Goal: Task Accomplishment & Management: Complete application form

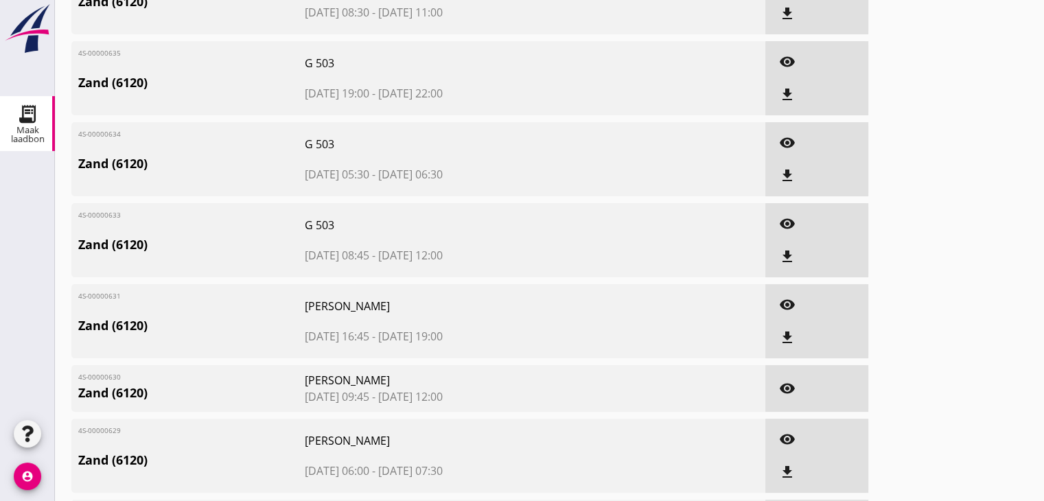
scroll to position [275, 0]
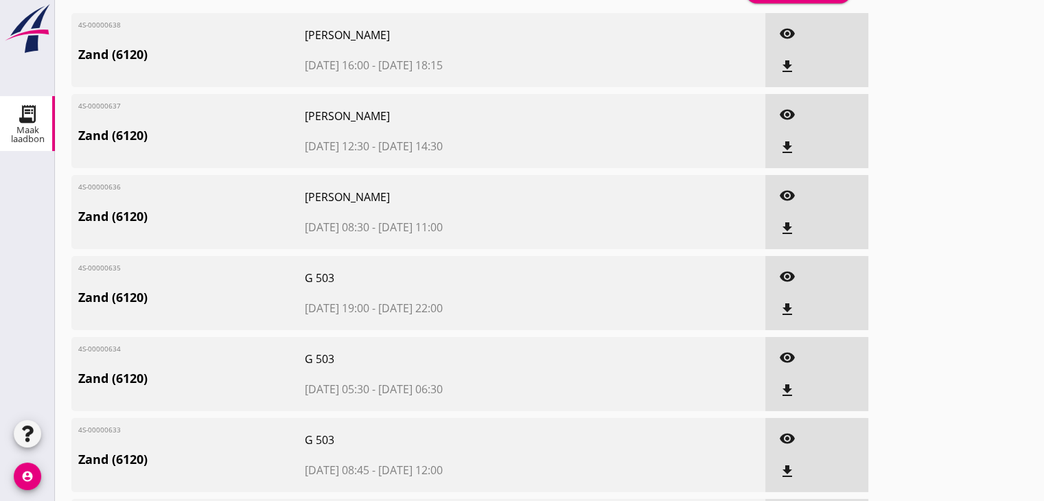
scroll to position [0, 0]
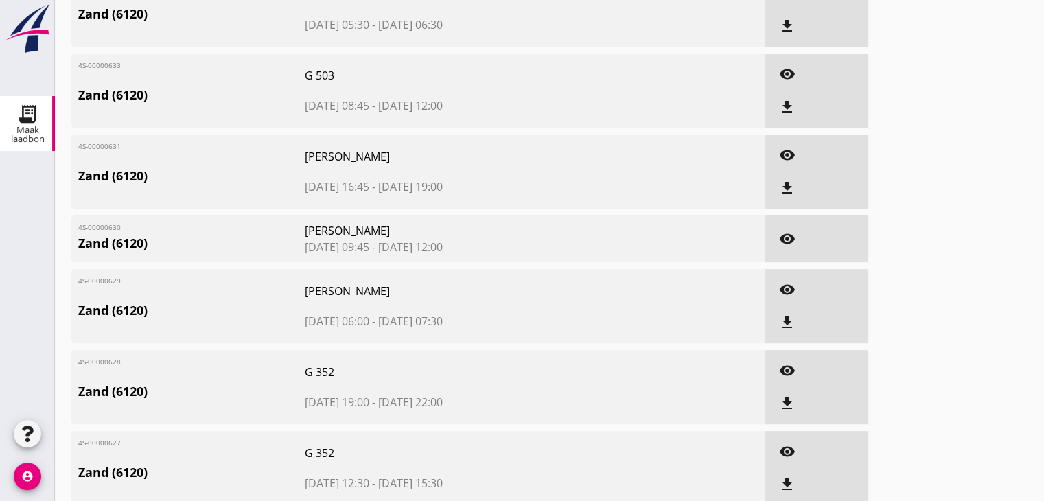
scroll to position [412, 0]
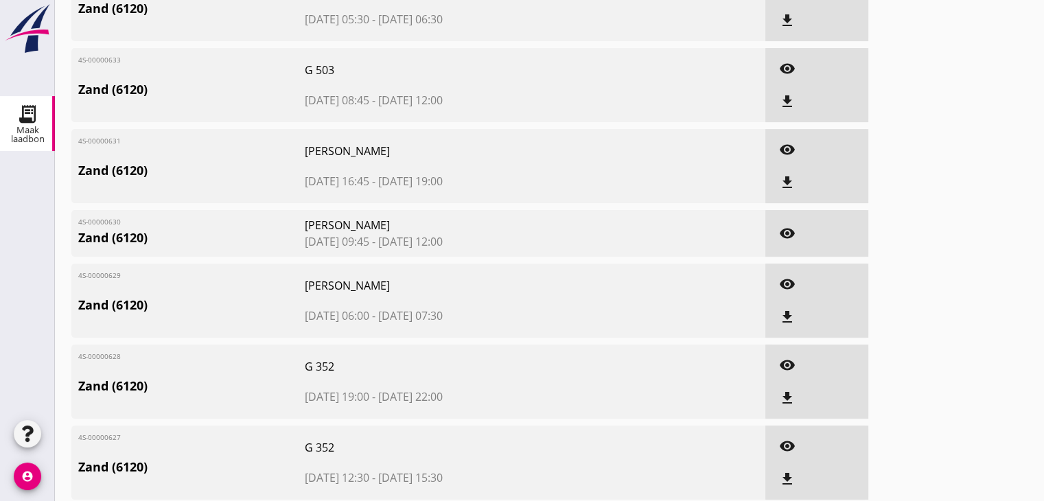
click at [787, 232] on icon "visibility" at bounding box center [787, 233] width 16 height 16
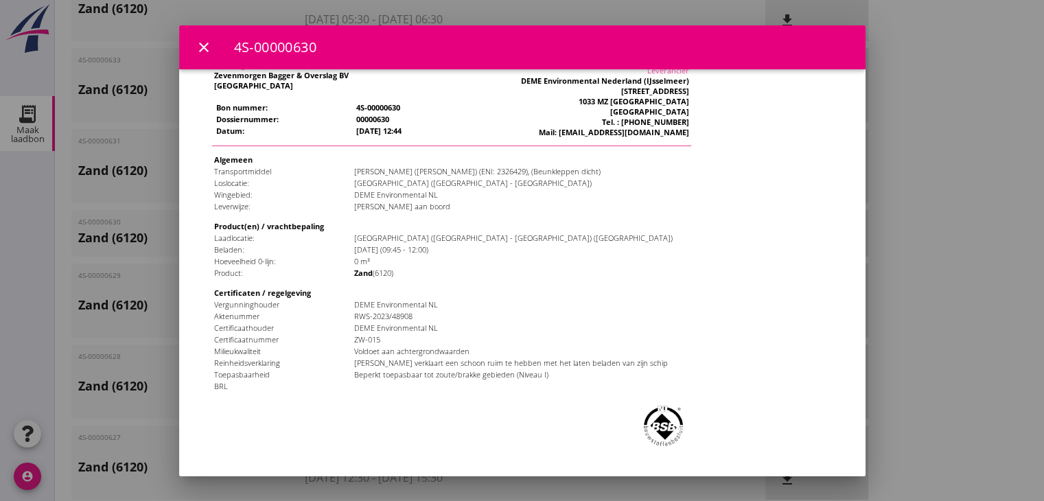
scroll to position [0, 0]
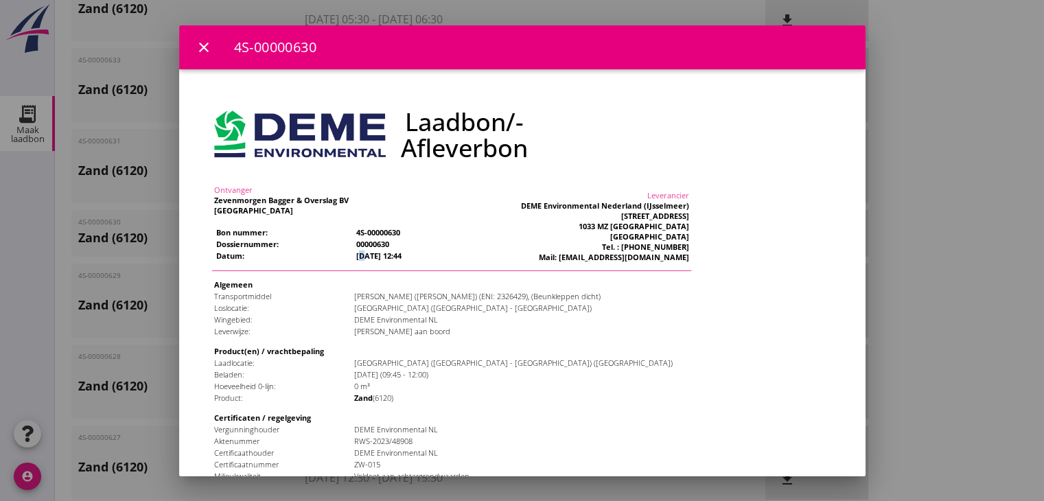
click at [336, 216] on td "22-09-2025 12:44" at bounding box center [397, 221] width 141 height 10
click at [638, 165] on div "DEME Environmental Nederland (IJsselmeer)" at bounding box center [577, 170] width 168 height 10
drag, startPoint x: 945, startPoint y: 69, endPoint x: 861, endPoint y: 77, distance: 84.1
click at [945, 69] on div at bounding box center [522, 250] width 1044 height 501
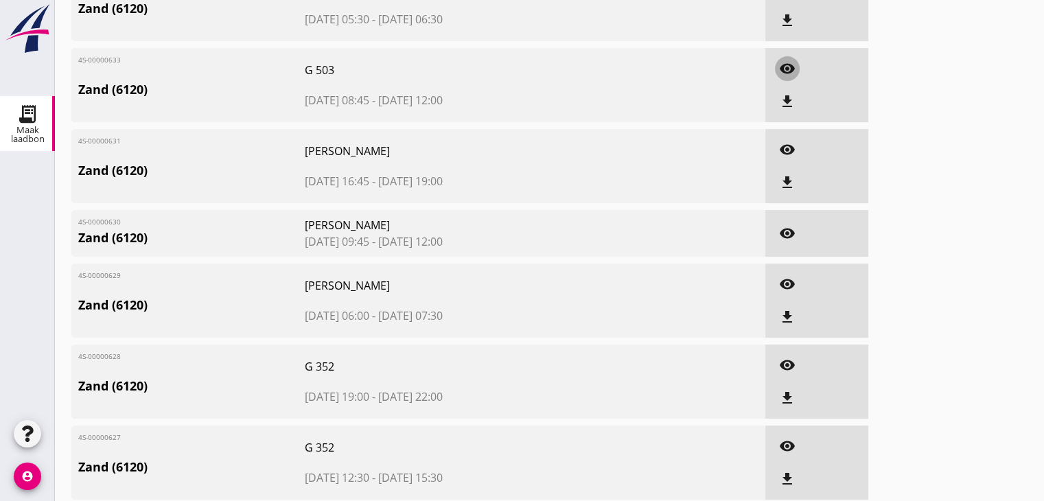
click at [789, 72] on icon "visibility" at bounding box center [787, 68] width 16 height 16
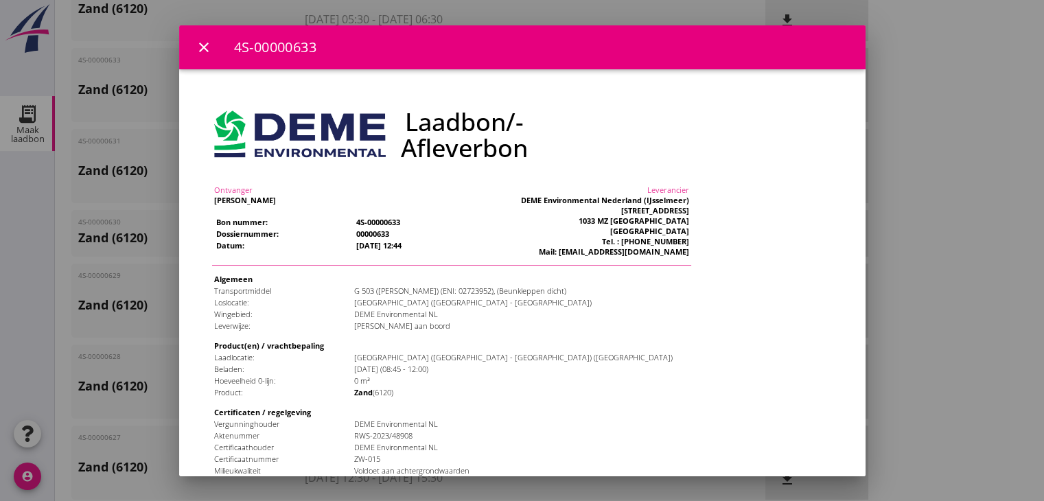
drag, startPoint x: 314, startPoint y: 189, endPoint x: 421, endPoint y: 187, distance: 107.1
click at [421, 205] on tr "Datum: 22-09-2025 12:44" at bounding box center [327, 210] width 281 height 10
drag, startPoint x: 953, startPoint y: 145, endPoint x: 945, endPoint y: 126, distance: 20.0
click at [953, 145] on div at bounding box center [522, 250] width 1044 height 501
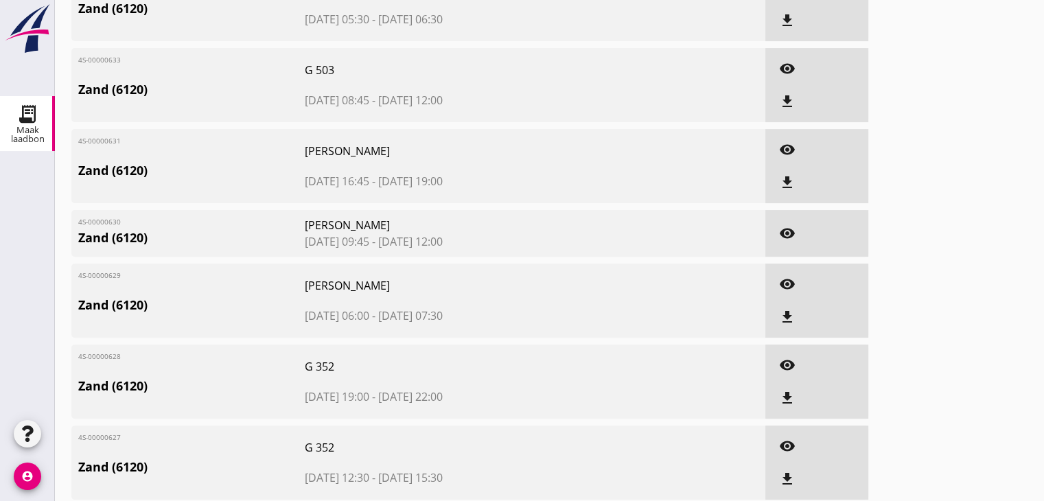
click at [787, 236] on icon "visibility" at bounding box center [787, 233] width 16 height 16
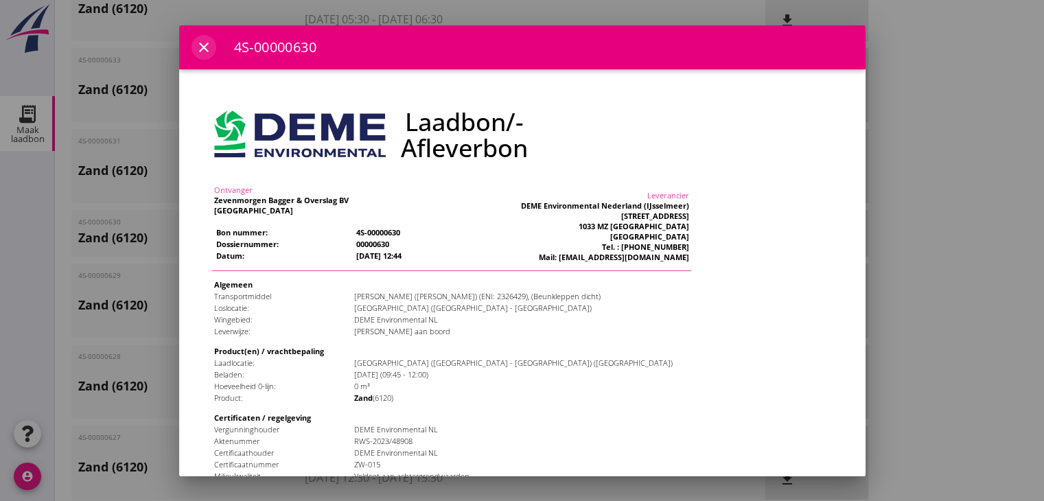
click at [211, 51] on div "close" at bounding box center [203, 47] width 25 height 16
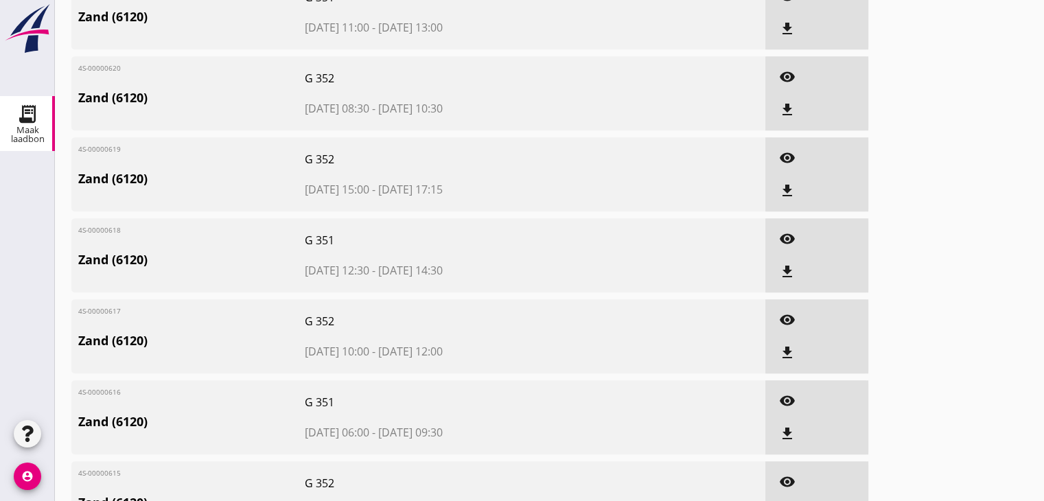
scroll to position [1235, 0]
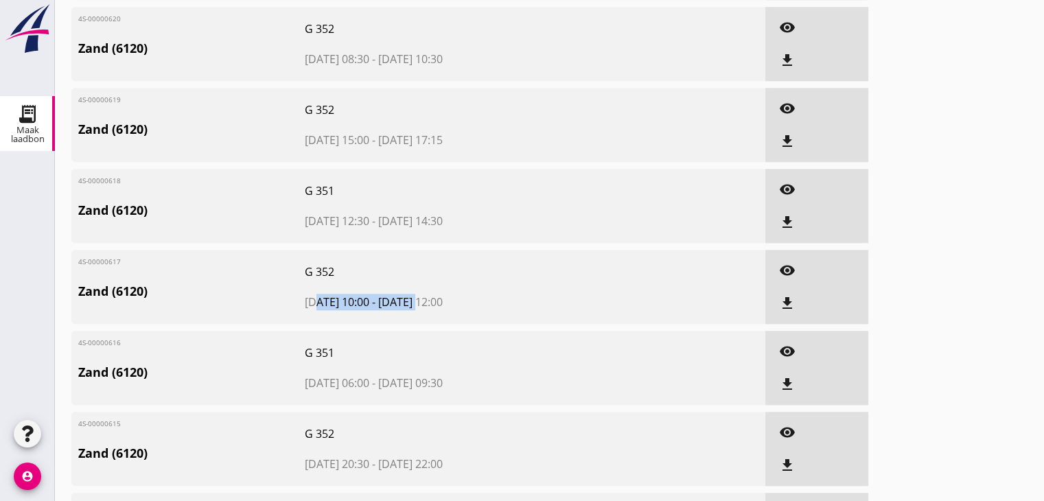
drag, startPoint x: 311, startPoint y: 304, endPoint x: 412, endPoint y: 300, distance: 101.0
click at [412, 300] on span "[DATE] 10:00 - [DATE] 12:00" at bounding box center [446, 302] width 283 height 16
click at [489, 304] on span "[DATE] 10:00 - [DATE] 12:00" at bounding box center [446, 302] width 283 height 16
click at [787, 267] on icon "visibility" at bounding box center [787, 270] width 16 height 16
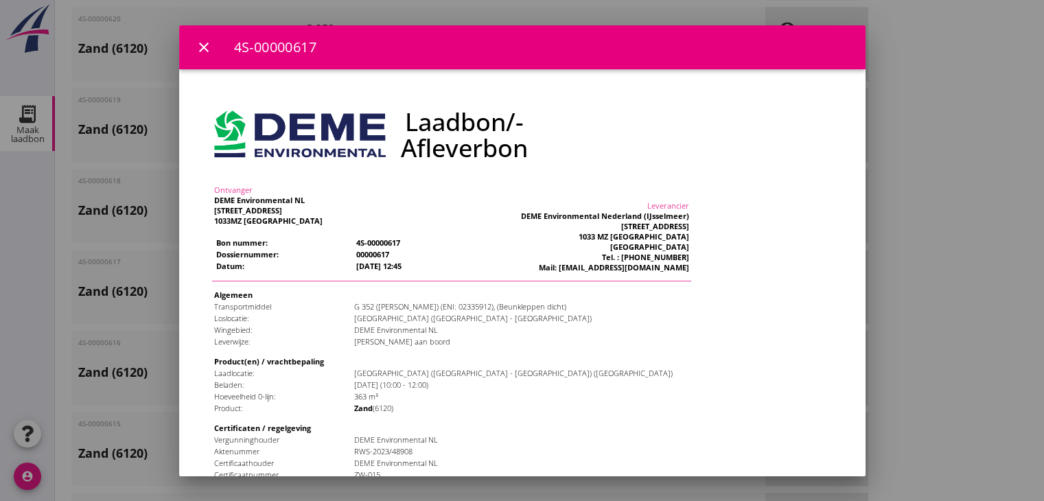
scroll to position [0, 0]
drag, startPoint x: 327, startPoint y: 207, endPoint x: 446, endPoint y: 209, distance: 118.8
click at [446, 226] on td "22-09-2025 12:45" at bounding box center [397, 231] width 141 height 10
click at [440, 214] on td "00000617" at bounding box center [397, 219] width 141 height 10
drag, startPoint x: 325, startPoint y: 323, endPoint x: 491, endPoint y: 328, distance: 166.2
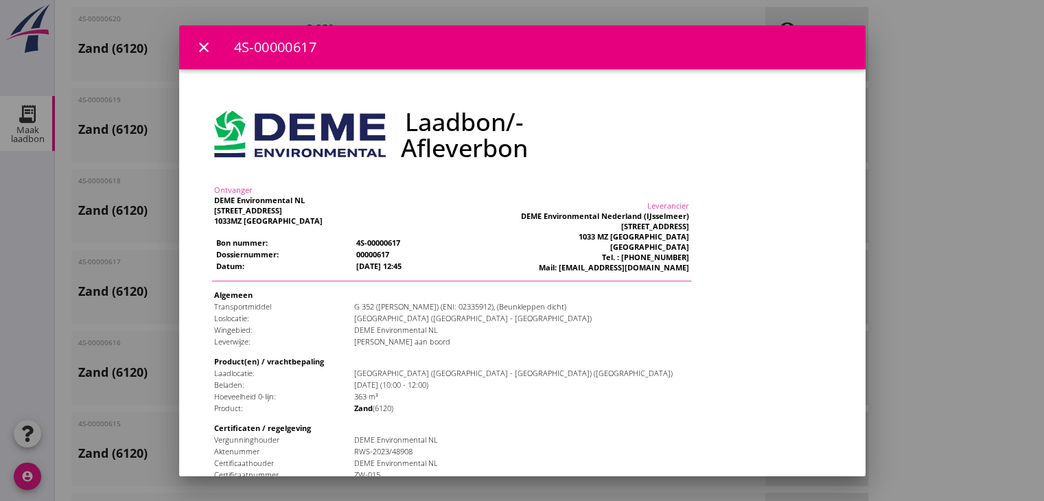
click at [491, 345] on td "donderdag 11 september 2025 (10:00 - 12:00)" at bounding box center [493, 350] width 336 height 10
click at [906, 47] on div at bounding box center [522, 250] width 1044 height 501
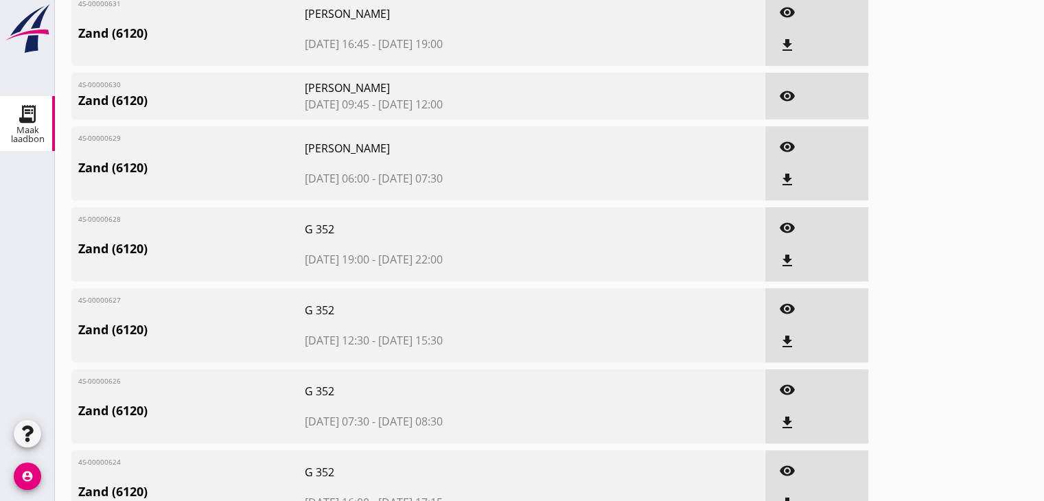
scroll to position [412, 0]
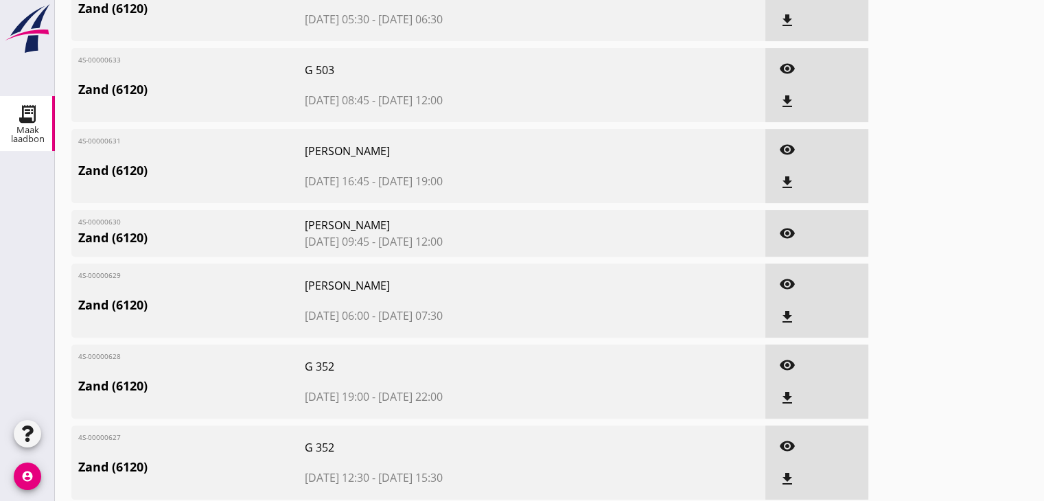
click at [792, 237] on icon "visibility" at bounding box center [787, 233] width 16 height 16
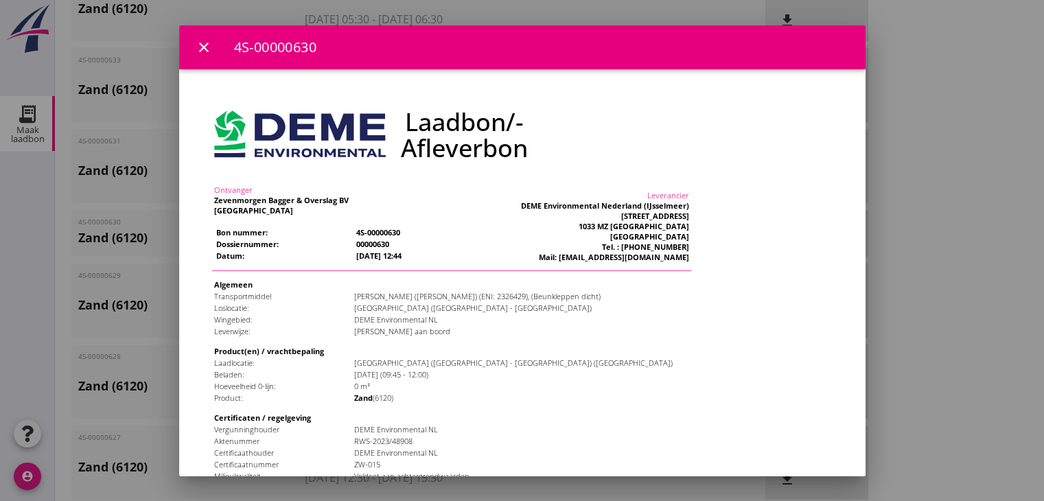
scroll to position [69, 0]
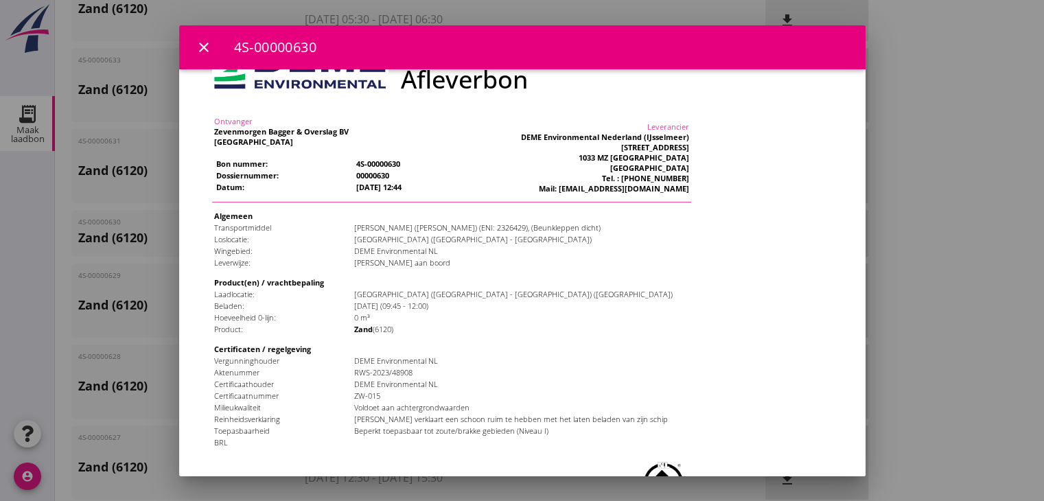
drag, startPoint x: 323, startPoint y: 246, endPoint x: 509, endPoint y: 244, distance: 186.0
click at [509, 266] on tr "Beladen: woensdag 17 september 2025 (09:45 - 12:00)" at bounding box center [423, 271] width 476 height 10
click at [509, 266] on td "woensdag 17 september 2025 (09:45 - 12:00)" at bounding box center [493, 271] width 336 height 10
click at [531, 187] on td "Optimist Jr (Nico Bernouw) (ENI: 2326429), (Beunkleppen dicht)" at bounding box center [493, 192] width 336 height 10
click at [903, 91] on div at bounding box center [522, 250] width 1044 height 501
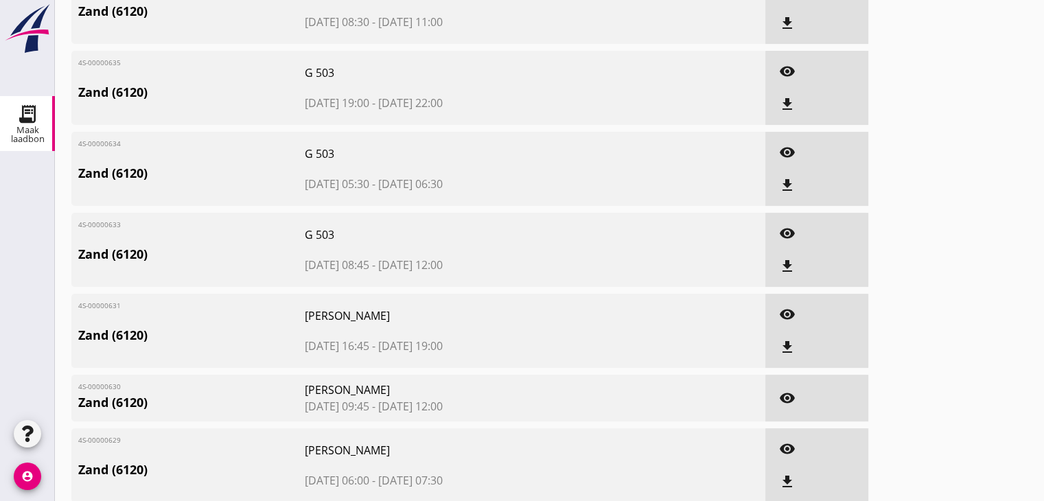
scroll to position [0, 0]
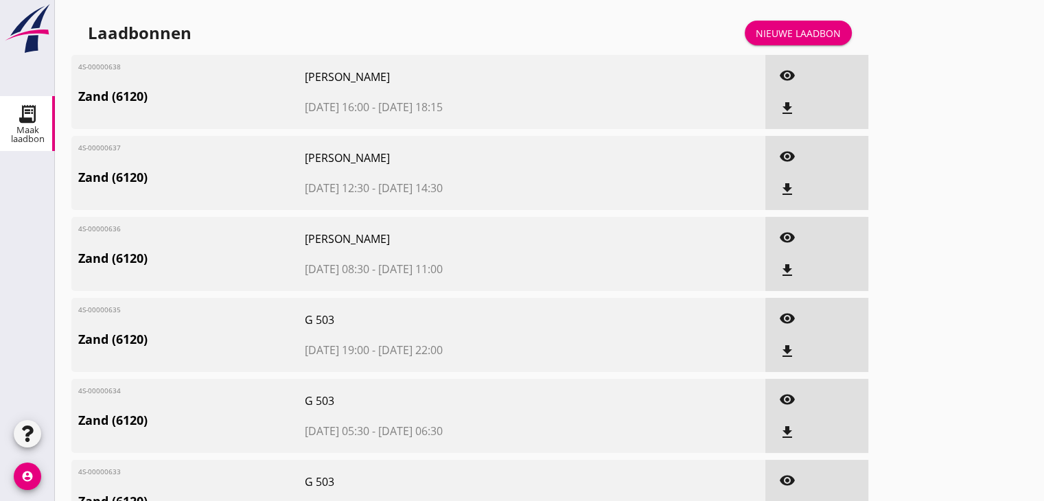
click at [794, 152] on icon "visibility" at bounding box center [787, 156] width 16 height 16
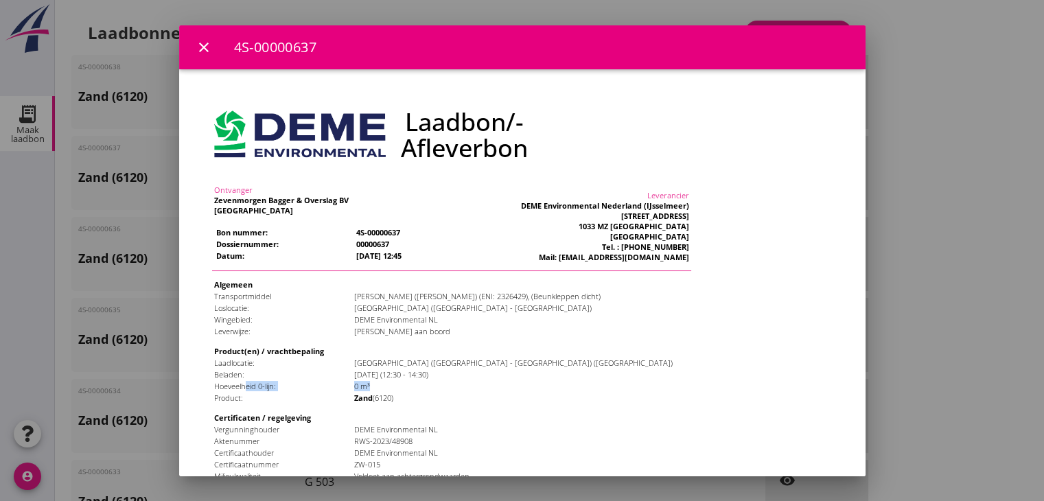
drag, startPoint x: 220, startPoint y: 326, endPoint x: 356, endPoint y: 323, distance: 136.6
click at [356, 346] on tr "Hoeveelheid 0-lijn: 0 m³" at bounding box center [423, 351] width 476 height 10
click at [356, 346] on td "0 m³" at bounding box center [493, 351] width 336 height 10
drag, startPoint x: 342, startPoint y: 329, endPoint x: 325, endPoint y: 329, distance: 16.5
click at [325, 346] on td "0 m³" at bounding box center [493, 351] width 336 height 10
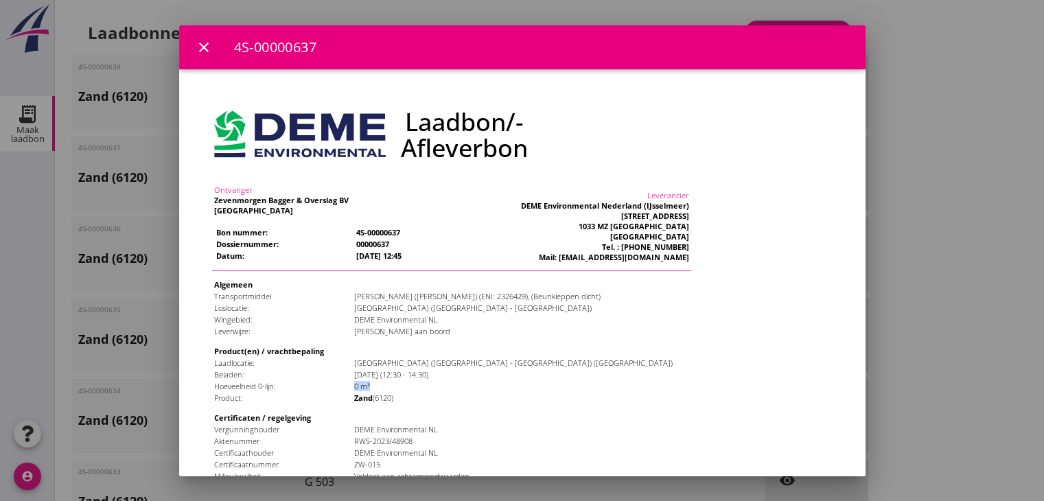
click at [355, 346] on td "0 m³" at bounding box center [493, 351] width 336 height 10
click at [886, 76] on div at bounding box center [522, 250] width 1044 height 501
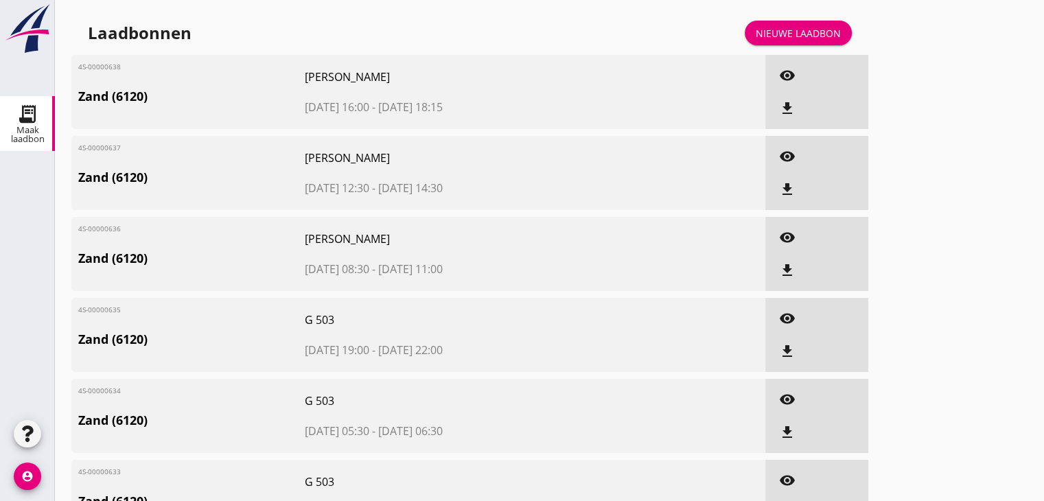
drag, startPoint x: 308, startPoint y: 318, endPoint x: 366, endPoint y: 314, distance: 57.9
click at [366, 314] on span "G 503" at bounding box center [446, 320] width 283 height 16
click at [785, 76] on icon "visibility" at bounding box center [787, 75] width 16 height 16
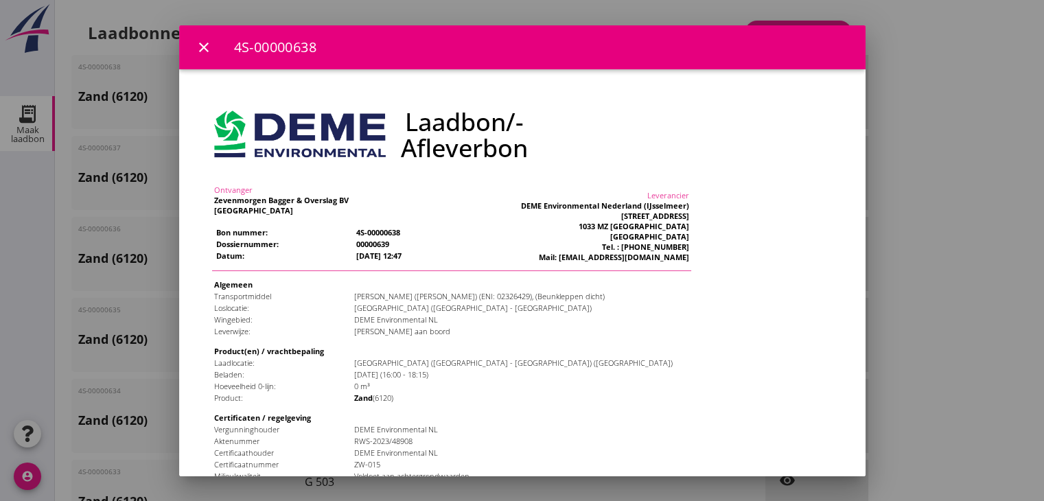
click at [939, 61] on div at bounding box center [522, 250] width 1044 height 501
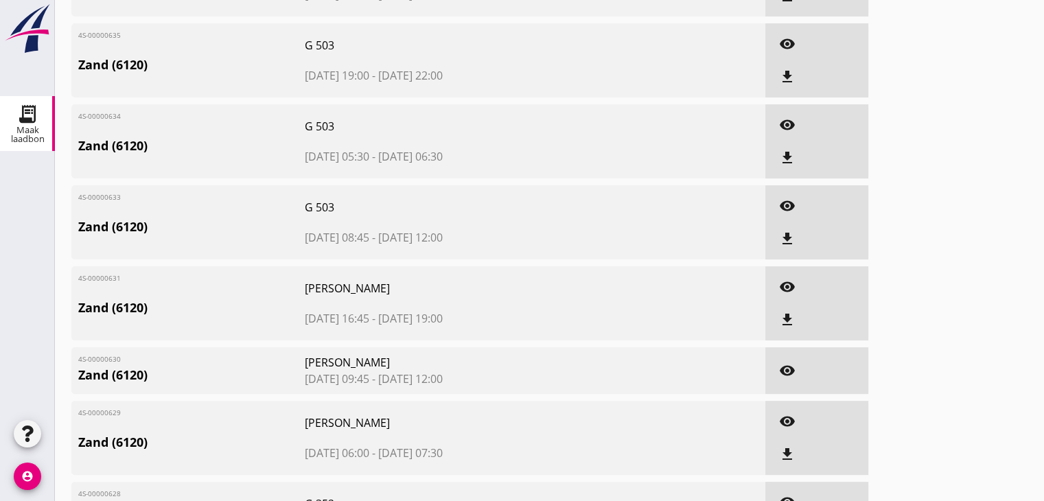
scroll to position [343, 0]
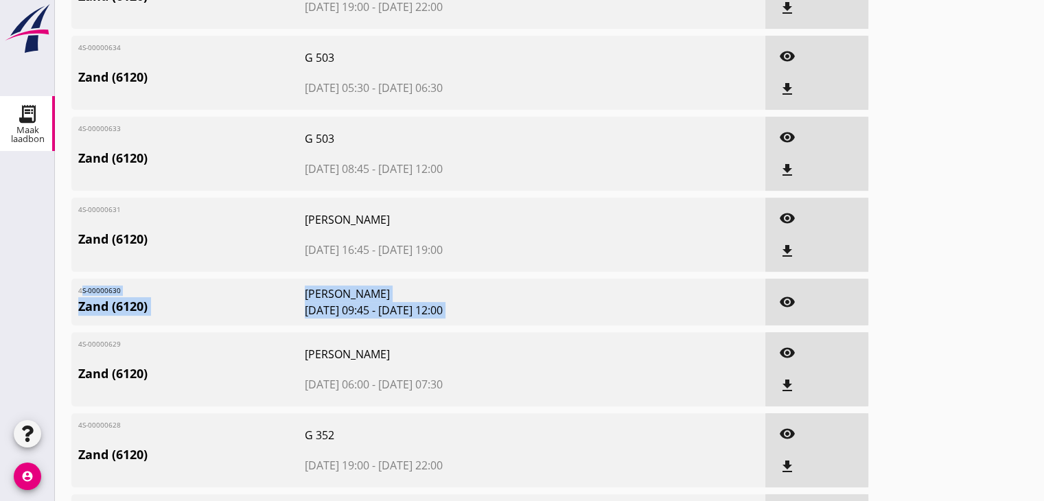
drag, startPoint x: 80, startPoint y: 292, endPoint x: 895, endPoint y: 305, distance: 815.5
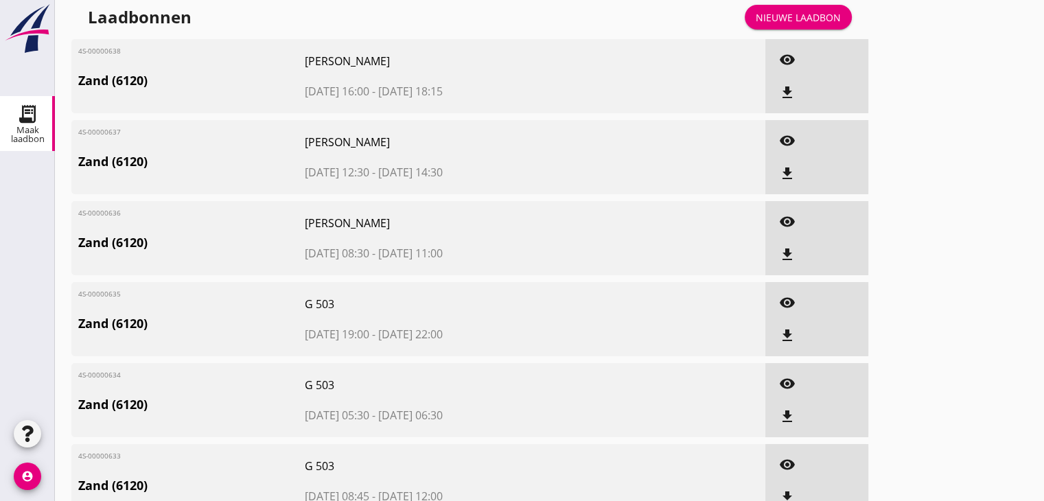
scroll to position [0, 0]
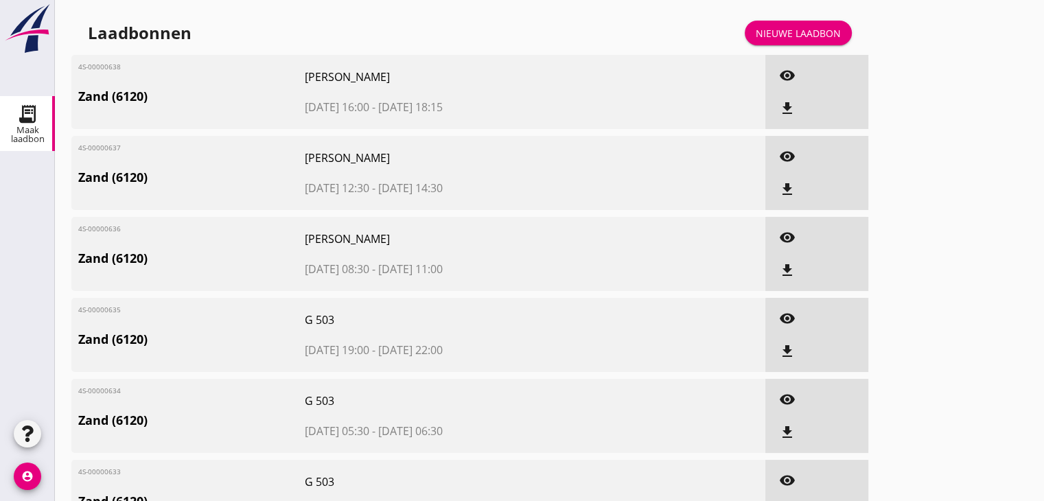
click at [796, 30] on div "Nieuwe laadbon" at bounding box center [798, 33] width 85 height 14
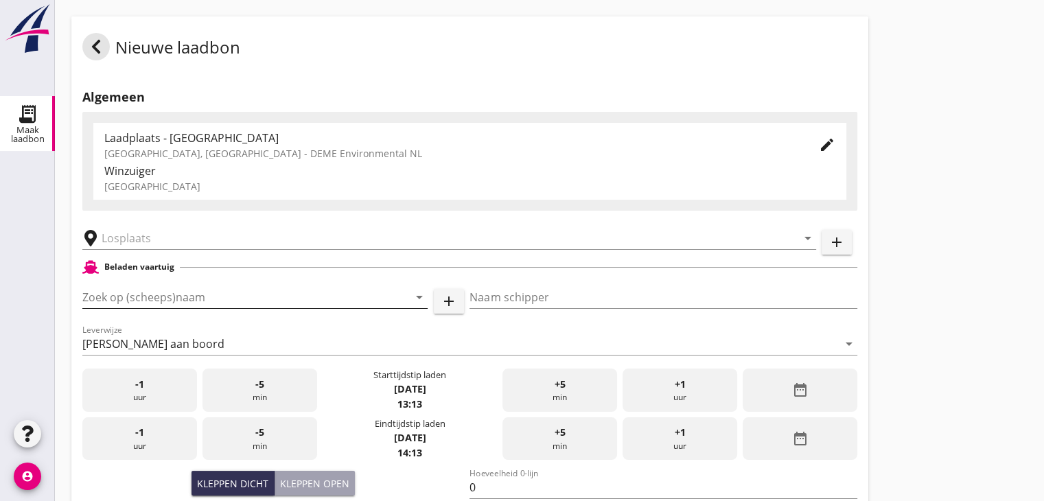
click at [144, 295] on input "Zoek op (scheeps)naam" at bounding box center [235, 297] width 307 height 22
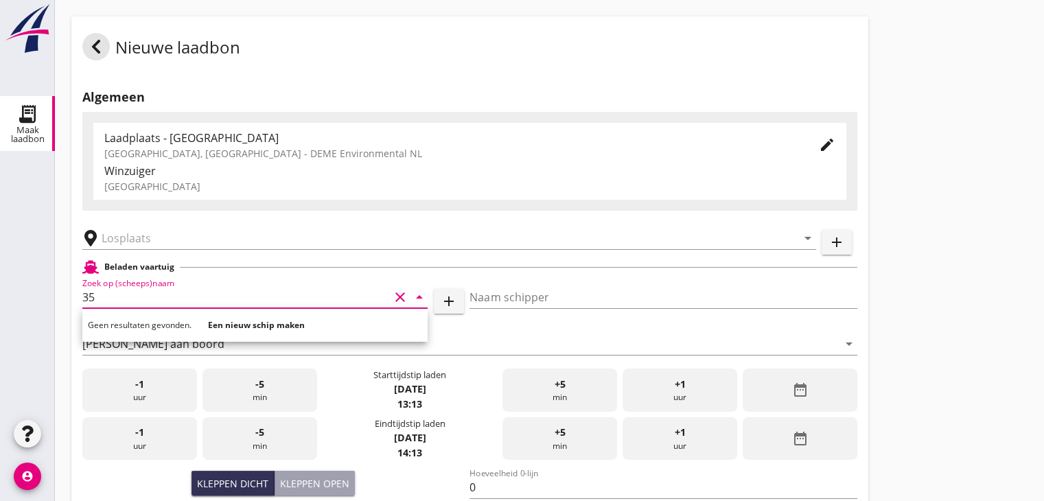
type input "3"
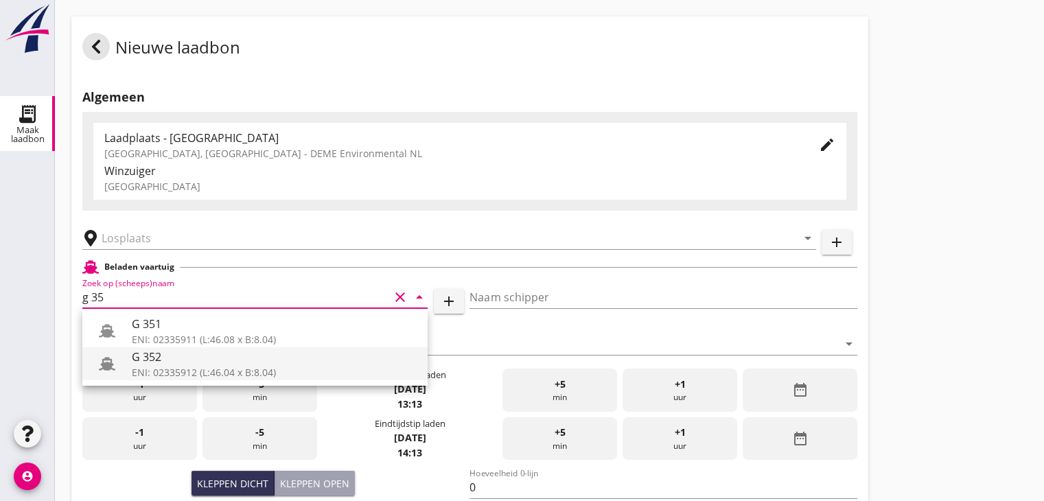
click at [172, 351] on div "G 352" at bounding box center [274, 357] width 285 height 16
type input "G 352"
type input "[PERSON_NAME]"
type input "363"
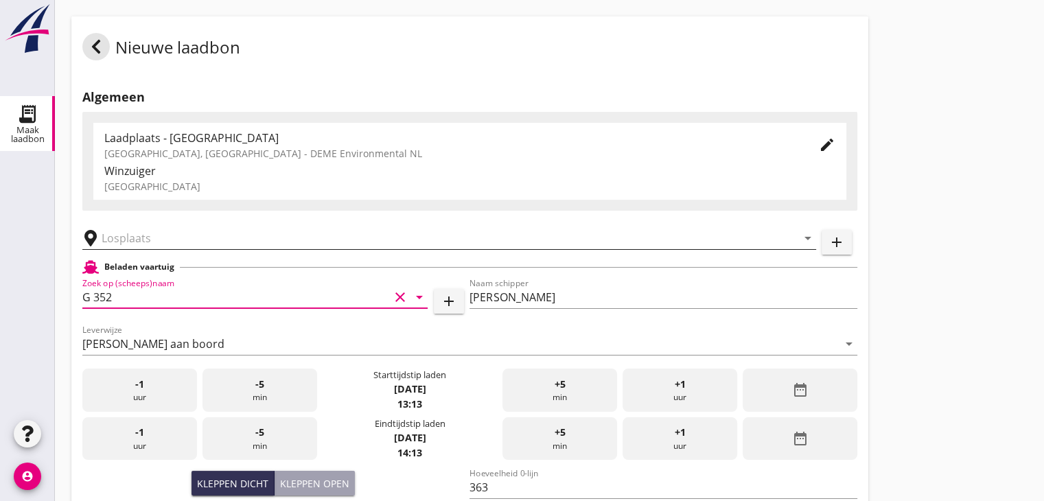
type input "G 352"
click at [187, 229] on input "text" at bounding box center [440, 238] width 676 height 22
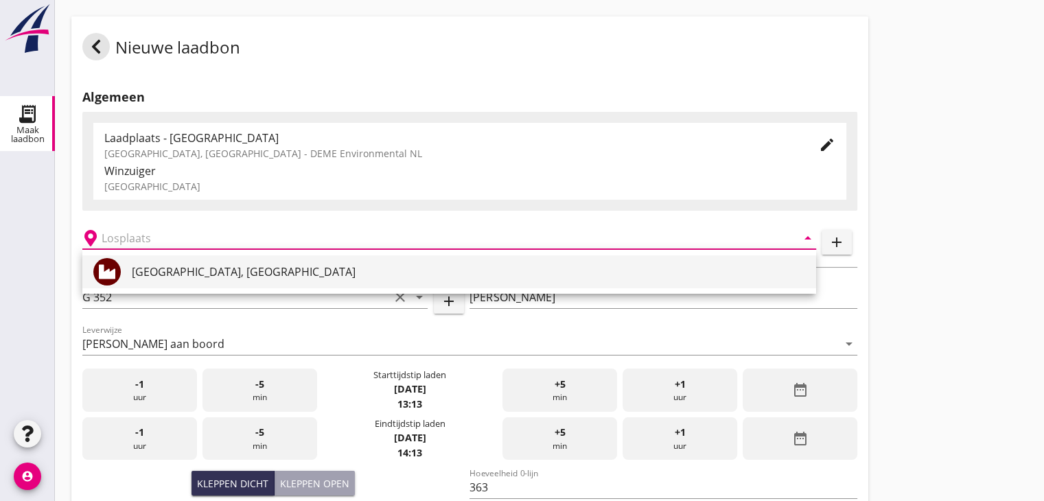
click at [189, 258] on div "[GEOGRAPHIC_DATA], [GEOGRAPHIC_DATA]" at bounding box center [468, 271] width 673 height 33
type input "[GEOGRAPHIC_DATA], [GEOGRAPHIC_DATA]"
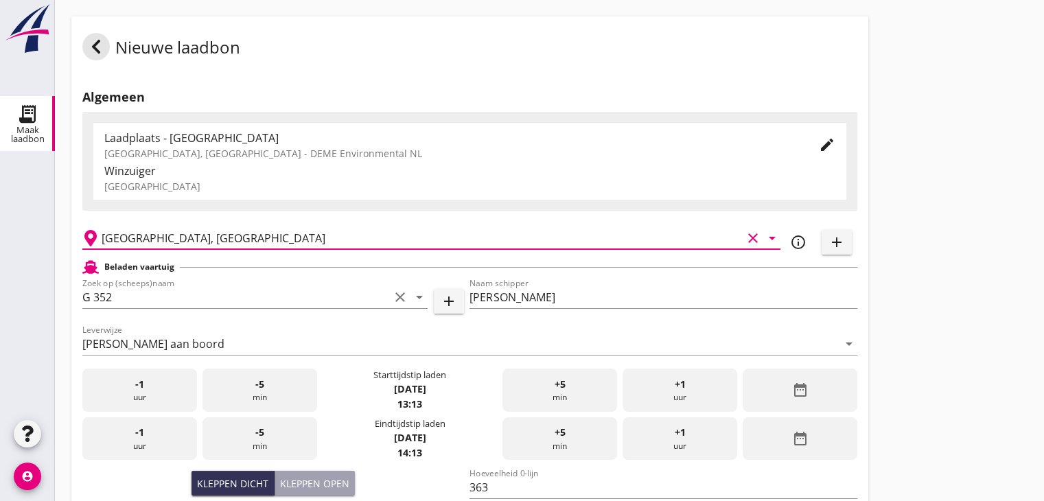
click at [940, 231] on div "Nieuwe laadbon Algemeen Laadplaats - Wingebied Veerse Meer, Zeeland - DEME Envi…" at bounding box center [549, 490] width 989 height 981
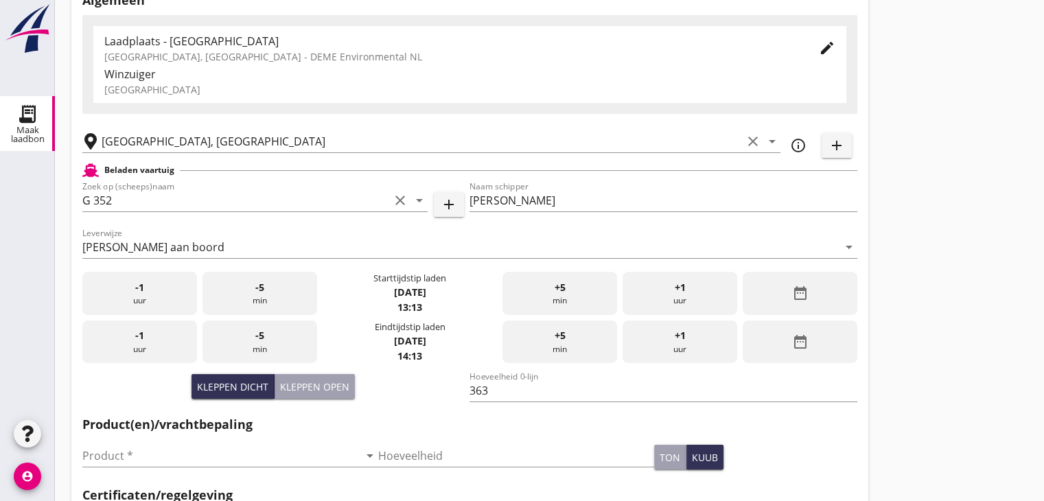
scroll to position [106, 0]
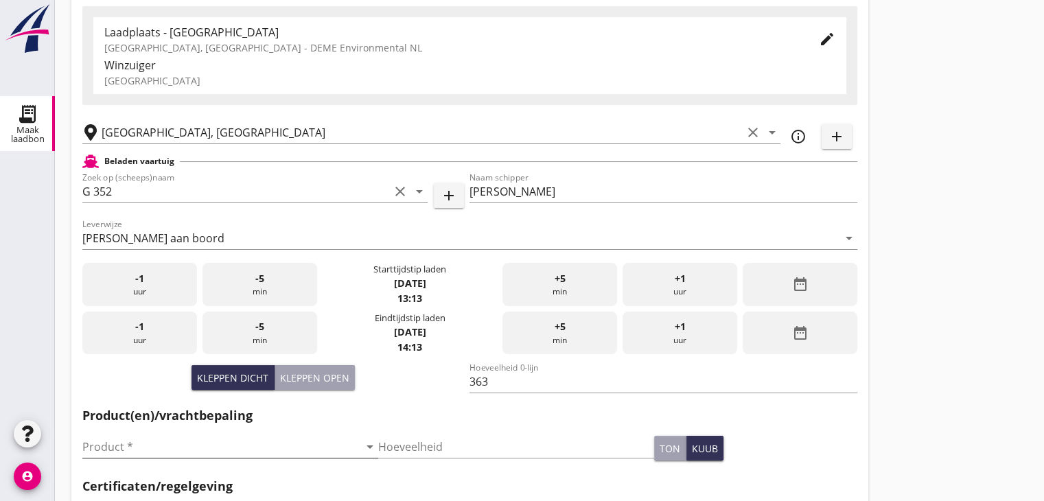
click at [181, 438] on input "Product *" at bounding box center [220, 447] width 277 height 22
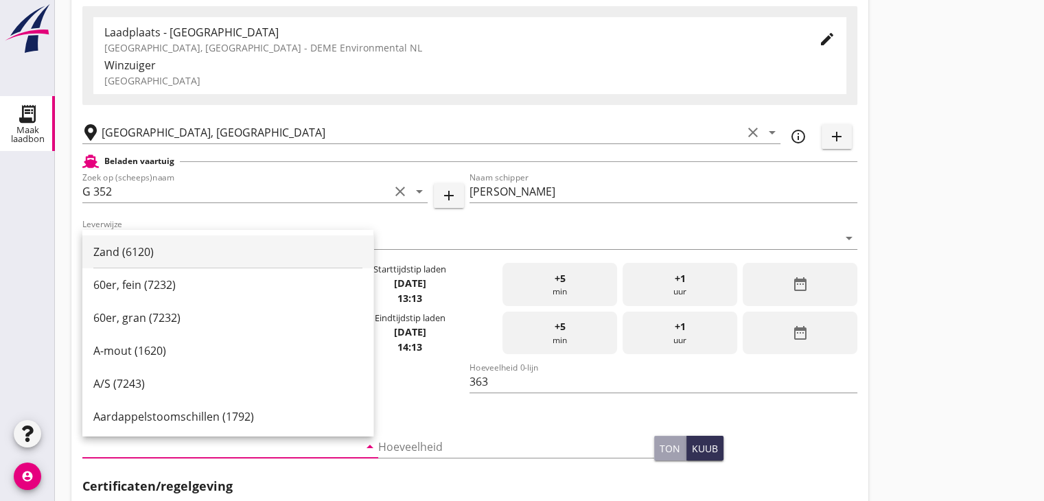
click at [129, 247] on div "Zand (6120)" at bounding box center [227, 252] width 269 height 16
type input "Zand (6120)"
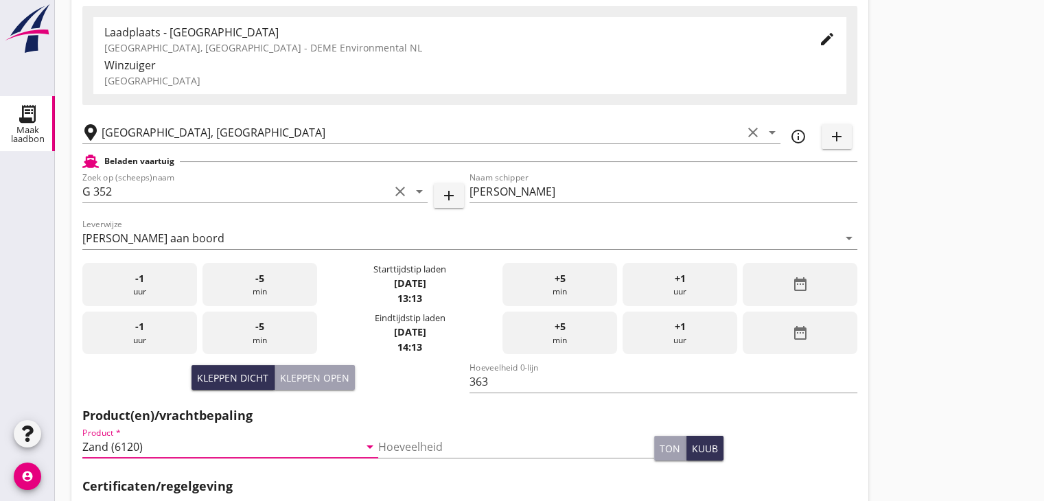
click at [960, 275] on div "Nieuwe laadbon Algemeen Laadplaats - Wingebied Veerse Meer, Zeeland - DEME Envi…" at bounding box center [549, 384] width 989 height 981
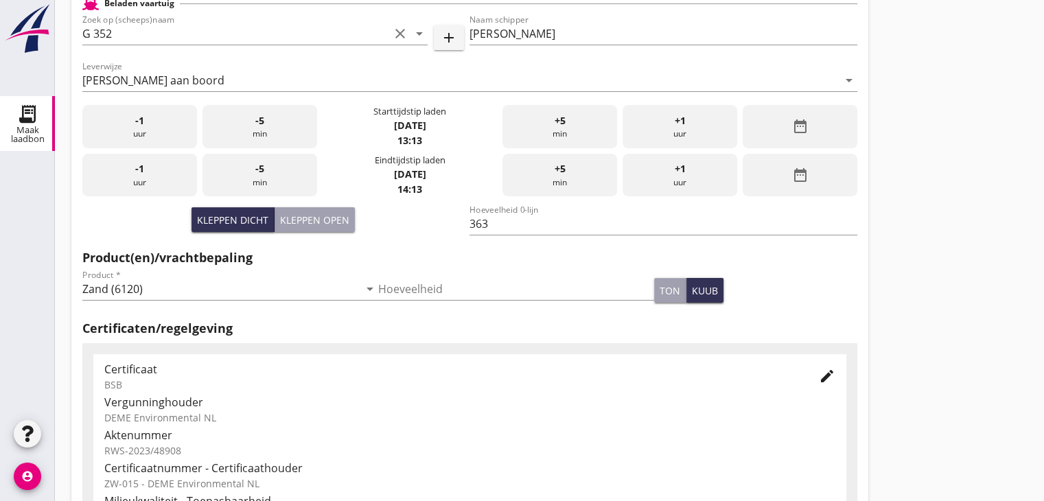
scroll to position [206, 0]
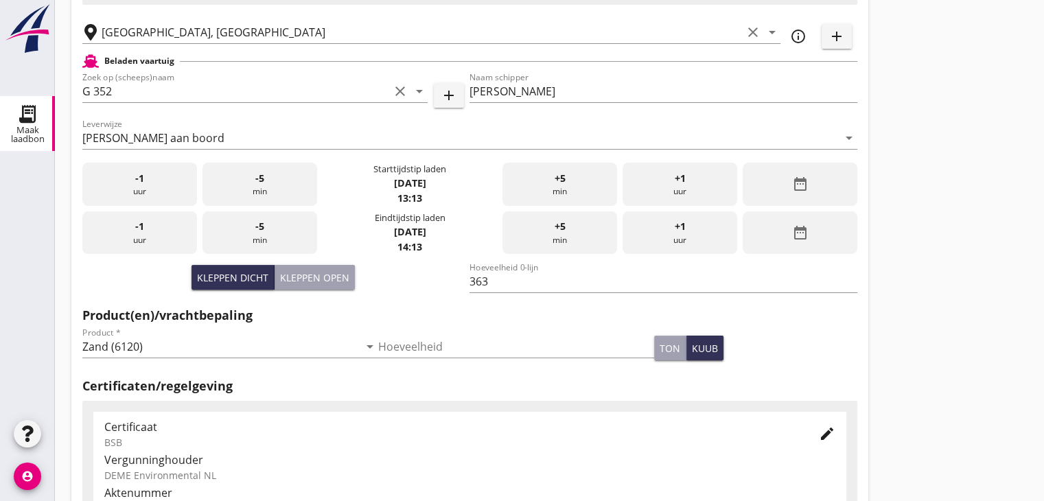
click at [796, 191] on icon "date_range" at bounding box center [799, 184] width 16 height 16
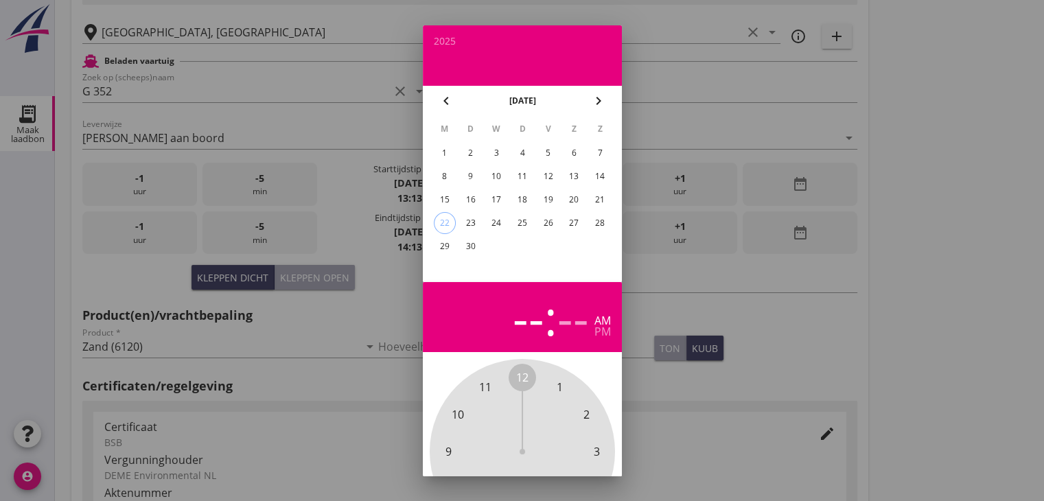
click at [524, 196] on div "18" at bounding box center [522, 200] width 22 height 22
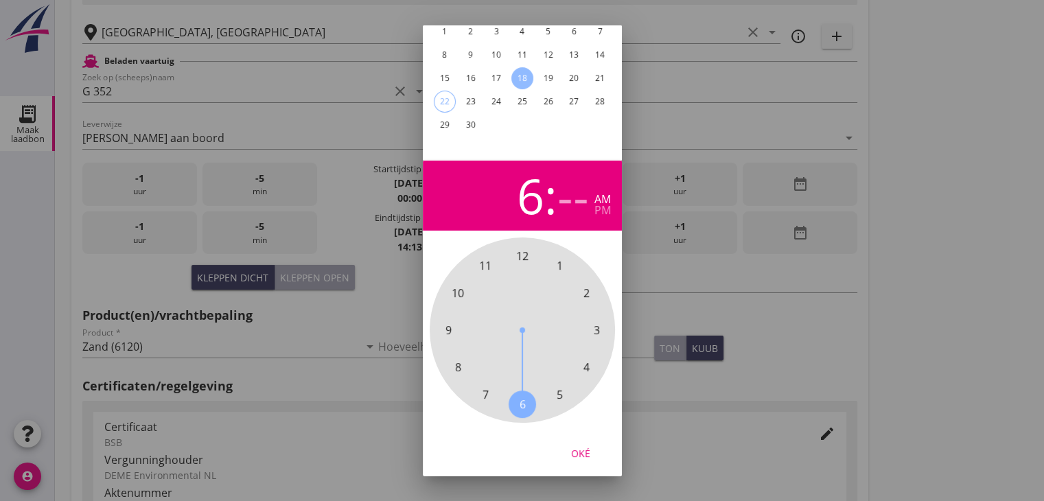
click at [524, 396] on span "6" at bounding box center [522, 404] width 6 height 16
click at [520, 396] on span "30" at bounding box center [522, 404] width 12 height 16
click at [579, 445] on div "Oké" at bounding box center [580, 452] width 38 height 14
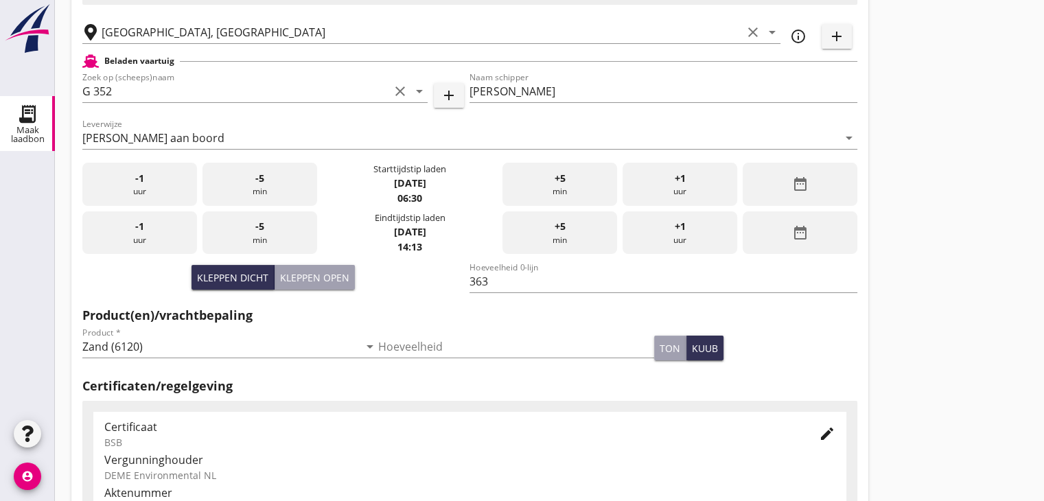
click at [807, 229] on icon "date_range" at bounding box center [799, 232] width 16 height 16
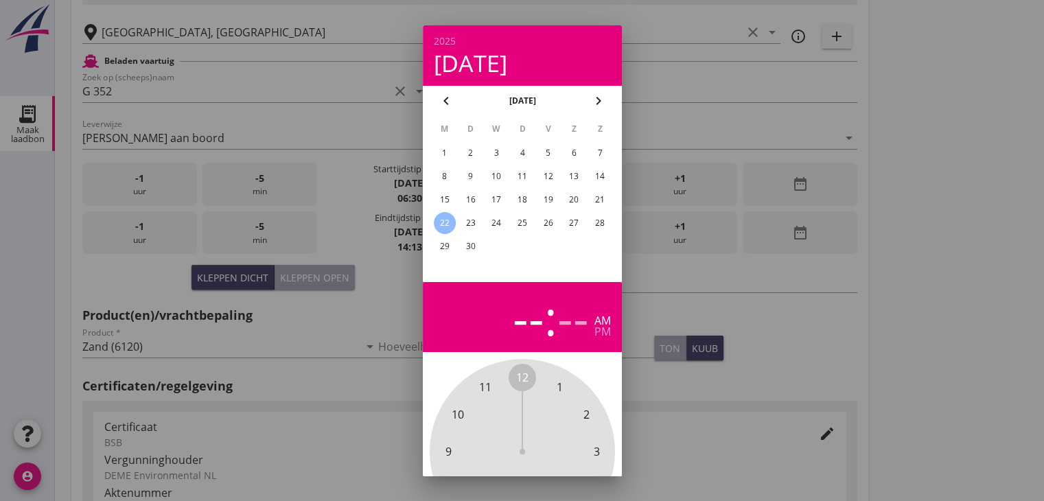
click at [524, 200] on div "18" at bounding box center [522, 200] width 22 height 22
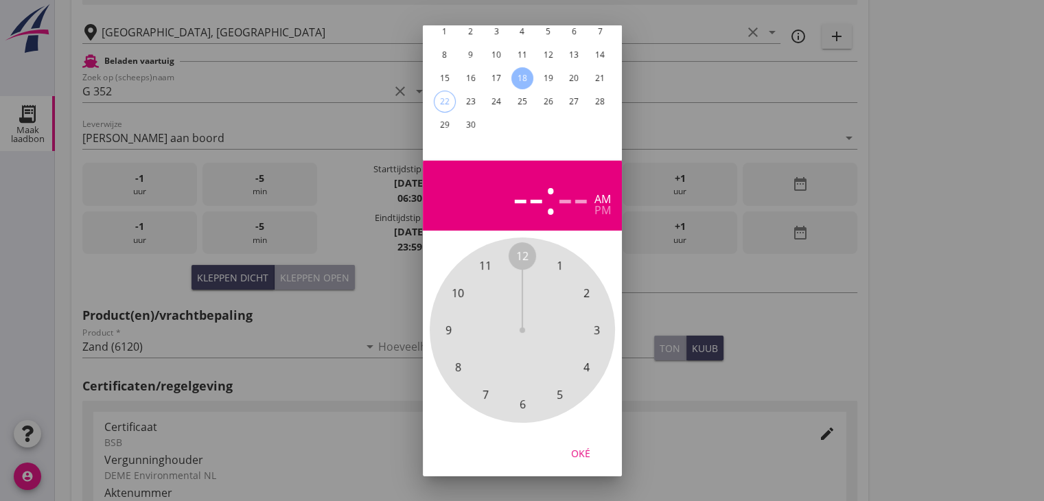
click at [458, 359] on span "8" at bounding box center [457, 367] width 6 height 16
click at [524, 396] on span "30" at bounding box center [522, 404] width 12 height 16
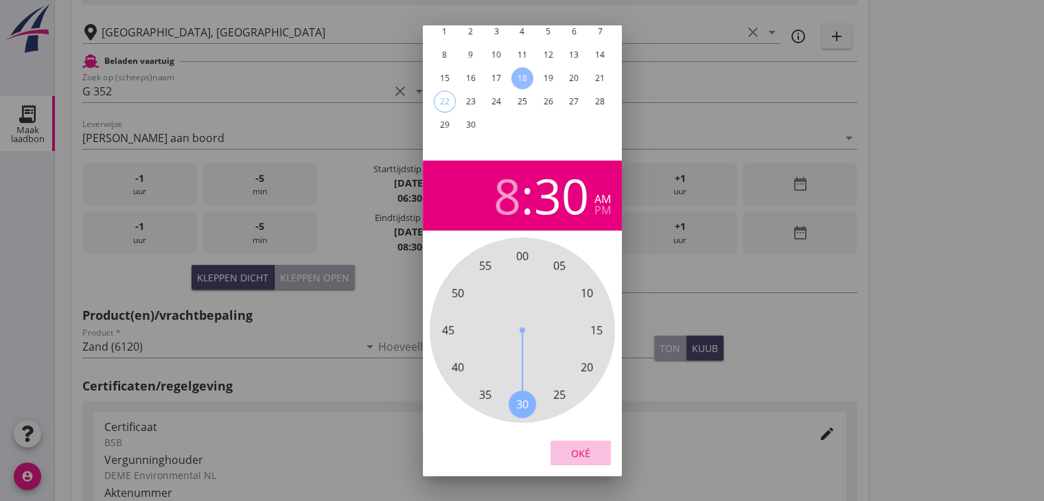
click at [588, 445] on div "Oké" at bounding box center [580, 452] width 38 height 14
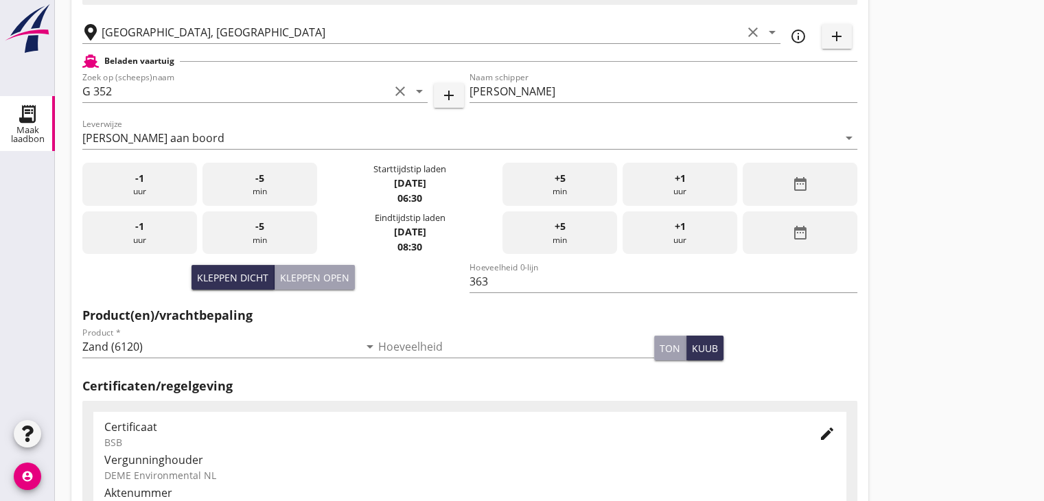
click at [927, 251] on div "Nieuwe laadbon Algemeen Laadplaats - Wingebied Veerse Meer, Zeeland - DEME Envi…" at bounding box center [549, 284] width 989 height 981
click at [936, 274] on div "Nieuwe laadbon Algemeen Laadplaats - Wingebied Veerse Meer, Zeeland - DEME Envi…" at bounding box center [549, 284] width 989 height 981
click at [936, 273] on div "Nieuwe laadbon Algemeen Laadplaats - Wingebied Veerse Meer, Zeeland - DEME Envi…" at bounding box center [549, 284] width 989 height 981
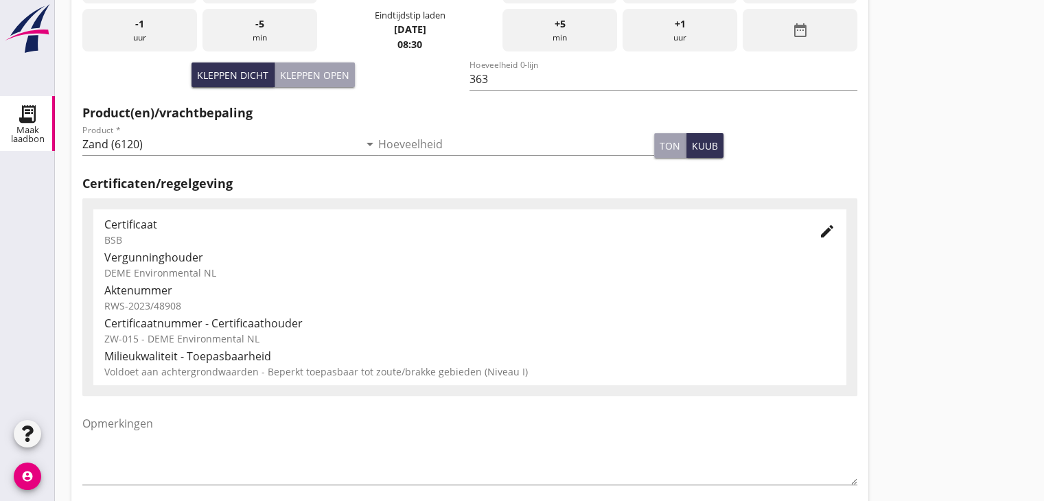
scroll to position [128, 0]
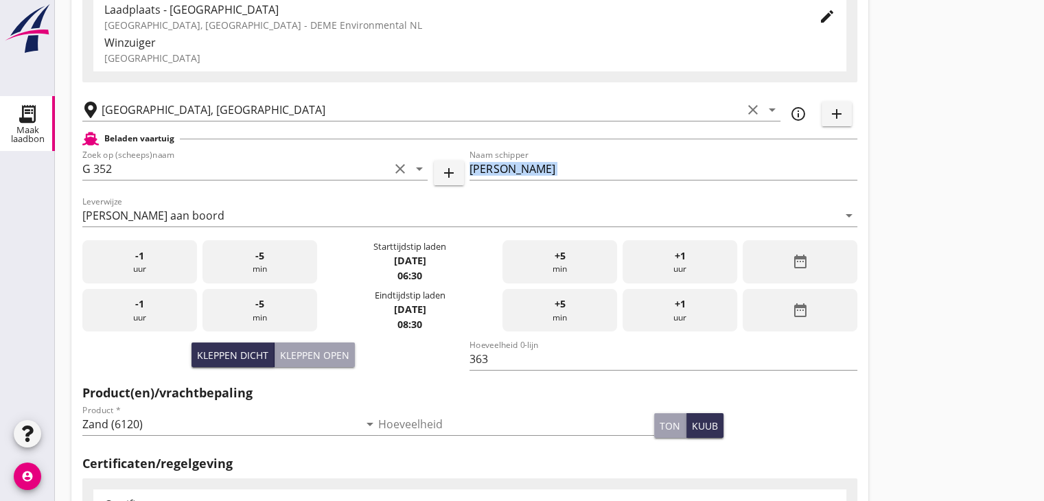
drag, startPoint x: 993, startPoint y: 184, endPoint x: 986, endPoint y: 172, distance: 13.5
click at [986, 172] on div "Nieuwe laadbon Algemeen Laadplaats - Wingebied Veerse Meer, Zeeland - DEME Envi…" at bounding box center [549, 362] width 989 height 981
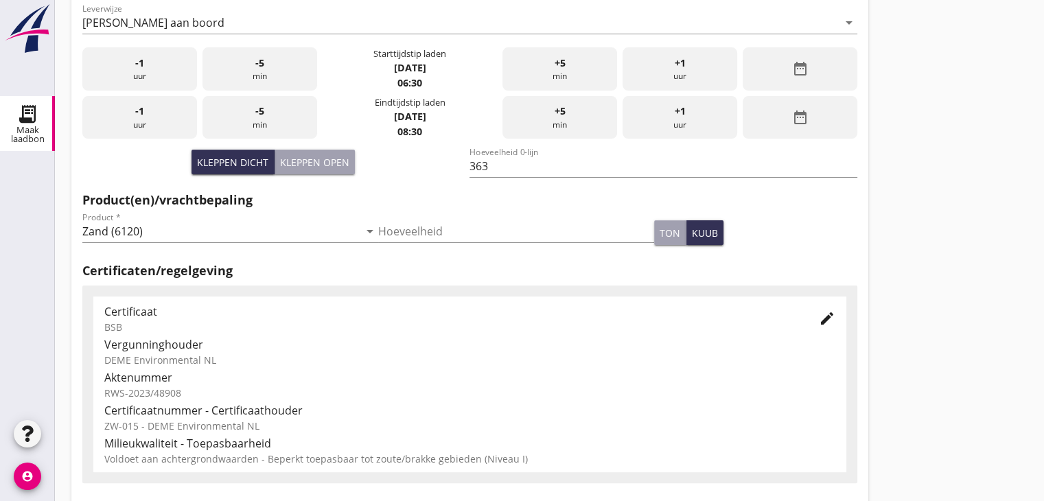
scroll to position [480, 0]
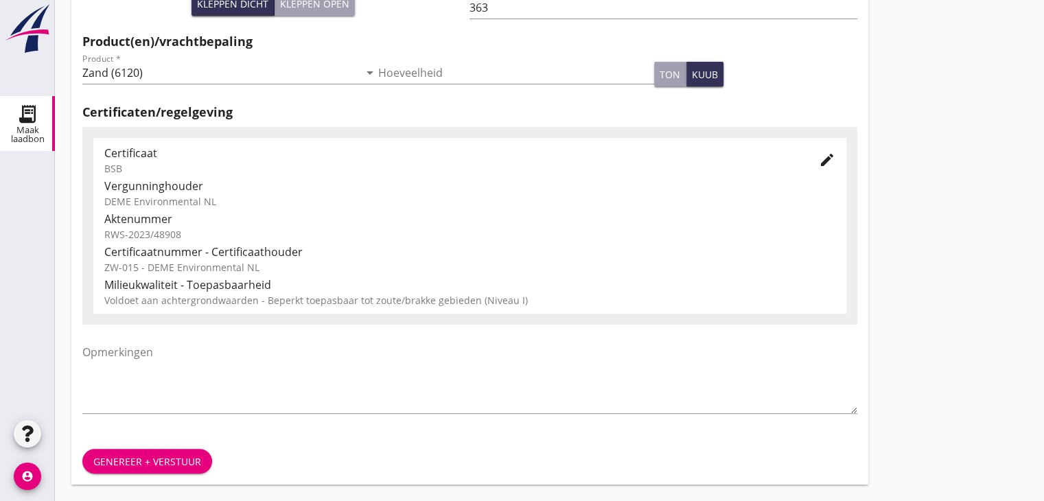
click at [135, 456] on div "Genereer + verstuur" at bounding box center [147, 461] width 108 height 14
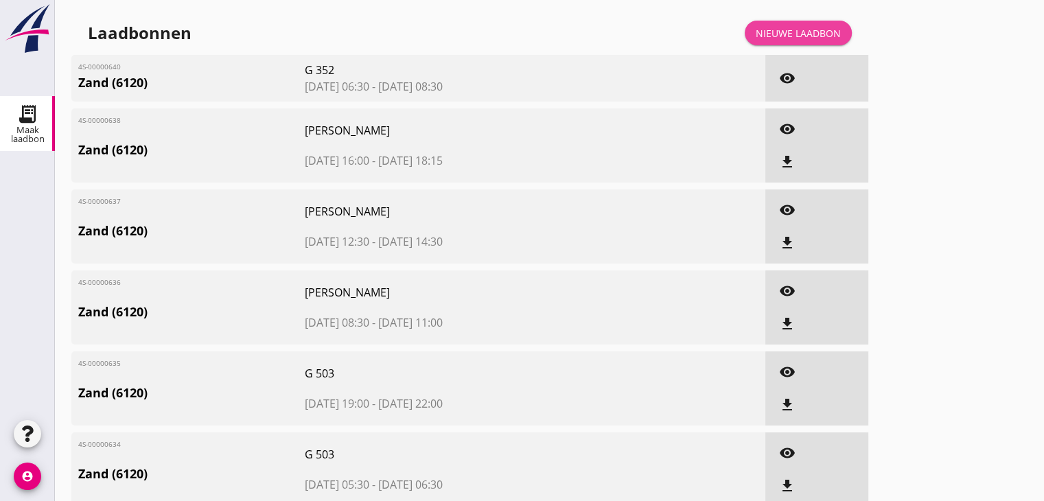
click at [802, 34] on div "Nieuwe laadbon" at bounding box center [798, 33] width 85 height 14
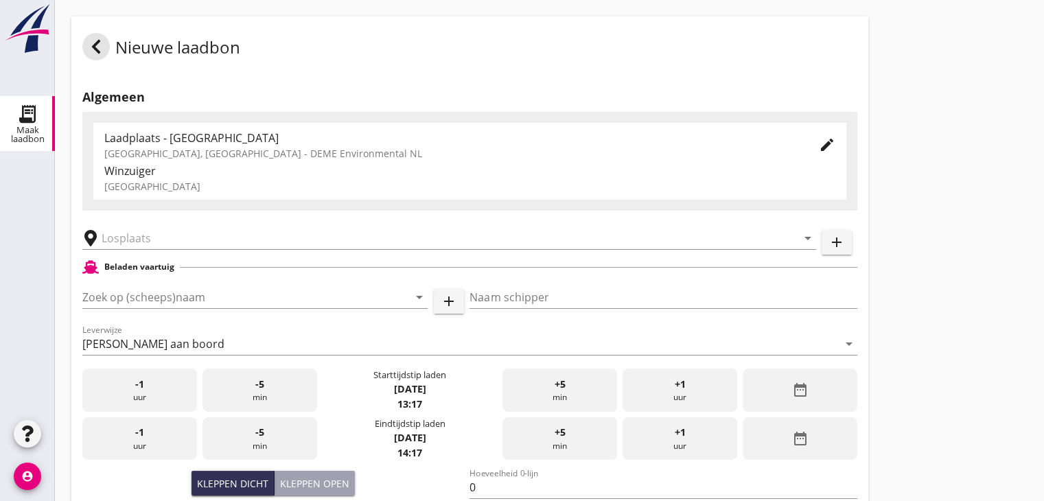
click at [135, 250] on div "arrow_drop_down" at bounding box center [449, 237] width 734 height 43
click at [135, 242] on input "text" at bounding box center [440, 238] width 676 height 22
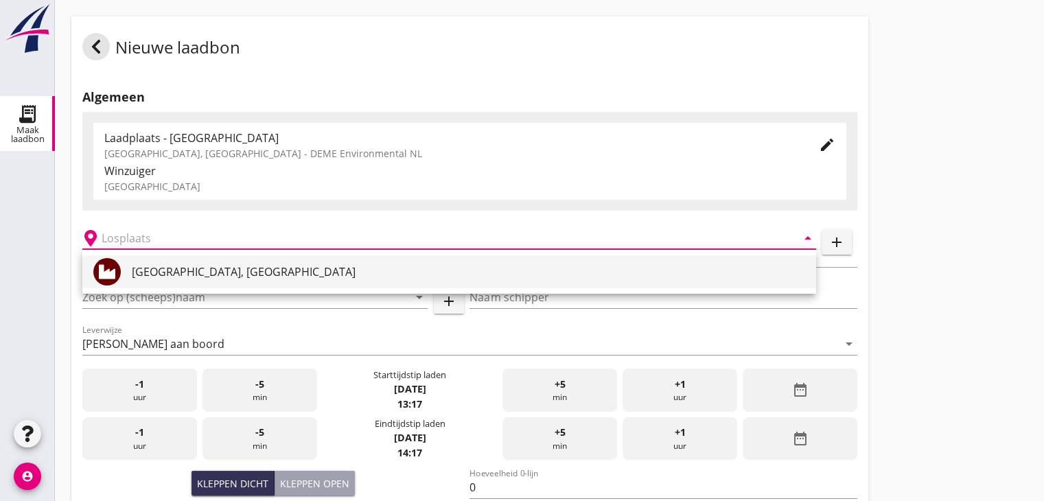
click at [145, 266] on div "[GEOGRAPHIC_DATA], [GEOGRAPHIC_DATA]" at bounding box center [468, 272] width 673 height 16
type input "[GEOGRAPHIC_DATA], [GEOGRAPHIC_DATA]"
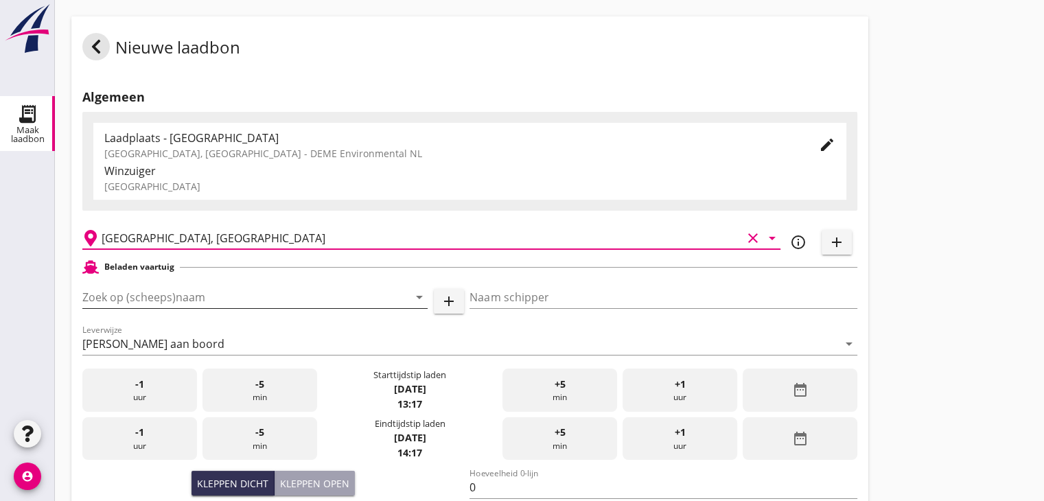
click at [143, 289] on input "Zoek op (scheeps)naam" at bounding box center [235, 297] width 307 height 22
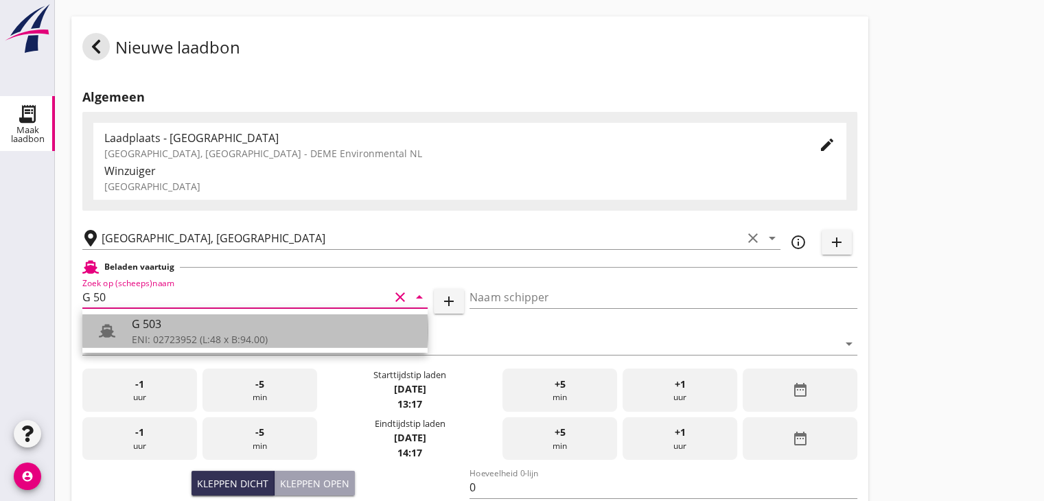
click at [176, 317] on div "G 503" at bounding box center [274, 324] width 285 height 16
type input "G 503"
type input "[PERSON_NAME]"
type input "517"
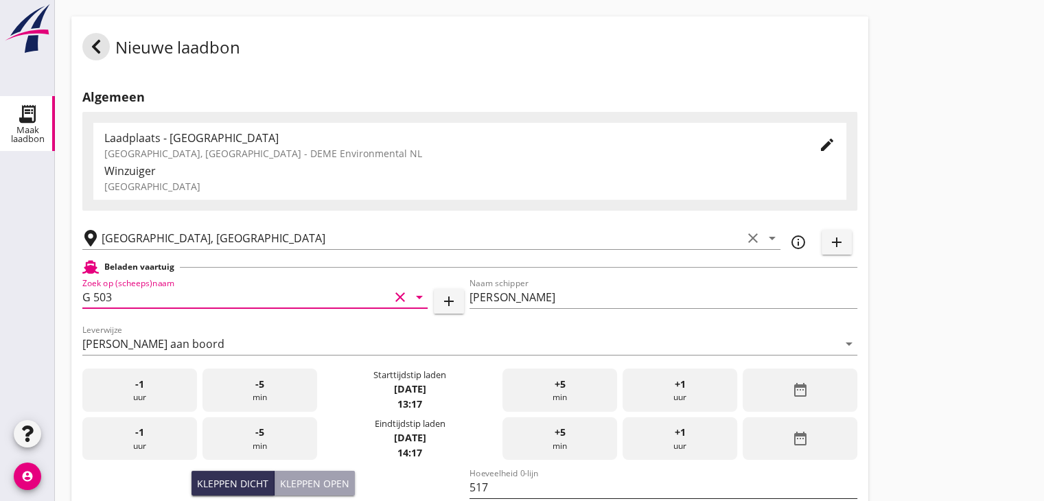
type input "G 503"
click at [988, 171] on div "Nieuwe laadbon Algemeen Laadplaats - Wingebied Veerse Meer, Zeeland - DEME Envi…" at bounding box center [549, 490] width 989 height 981
click at [776, 391] on div "date_range" at bounding box center [800, 390] width 115 height 43
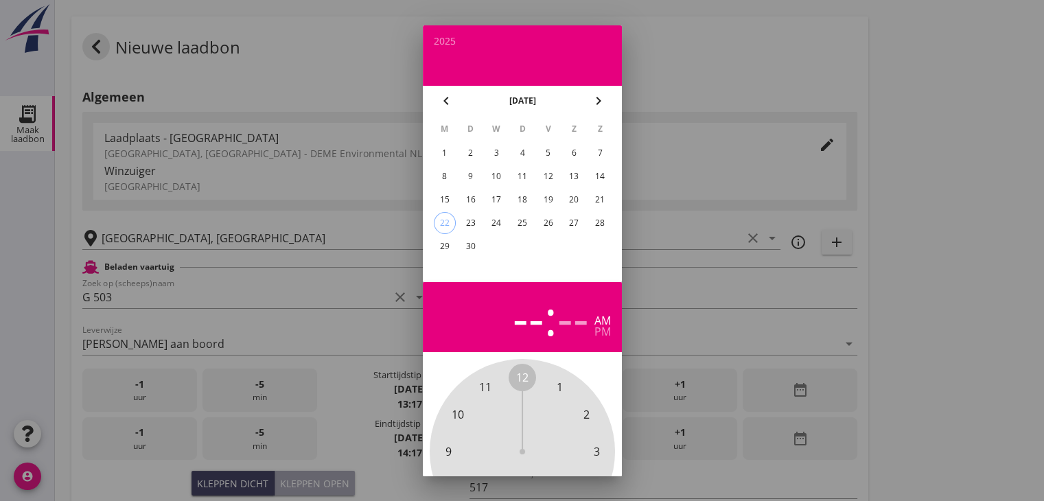
click at [524, 191] on div "18" at bounding box center [522, 200] width 22 height 22
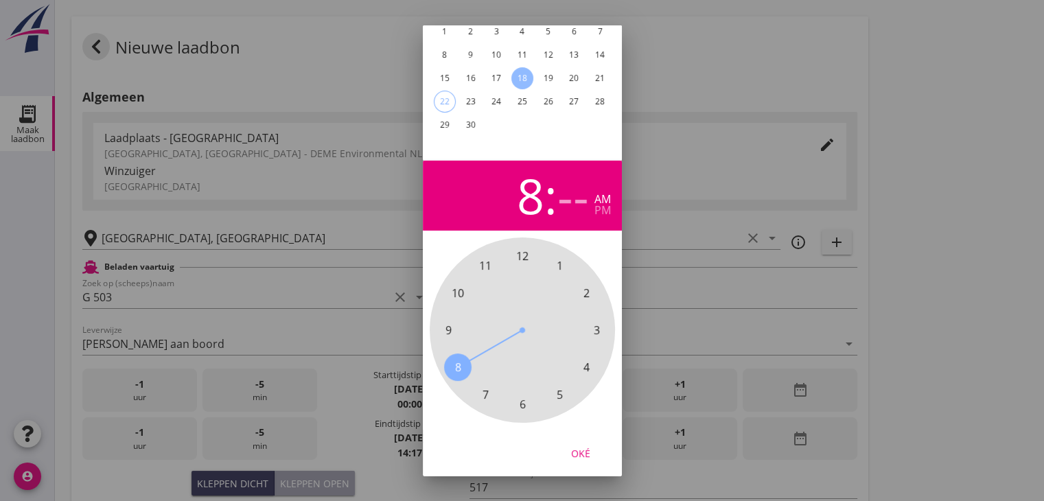
click at [456, 359] on span "8" at bounding box center [457, 367] width 6 height 16
click at [598, 322] on span "15" at bounding box center [596, 330] width 12 height 16
click at [584, 445] on div "Oké" at bounding box center [580, 452] width 38 height 14
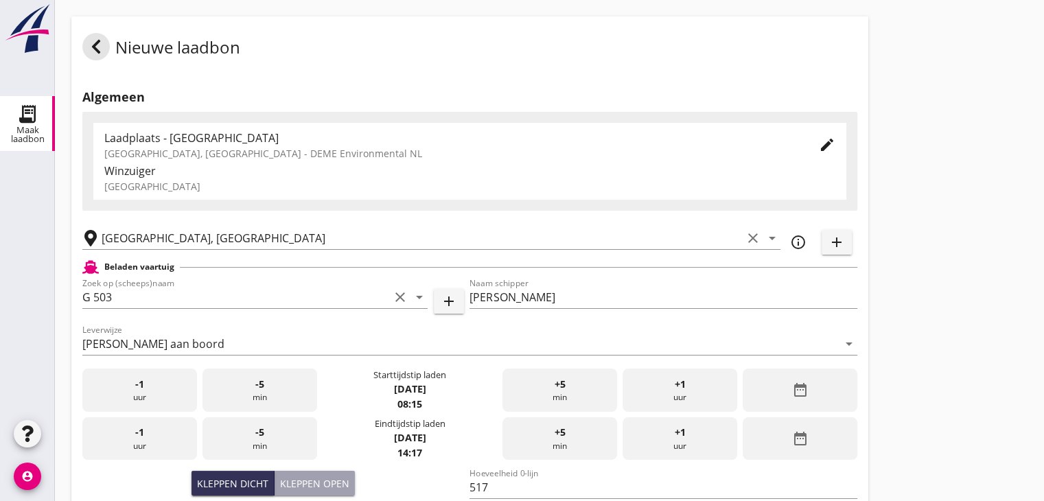
click at [796, 445] on icon "date_range" at bounding box center [799, 438] width 16 height 16
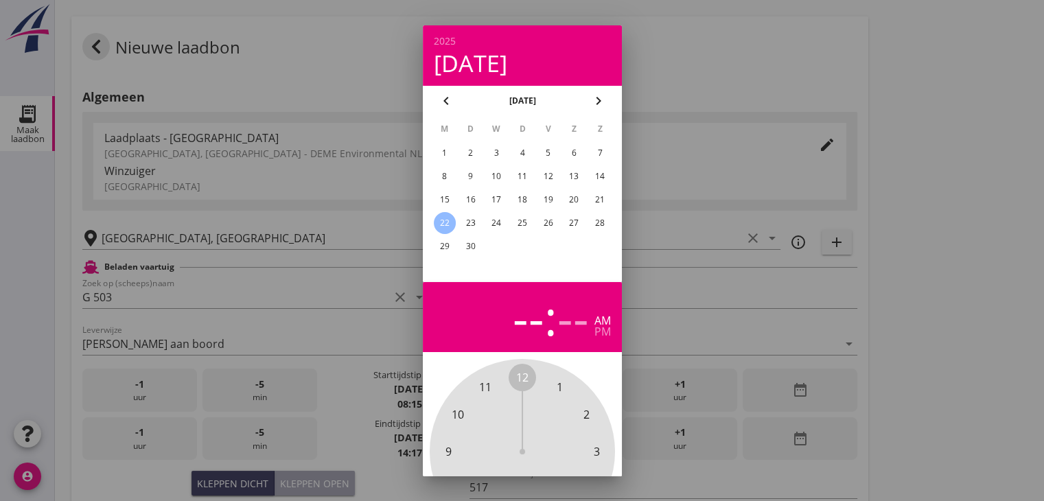
click at [525, 200] on div "18" at bounding box center [522, 200] width 22 height 22
click at [516, 371] on span "12" at bounding box center [522, 377] width 12 height 16
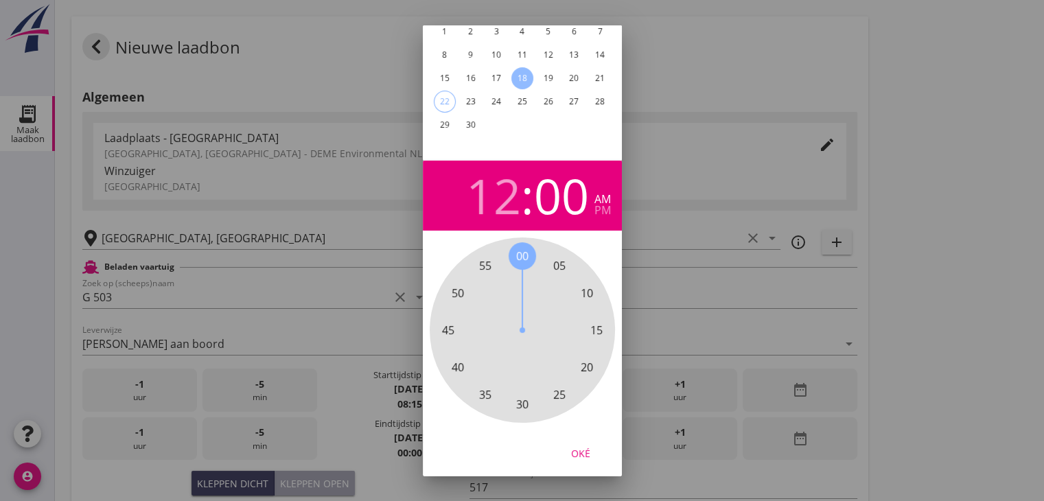
click at [522, 248] on span "00" at bounding box center [522, 256] width 12 height 16
click at [601, 205] on div "pm" at bounding box center [602, 210] width 16 height 11
click at [579, 445] on div "Oké" at bounding box center [580, 452] width 38 height 14
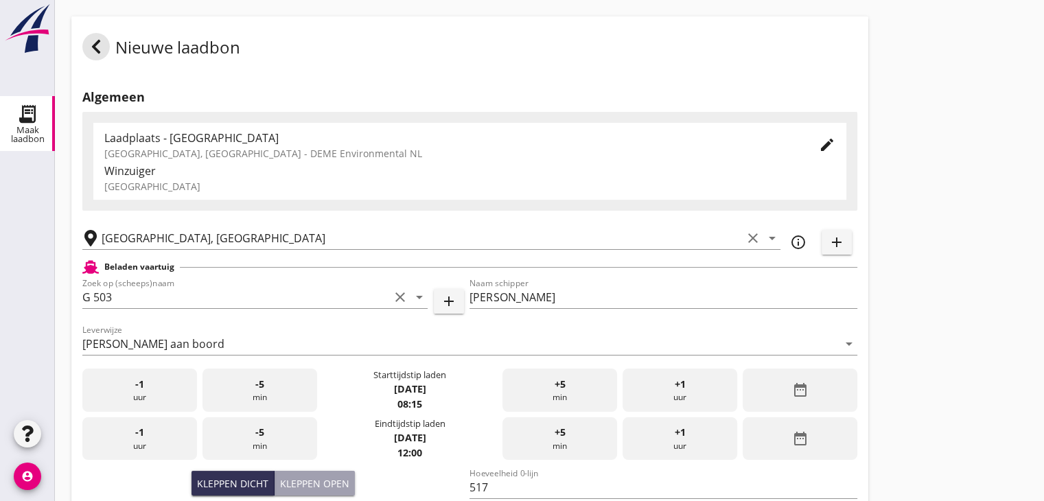
click at [960, 294] on div "Nieuwe laadbon Algemeen Laadplaats - Wingebied Veerse Meer, Zeeland - DEME Envi…" at bounding box center [549, 490] width 989 height 981
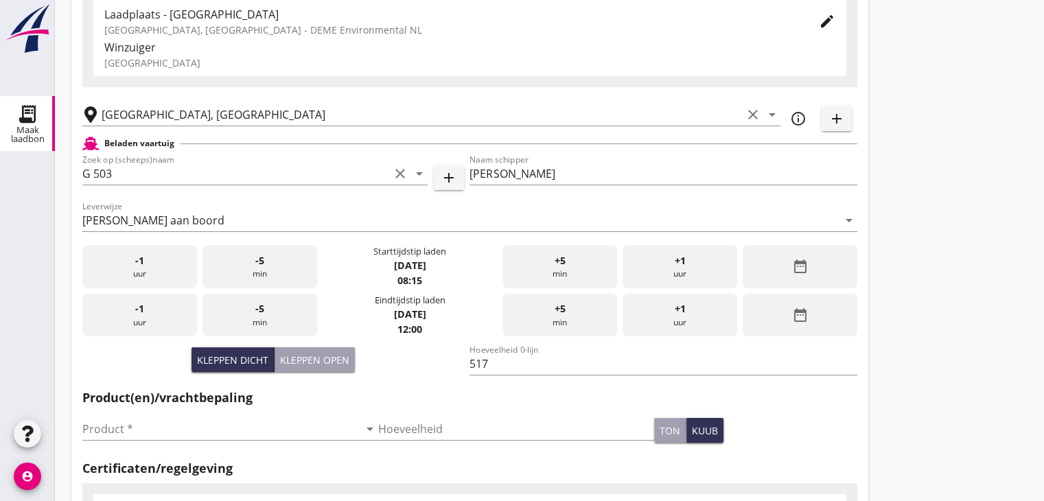
scroll to position [137, 0]
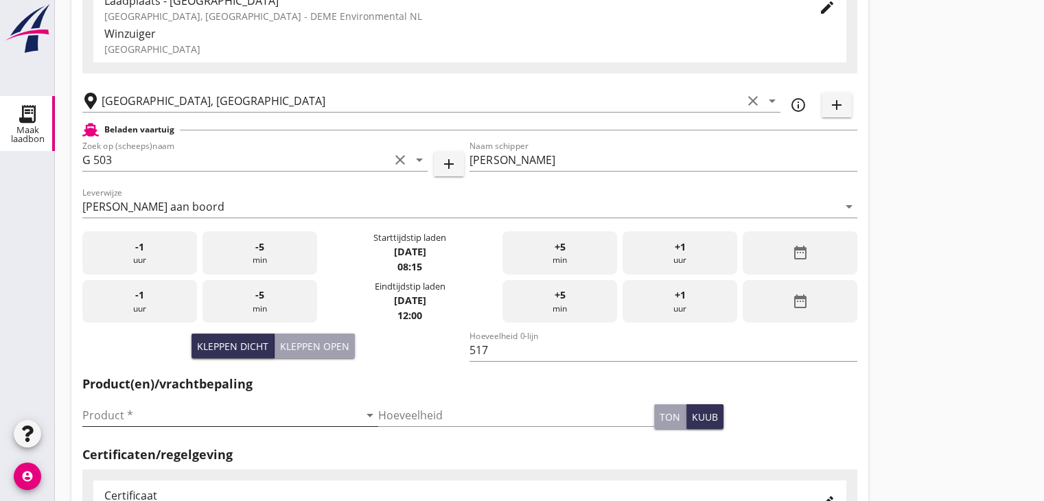
click at [154, 414] on input "Product *" at bounding box center [220, 415] width 277 height 22
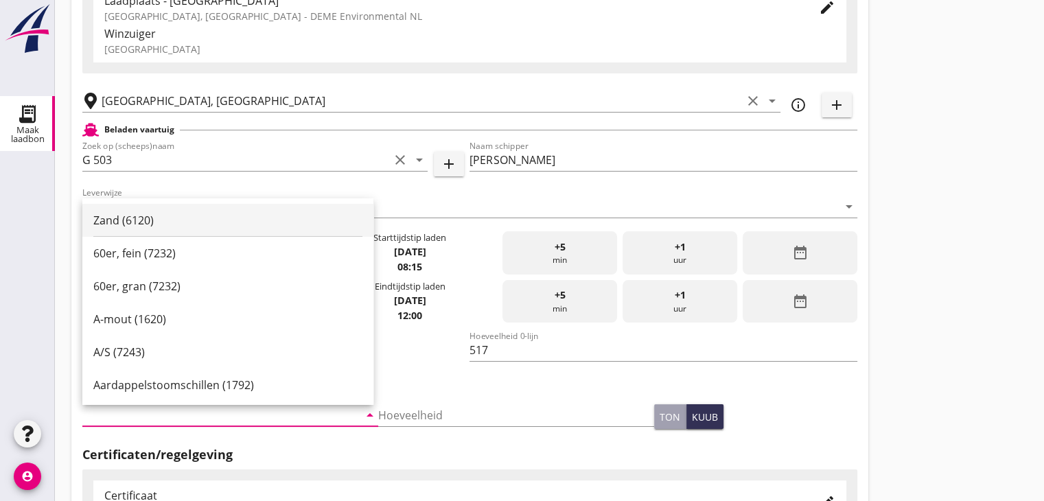
click at [151, 205] on div "Zand (6120)" at bounding box center [227, 220] width 269 height 33
type input "Zand (6120)"
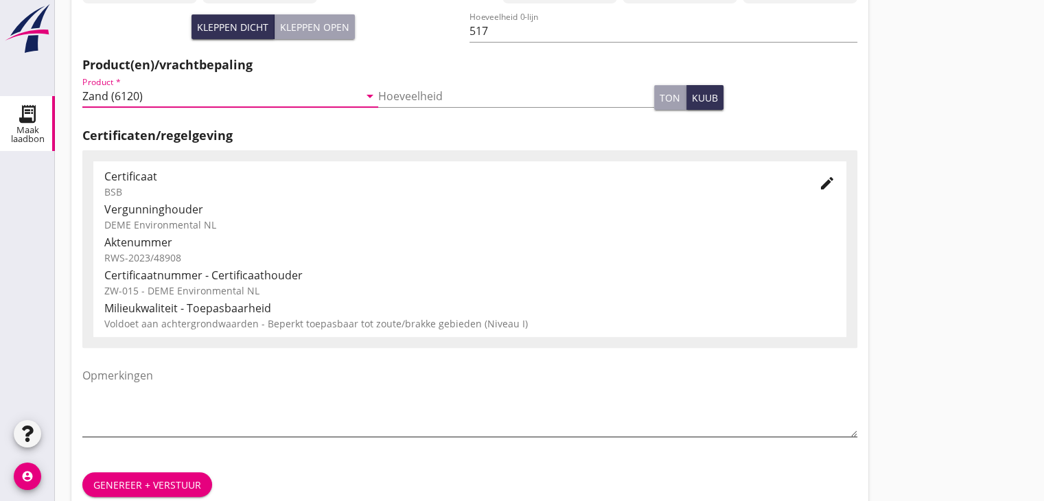
scroll to position [480, 0]
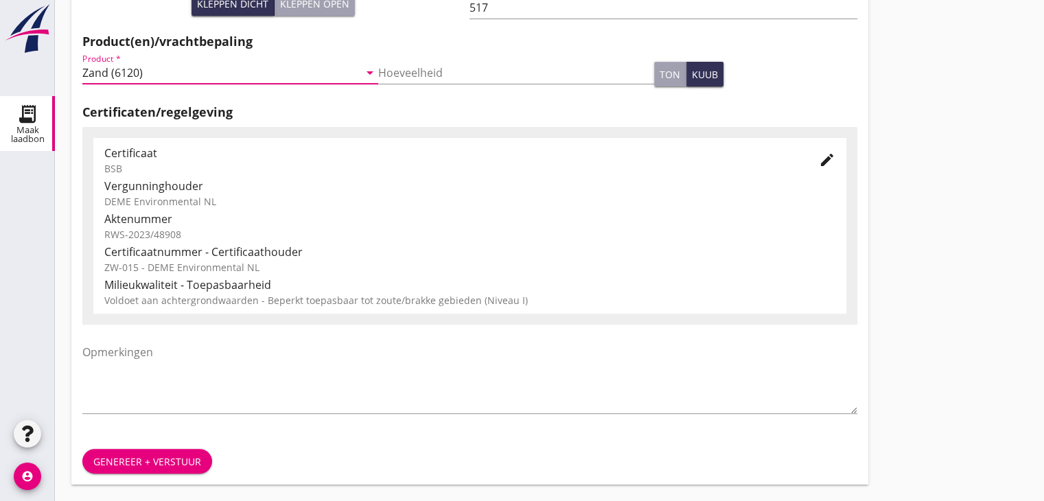
click at [170, 454] on div "Genereer + verstuur" at bounding box center [147, 461] width 108 height 14
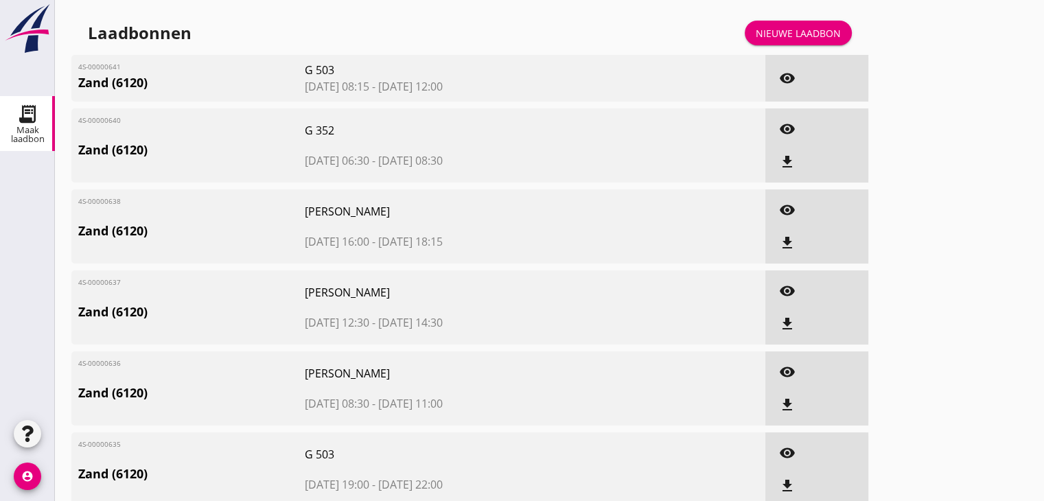
click at [770, 32] on div "Nieuwe laadbon" at bounding box center [798, 33] width 85 height 14
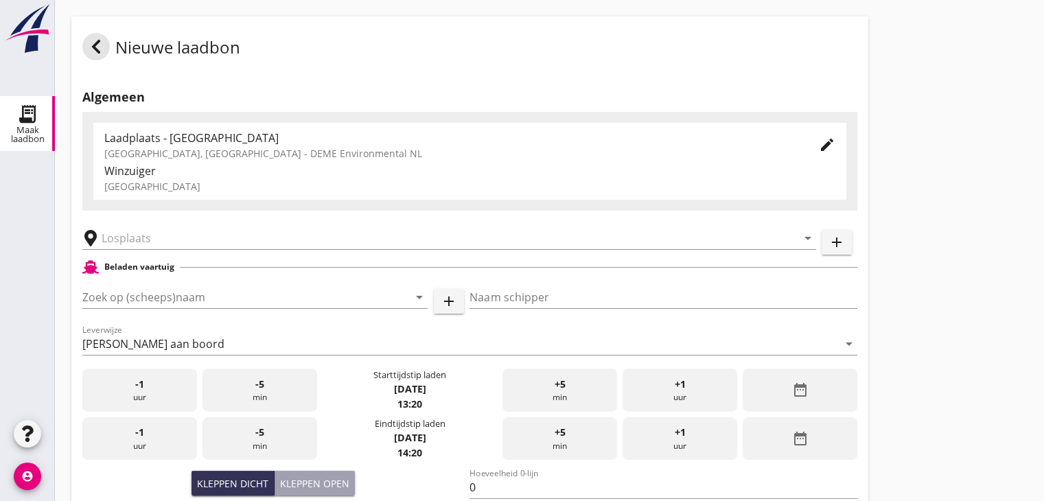
click at [162, 226] on div "arrow_drop_down" at bounding box center [449, 234] width 734 height 30
click at [156, 242] on input "text" at bounding box center [440, 238] width 676 height 22
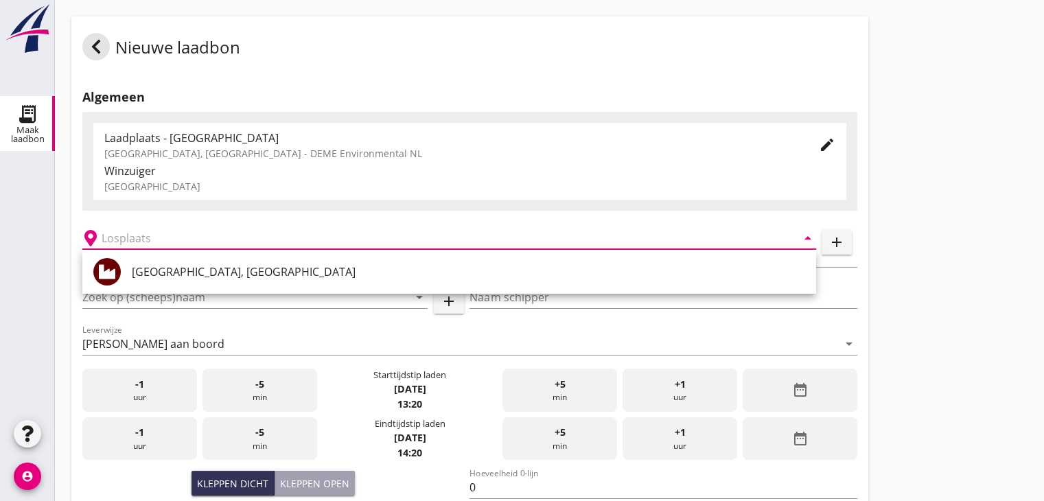
click at [160, 266] on div "[GEOGRAPHIC_DATA], [GEOGRAPHIC_DATA]" at bounding box center [468, 272] width 673 height 16
type input "[GEOGRAPHIC_DATA], [GEOGRAPHIC_DATA]"
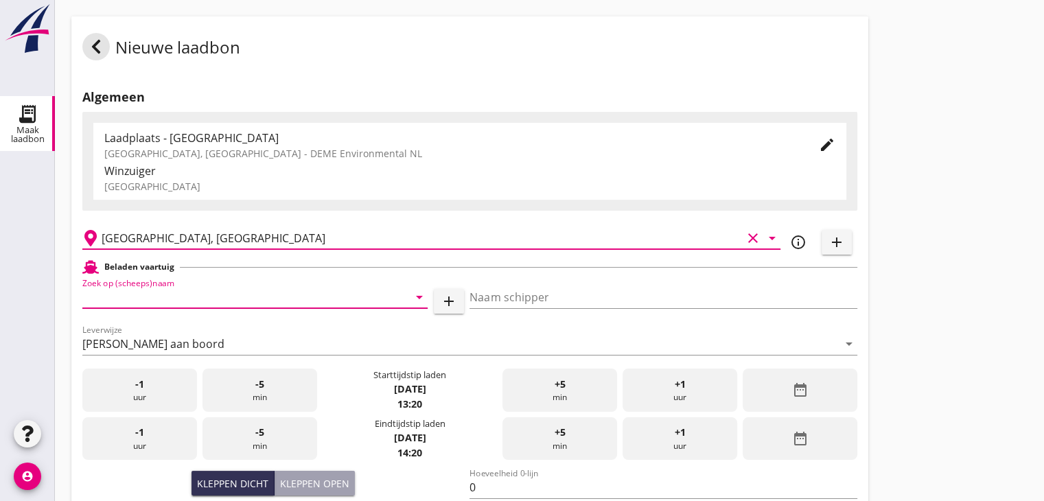
click at [178, 303] on input "Zoek op (scheeps)naam" at bounding box center [235, 297] width 307 height 22
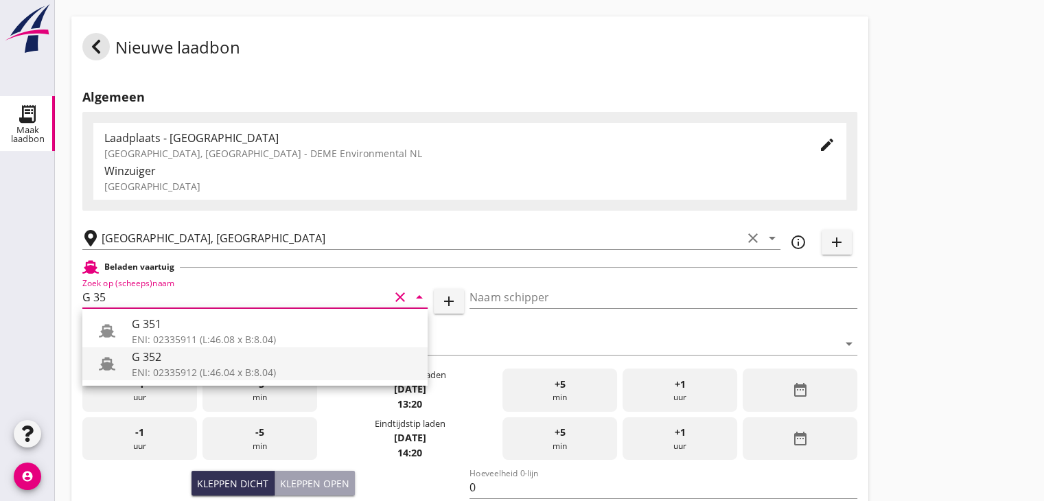
click at [173, 351] on div "G 352" at bounding box center [274, 357] width 285 height 16
type input "G 352"
type input "[PERSON_NAME]"
type input "363"
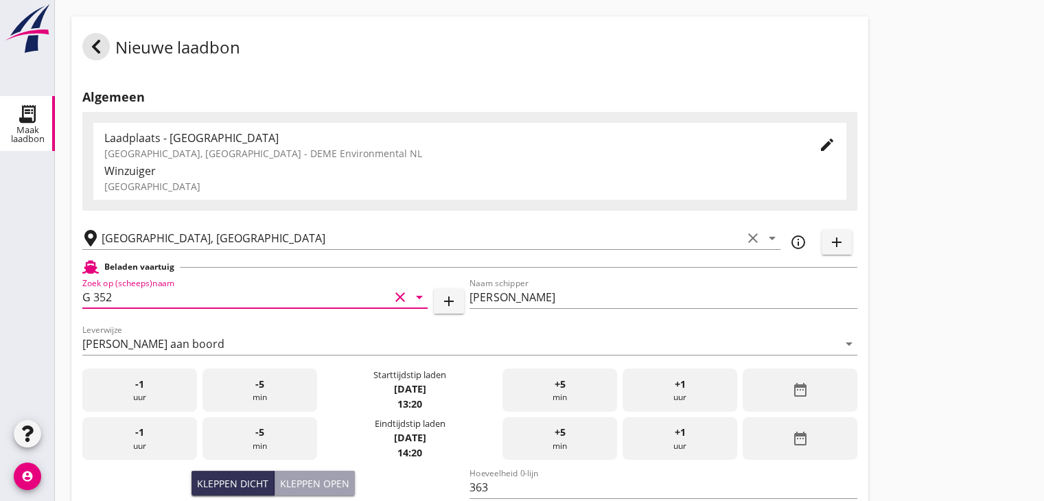
type input "G 352"
click at [782, 382] on div "date_range" at bounding box center [800, 390] width 115 height 43
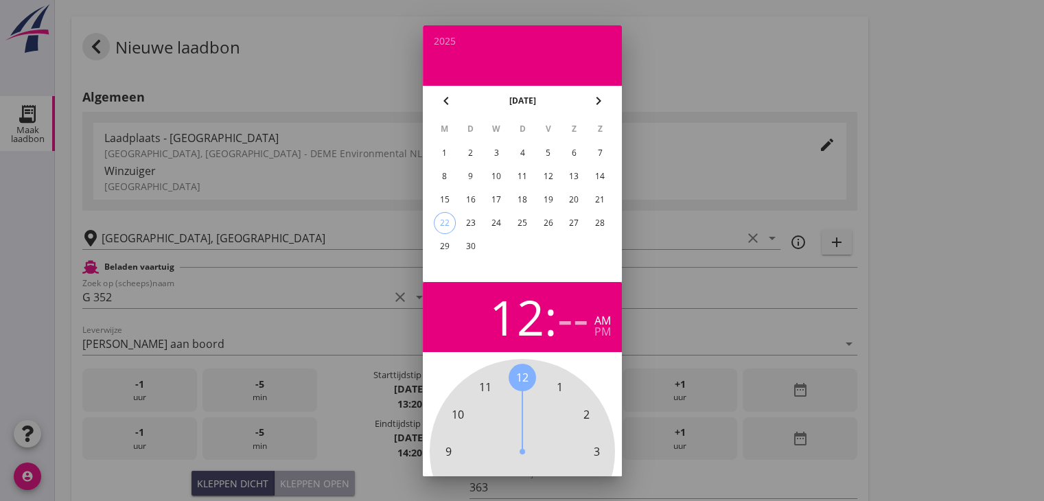
click at [518, 380] on span "12" at bounding box center [522, 377] width 12 height 16
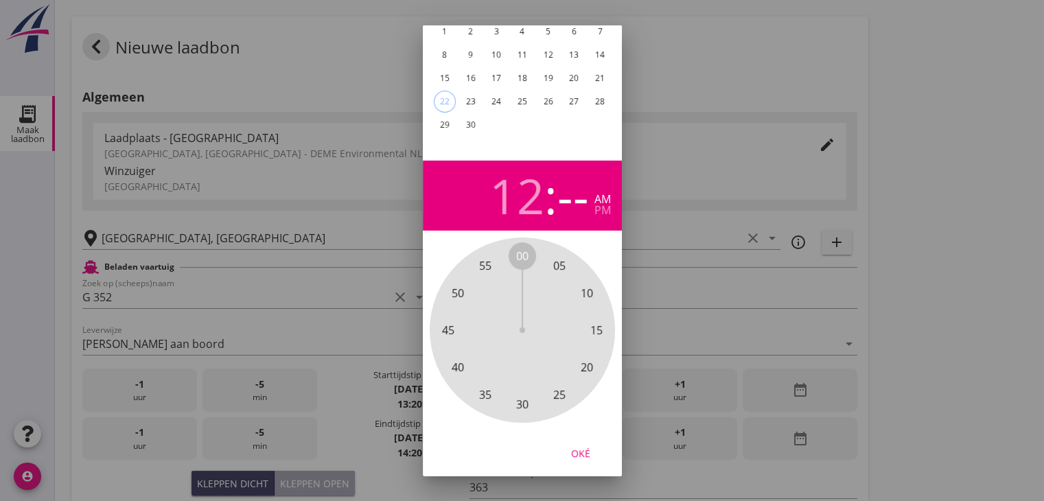
click at [516, 395] on div "00 05 10 15 20 25 30 35 40 45 50 55" at bounding box center [522, 330] width 148 height 148
click at [524, 396] on span "30" at bounding box center [522, 404] width 12 height 16
click at [601, 205] on div "pm" at bounding box center [602, 210] width 16 height 11
click at [569, 445] on div "Oké" at bounding box center [580, 452] width 38 height 14
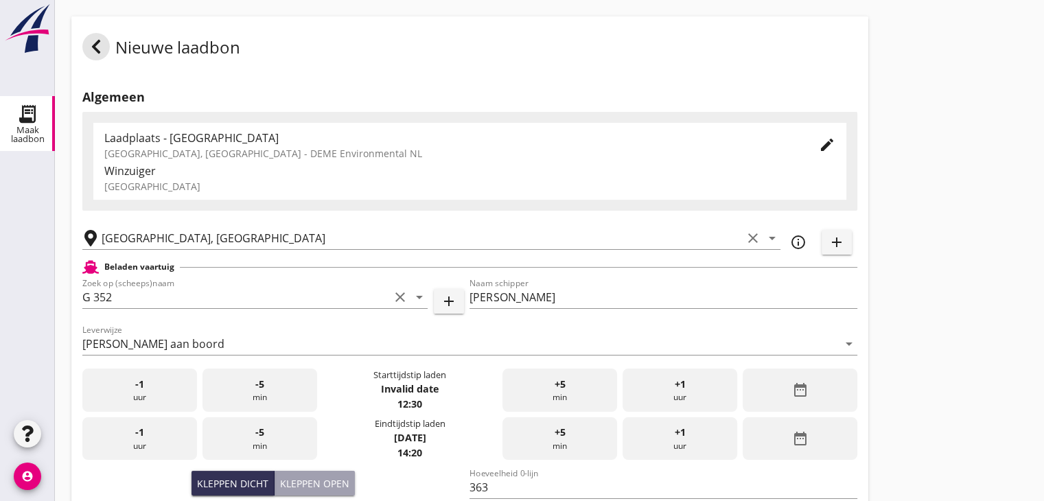
click at [755, 392] on div "date_range" at bounding box center [800, 390] width 115 height 43
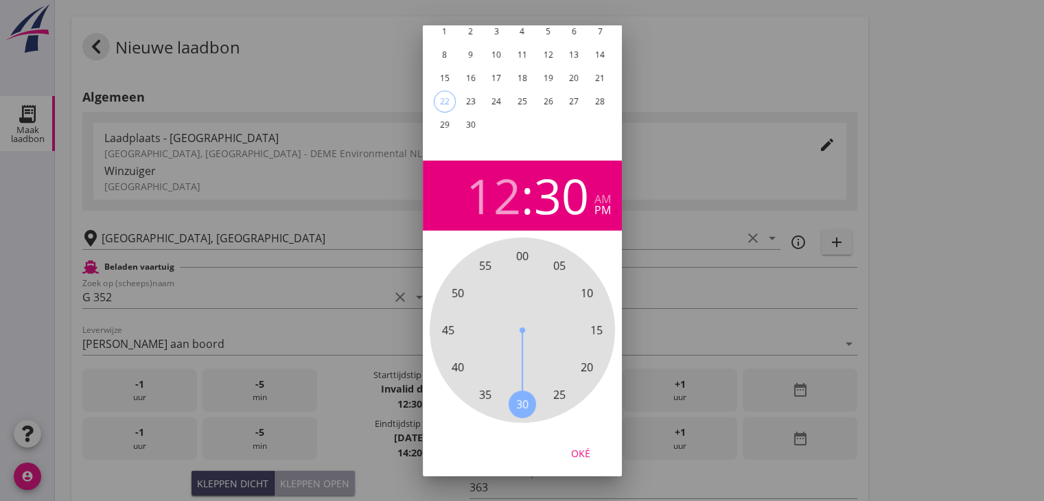
click at [519, 69] on div "18" at bounding box center [522, 78] width 22 height 22
click at [585, 448] on div "Oké" at bounding box center [580, 452] width 38 height 14
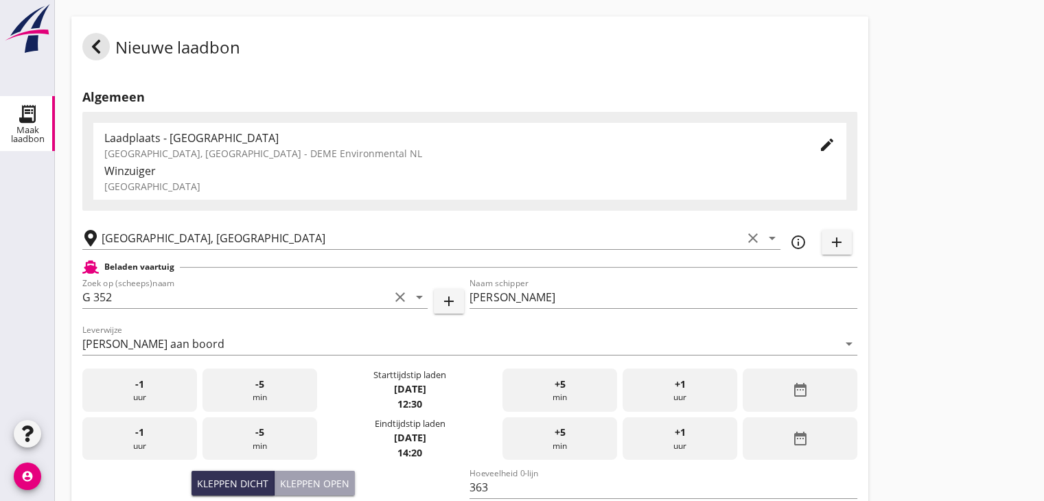
click at [843, 450] on div "date_range" at bounding box center [800, 438] width 115 height 43
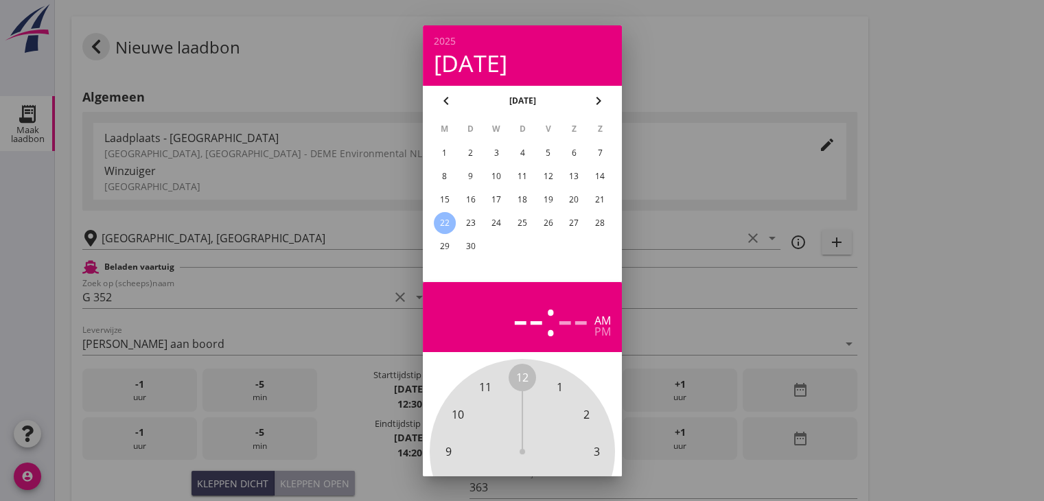
click at [514, 196] on div "18" at bounding box center [522, 200] width 22 height 22
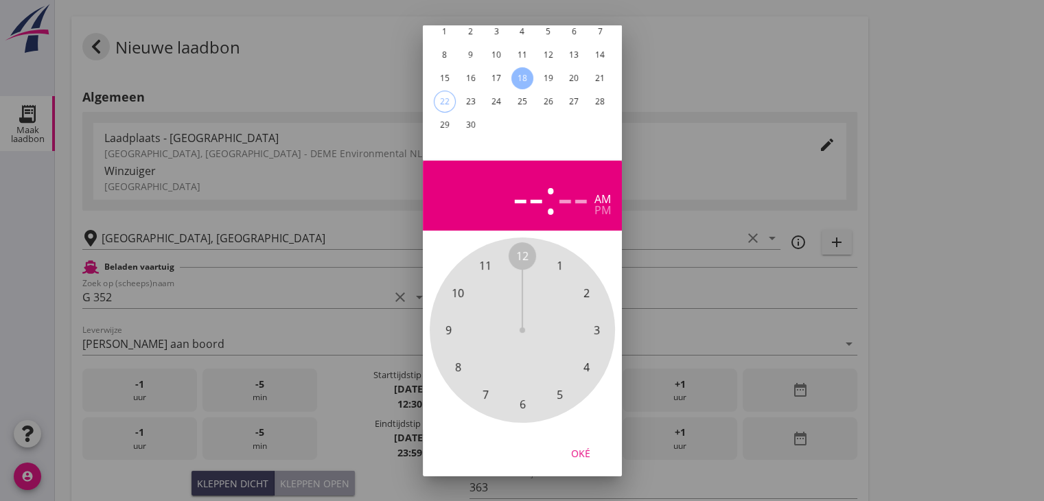
click at [588, 285] on span "2" at bounding box center [586, 293] width 6 height 16
click at [525, 248] on span "00" at bounding box center [522, 256] width 12 height 16
click at [596, 205] on div "pm" at bounding box center [602, 210] width 16 height 11
drag, startPoint x: 583, startPoint y: 437, endPoint x: 634, endPoint y: 386, distance: 72.3
click at [583, 445] on div "Oké" at bounding box center [580, 452] width 38 height 14
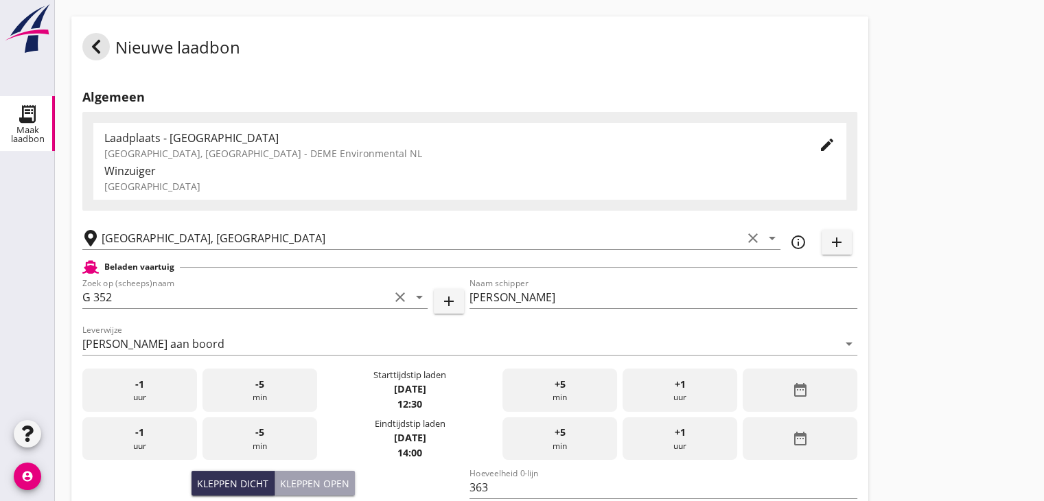
click at [887, 252] on div "Nieuwe laadbon Algemeen Laadplaats - Wingebied Veerse Meer, Zeeland - DEME Envi…" at bounding box center [549, 490] width 989 height 981
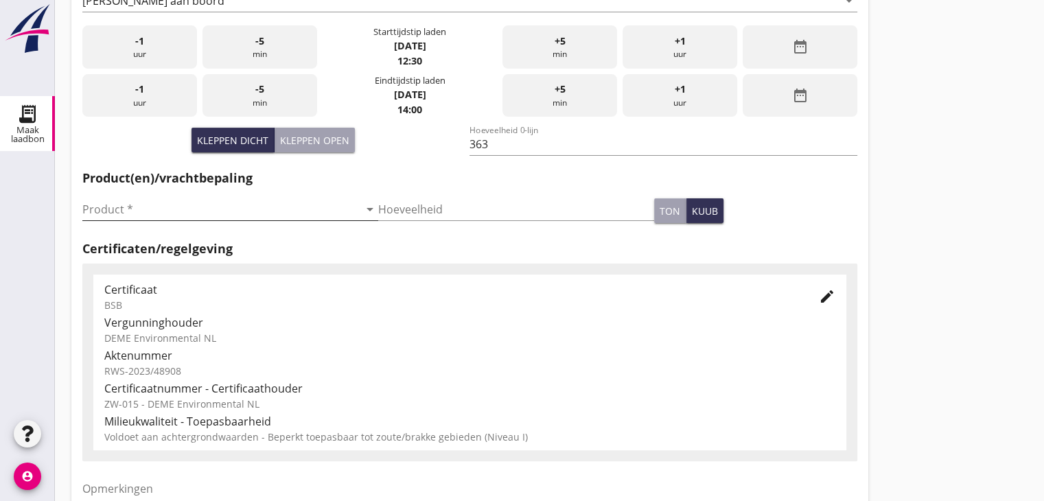
click at [161, 215] on input "Product *" at bounding box center [220, 209] width 277 height 22
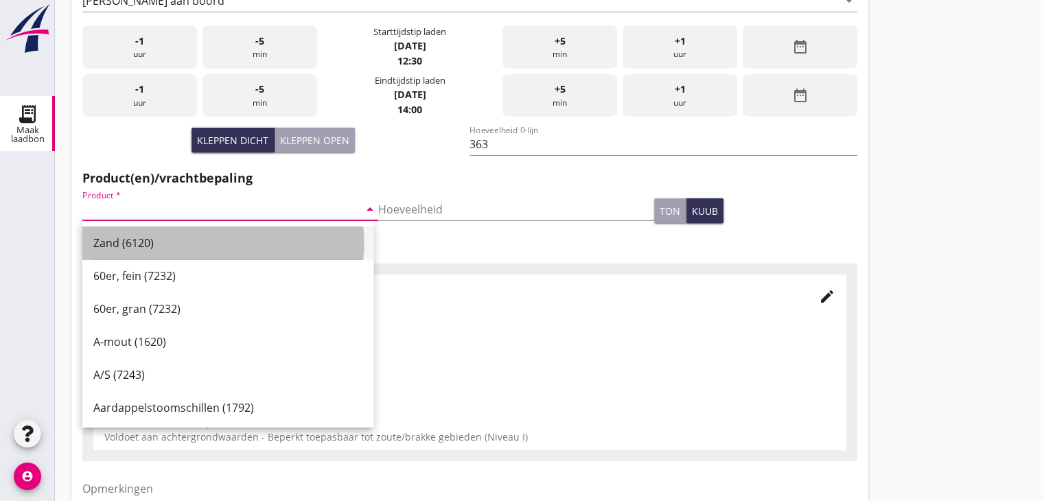
click at [162, 242] on div "Zand (6120)" at bounding box center [227, 243] width 269 height 16
type input "Zand (6120)"
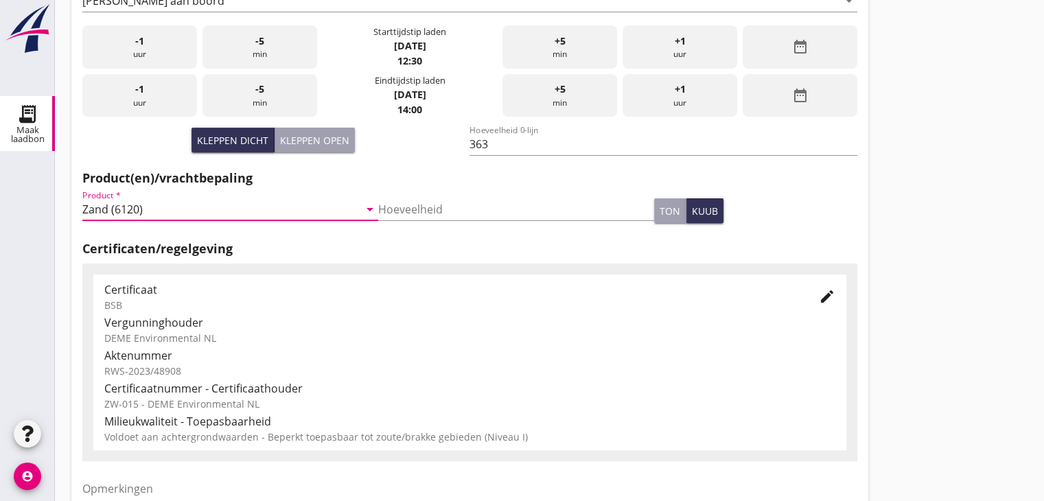
click at [936, 220] on div "Nieuwe laadbon Algemeen Laadplaats - Wingebied Veerse Meer, Zeeland - DEME Envi…" at bounding box center [549, 147] width 989 height 981
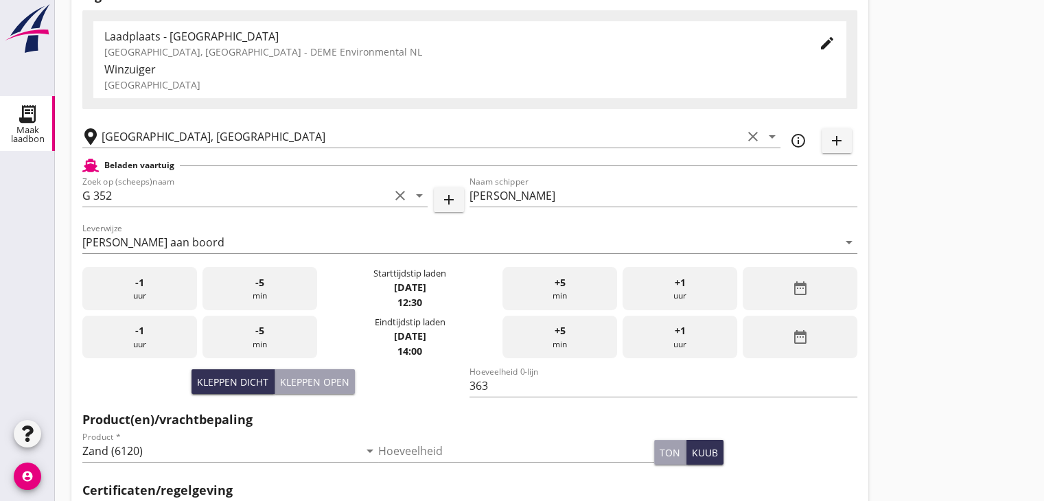
scroll to position [480, 0]
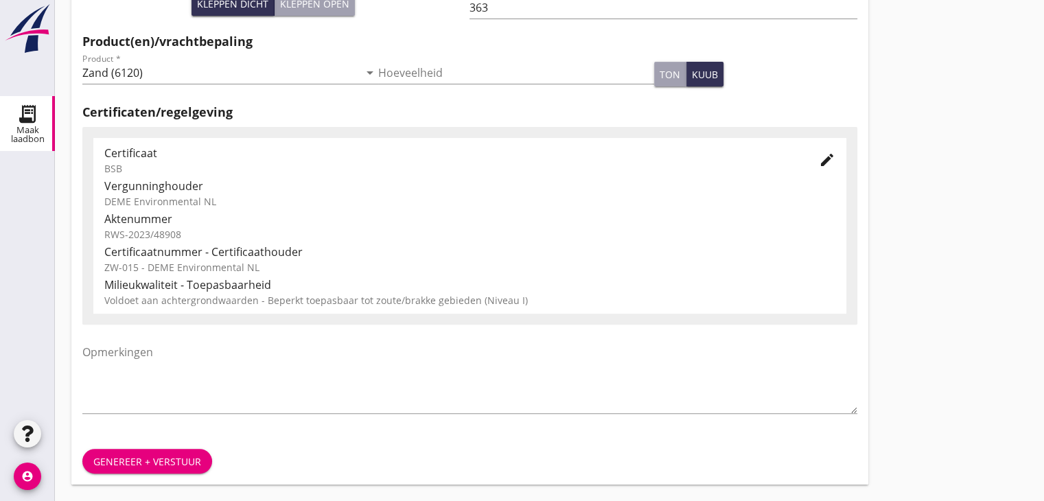
click at [163, 464] on div "Genereer + verstuur" at bounding box center [147, 461] width 108 height 14
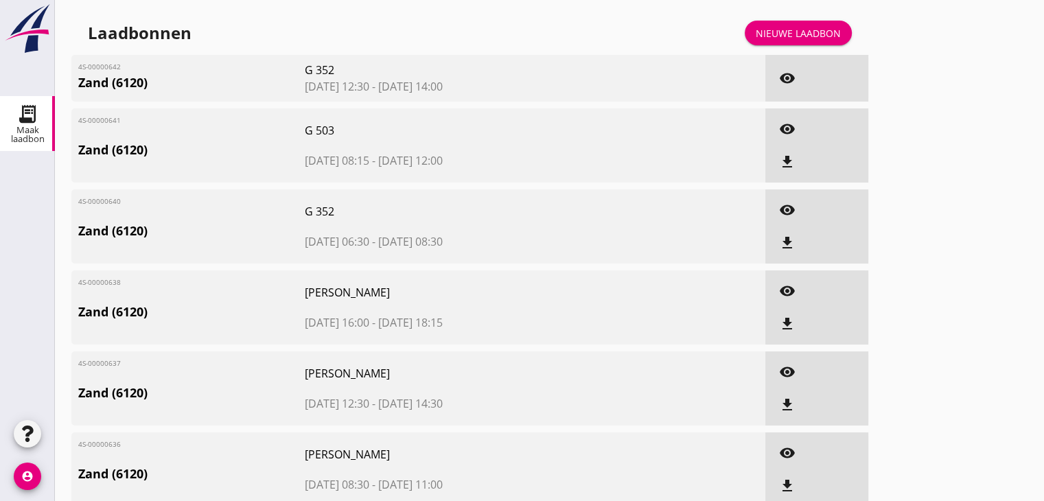
click at [774, 40] on link "Nieuwe laadbon" at bounding box center [798, 33] width 107 height 25
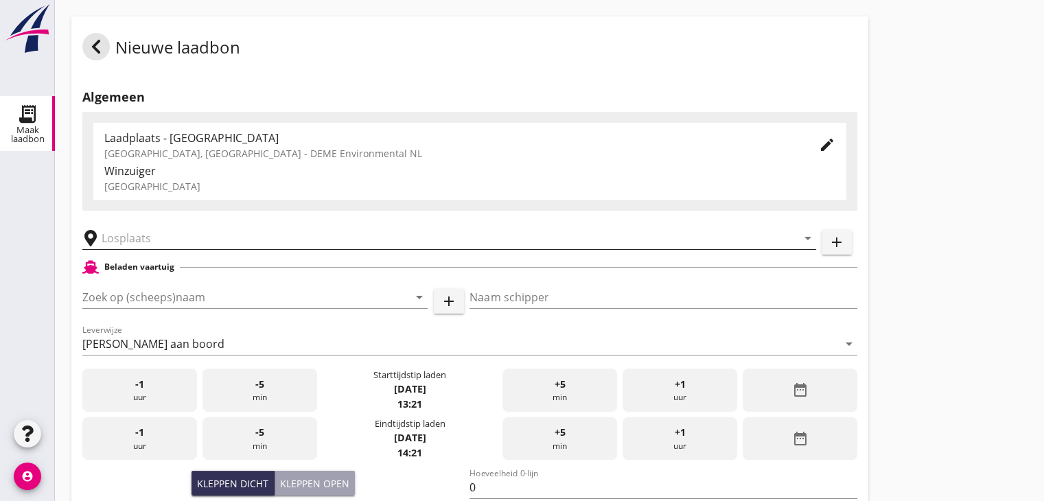
click at [178, 244] on input "text" at bounding box center [440, 238] width 676 height 22
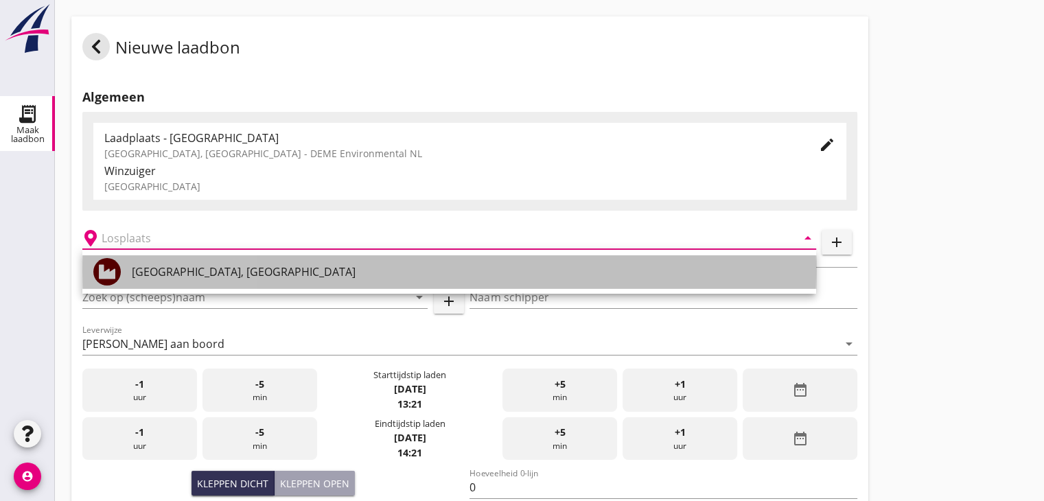
click at [172, 267] on div "[GEOGRAPHIC_DATA], [GEOGRAPHIC_DATA]" at bounding box center [468, 272] width 673 height 16
type input "[GEOGRAPHIC_DATA], [GEOGRAPHIC_DATA]"
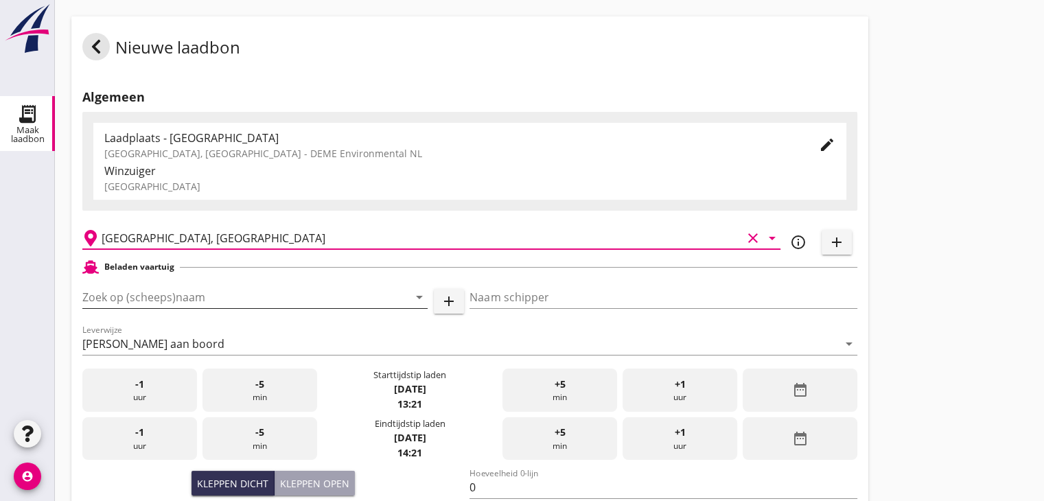
click at [166, 294] on input "Zoek op (scheeps)naam" at bounding box center [235, 297] width 307 height 22
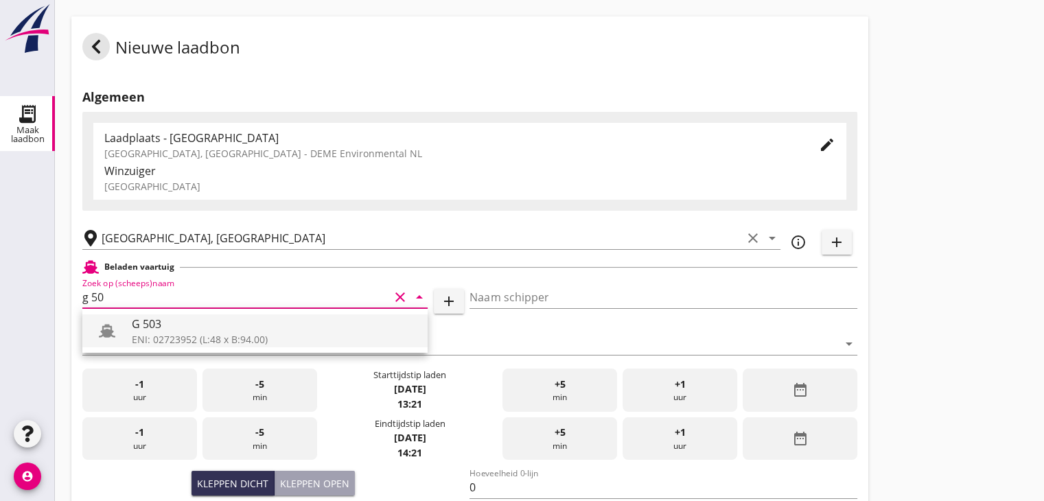
click at [147, 332] on div "G 503" at bounding box center [274, 324] width 285 height 16
type input "G 503"
type input "[PERSON_NAME]"
type input "517"
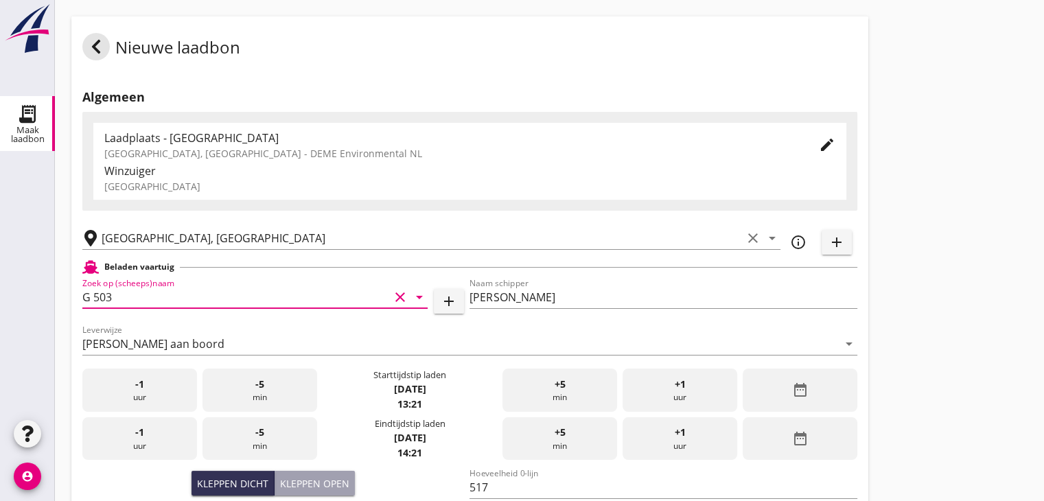
type input "G 503"
click at [777, 393] on div "date_range" at bounding box center [800, 390] width 115 height 43
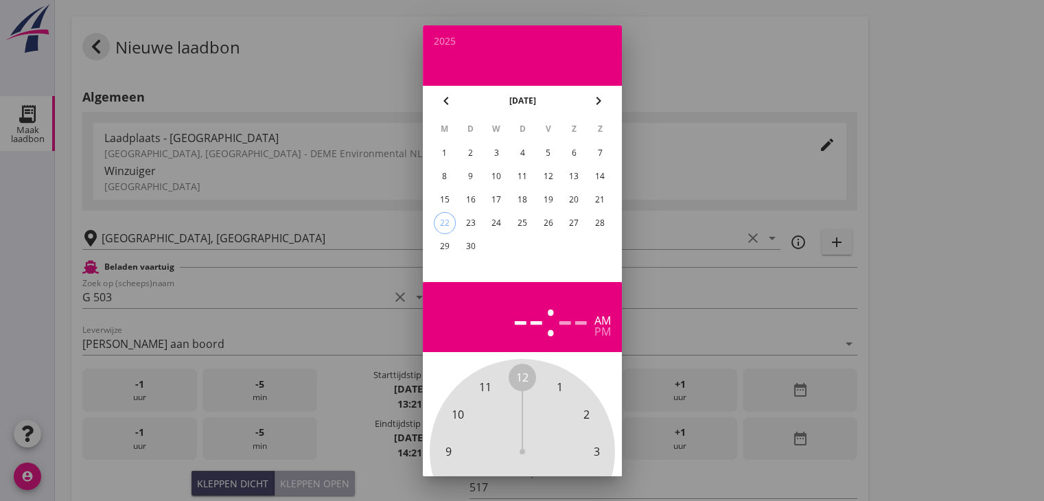
click at [527, 194] on div "18" at bounding box center [522, 200] width 22 height 22
click at [586, 417] on span "2" at bounding box center [586, 414] width 6 height 16
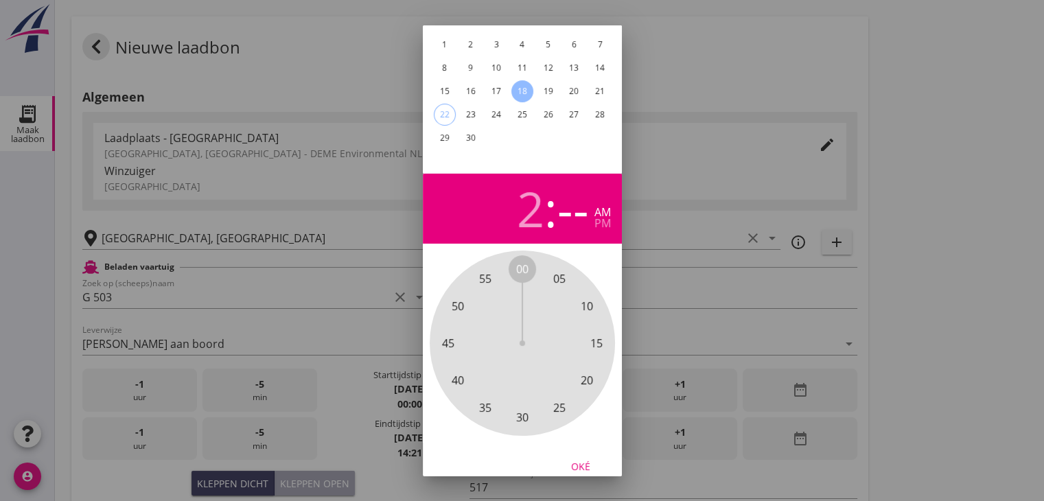
scroll to position [132, 0]
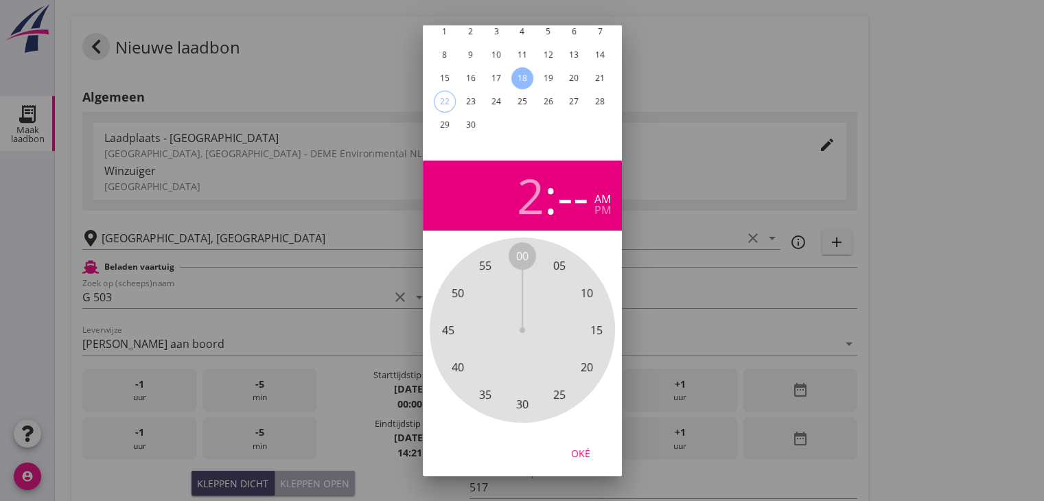
click at [520, 396] on span "30" at bounding box center [522, 404] width 12 height 16
click at [602, 205] on div "pm" at bounding box center [602, 210] width 16 height 11
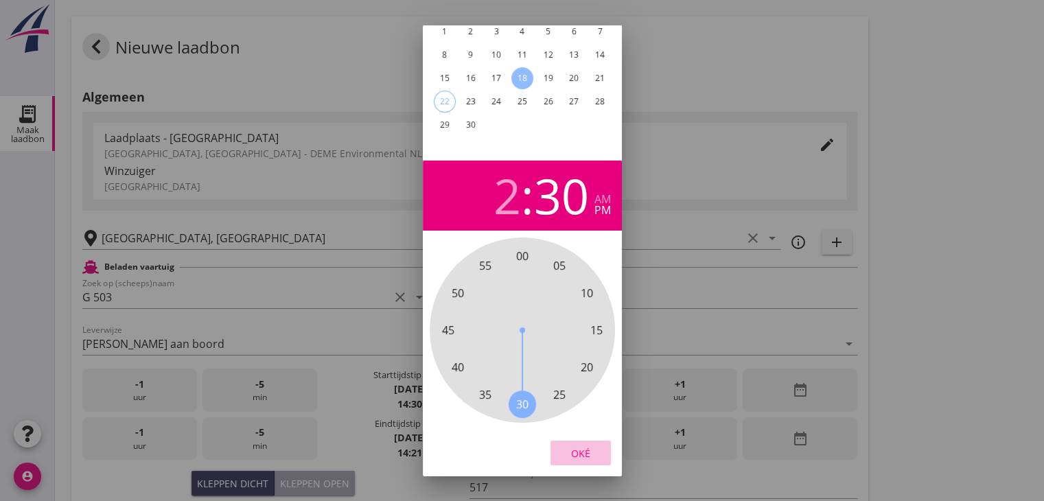
click at [585, 445] on div "Oké" at bounding box center [580, 452] width 38 height 14
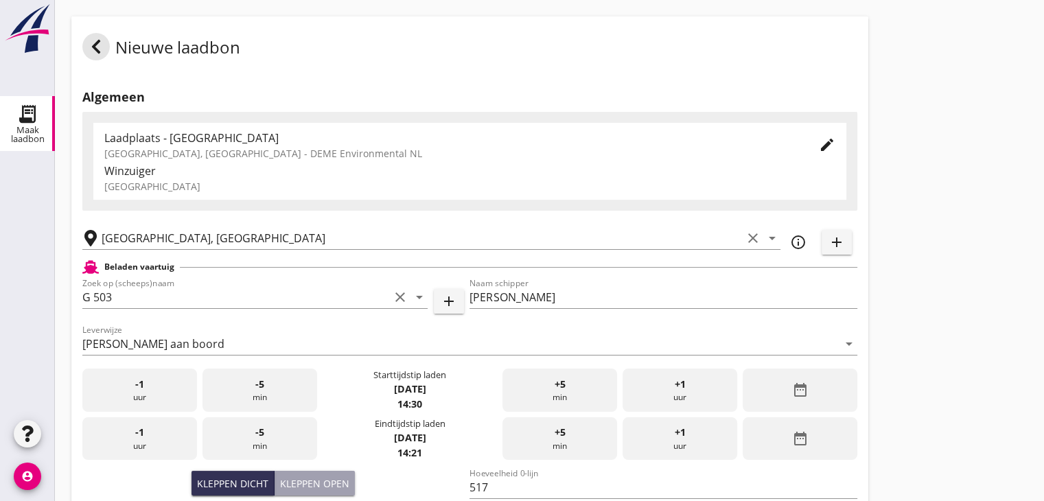
click at [752, 451] on div "date_range" at bounding box center [800, 438] width 115 height 43
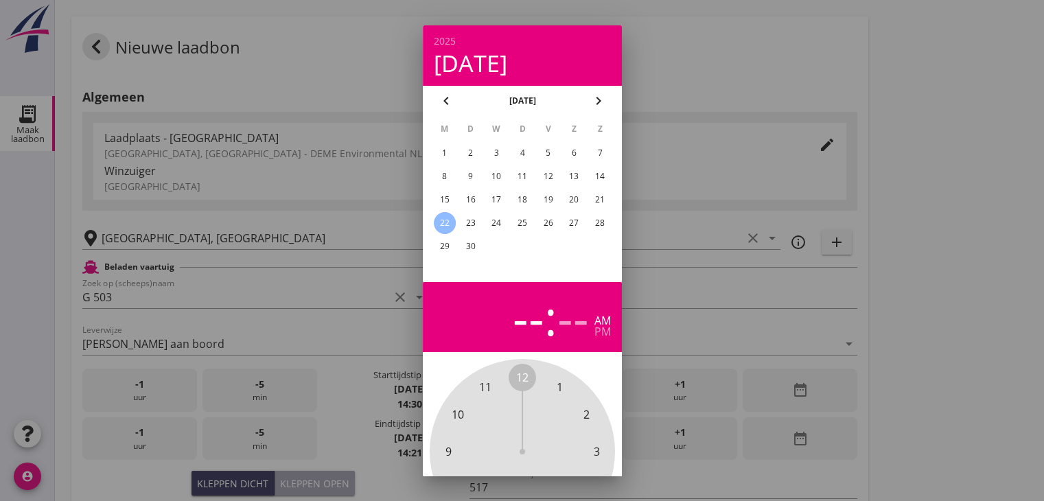
click at [532, 193] on td "18" at bounding box center [522, 200] width 25 height 22
click at [520, 193] on div "18" at bounding box center [522, 200] width 22 height 22
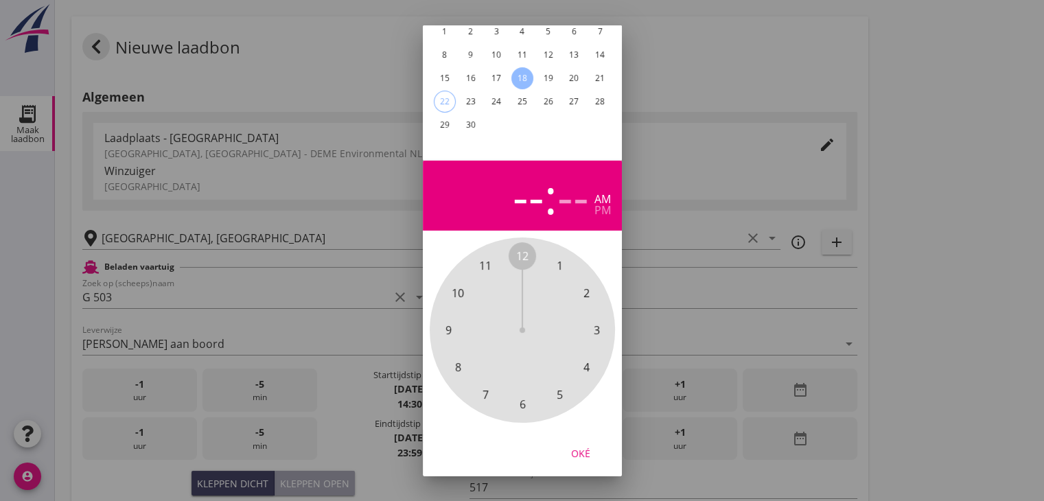
click at [523, 396] on span "6" at bounding box center [522, 404] width 6 height 16
click at [525, 249] on span "00" at bounding box center [522, 256] width 12 height 16
click at [524, 248] on span "00" at bounding box center [522, 256] width 12 height 16
click at [605, 205] on div "pm" at bounding box center [602, 210] width 16 height 11
click at [578, 445] on div "Oké" at bounding box center [580, 452] width 38 height 14
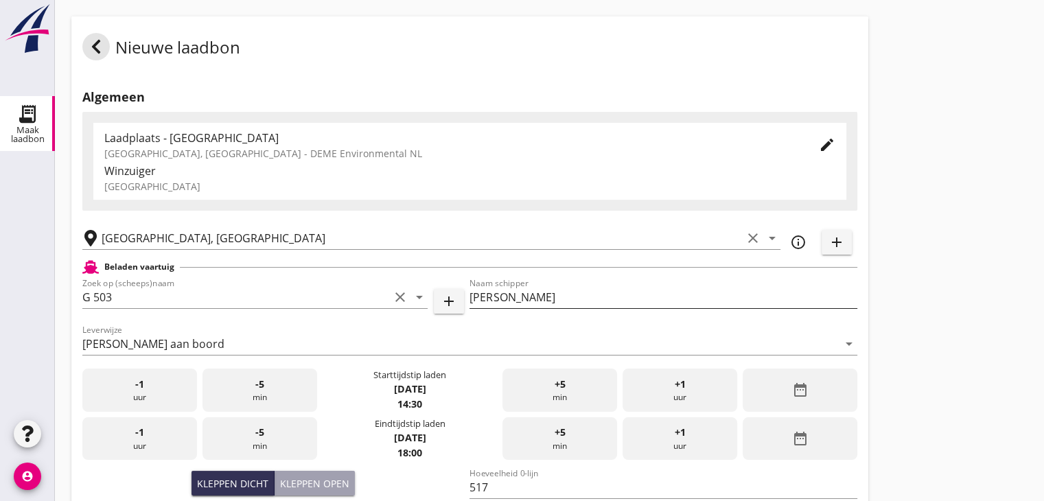
click at [855, 306] on div "Naam schipper Ewald van Loo" at bounding box center [662, 304] width 387 height 36
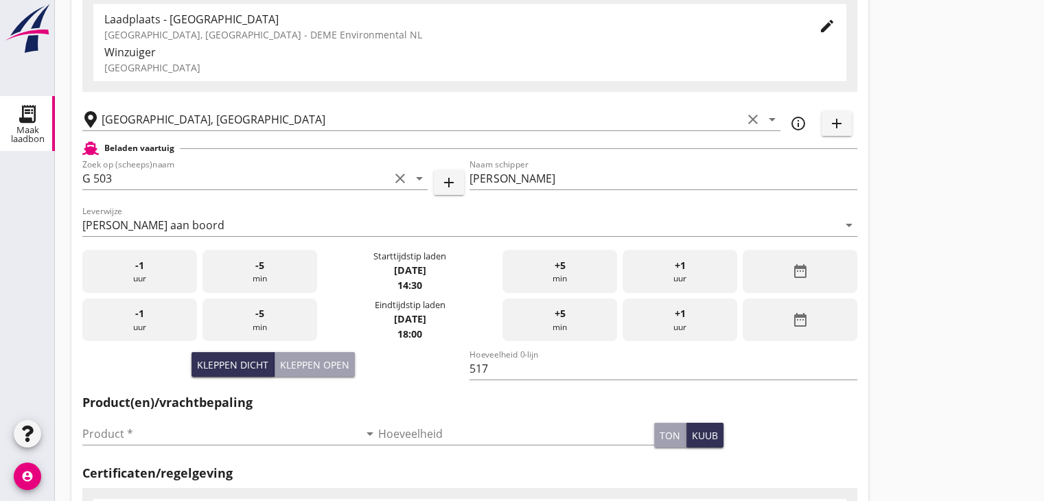
scroll to position [343, 0]
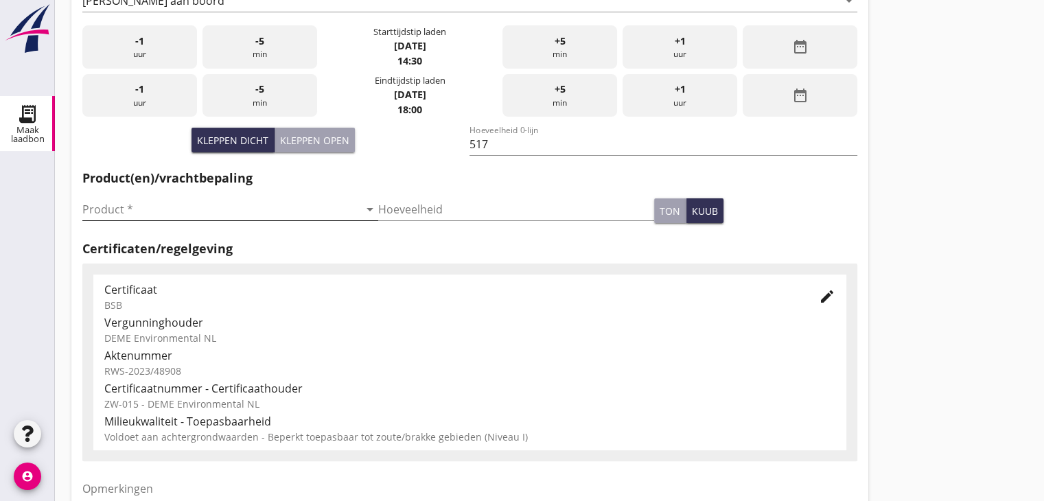
click at [247, 215] on input "Product *" at bounding box center [220, 209] width 277 height 22
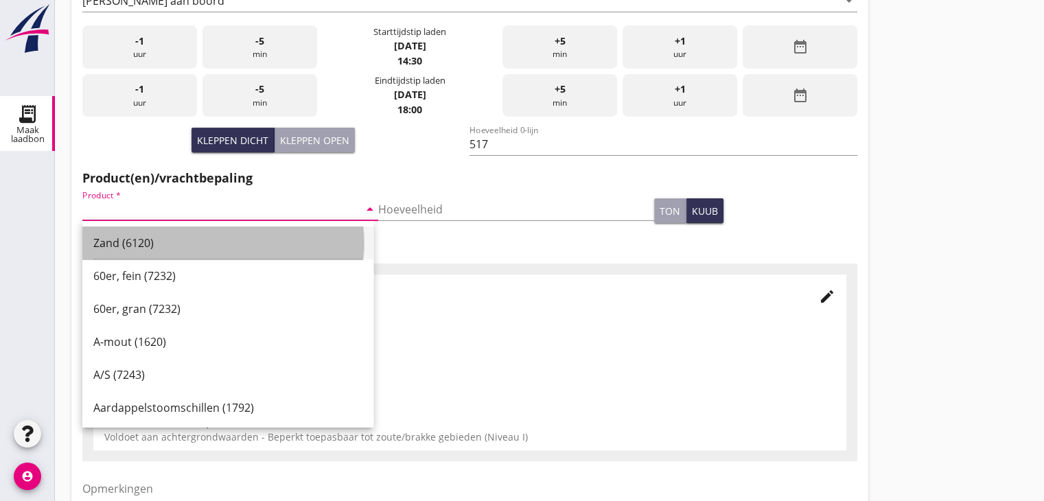
click at [183, 231] on div "Zand (6120)" at bounding box center [227, 243] width 269 height 33
type input "Zand (6120)"
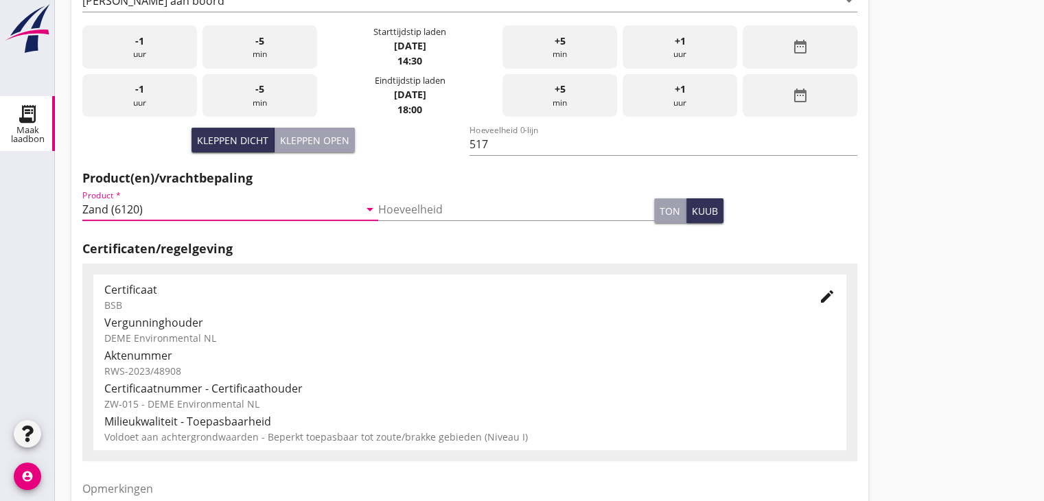
scroll to position [480, 0]
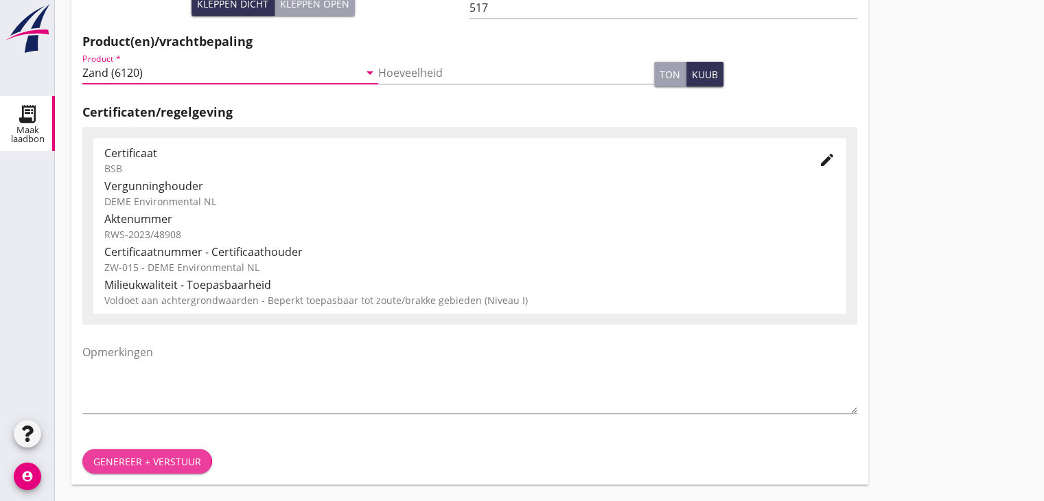
click at [154, 465] on div "Genereer + verstuur" at bounding box center [147, 461] width 108 height 14
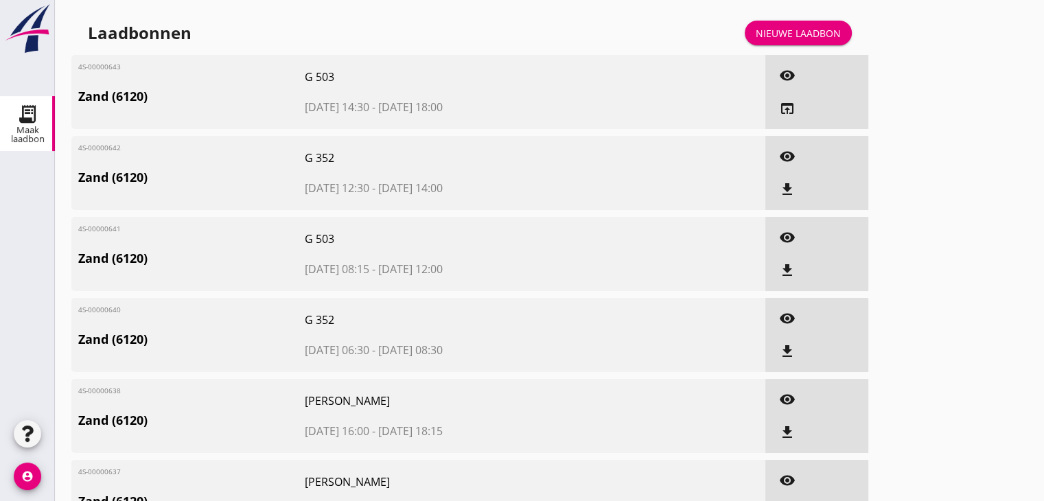
click at [798, 191] on div "file_download" at bounding box center [787, 189] width 25 height 16
click at [781, 264] on icon "file_download" at bounding box center [787, 270] width 16 height 16
click at [785, 349] on icon "file_download" at bounding box center [787, 351] width 16 height 16
click at [789, 35] on div "Nieuwe laadbon" at bounding box center [798, 33] width 85 height 14
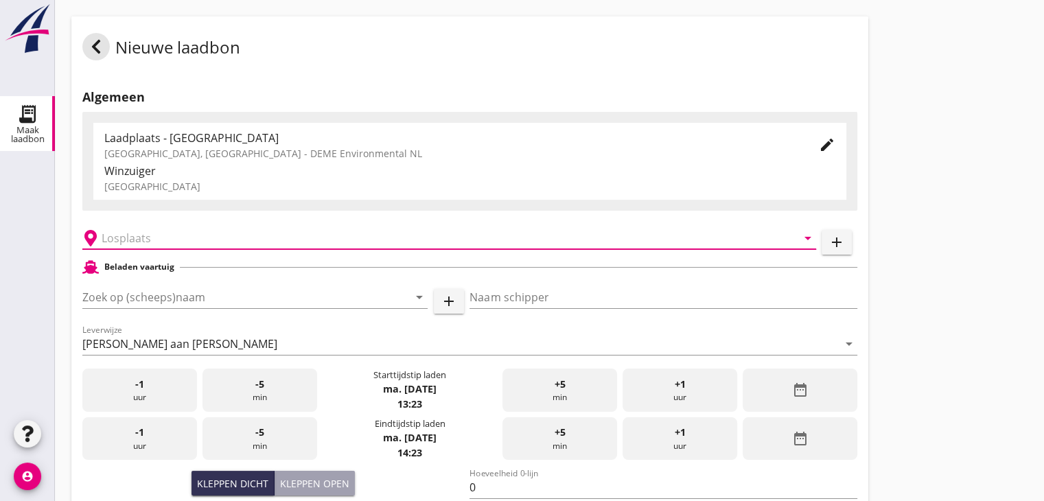
click at [162, 242] on input "text" at bounding box center [440, 238] width 676 height 22
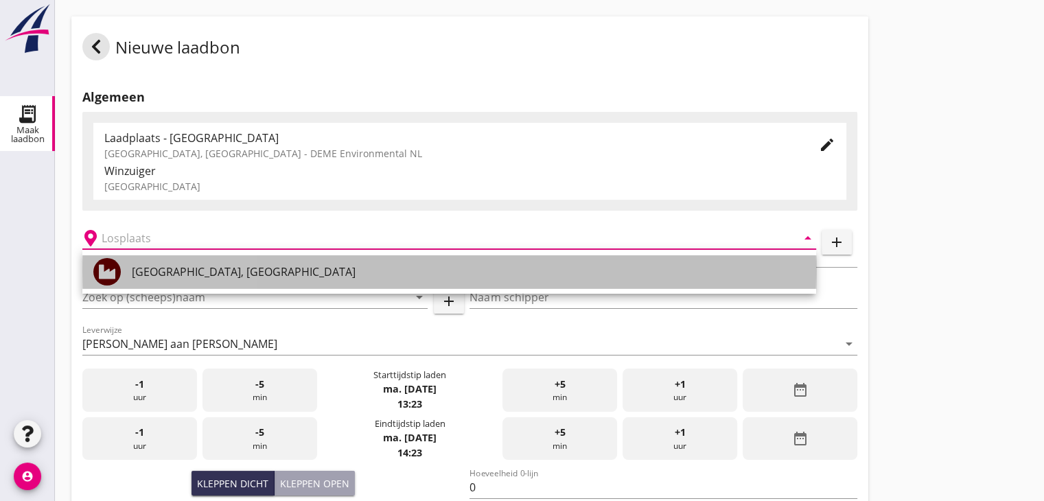
click at [148, 261] on div "[GEOGRAPHIC_DATA], [GEOGRAPHIC_DATA]" at bounding box center [468, 271] width 673 height 33
type input "[GEOGRAPHIC_DATA], [GEOGRAPHIC_DATA]"
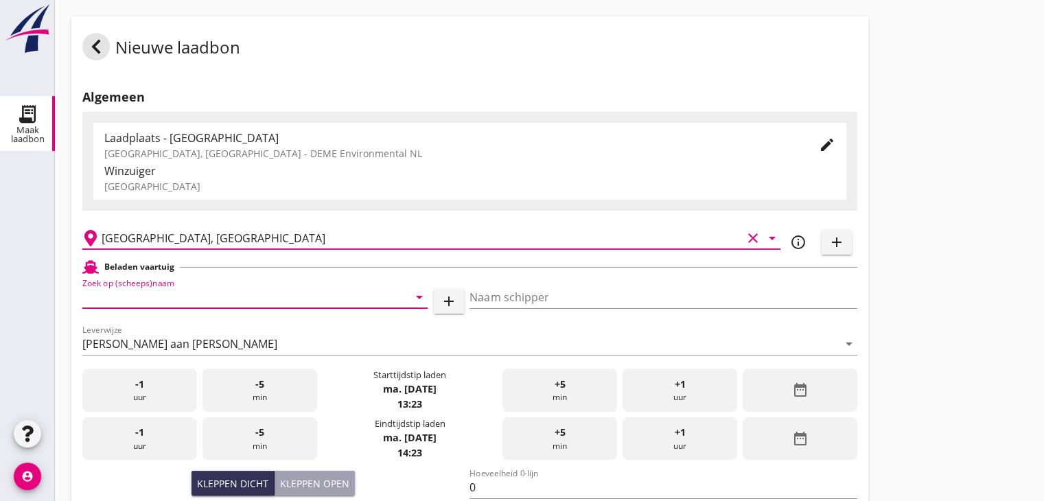
click at [182, 305] on input "Zoek op (scheeps)naam" at bounding box center [235, 297] width 307 height 22
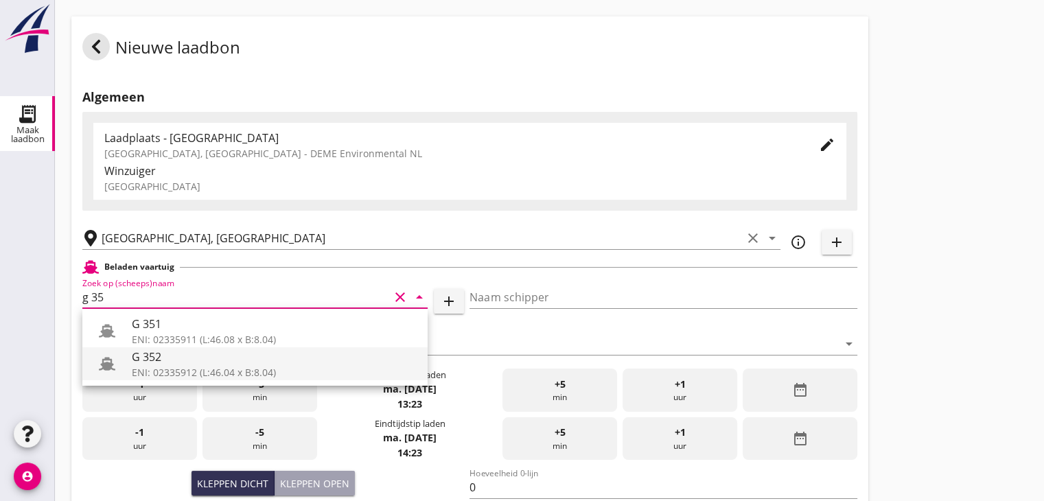
click at [228, 356] on div "G 352" at bounding box center [274, 357] width 285 height 16
type input "G 352"
type input "[PERSON_NAME]"
type input "363"
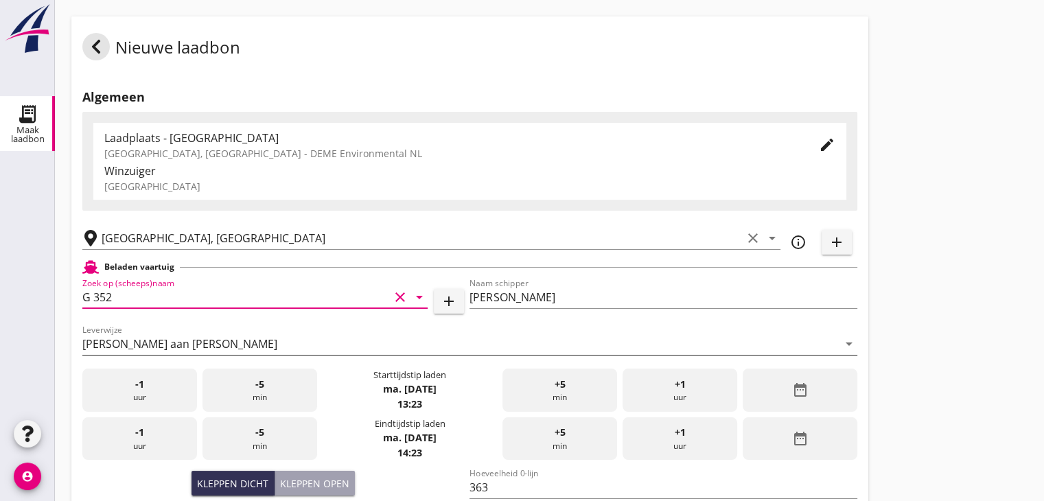
type input "G 352"
click at [813, 382] on div "date_range" at bounding box center [800, 390] width 115 height 43
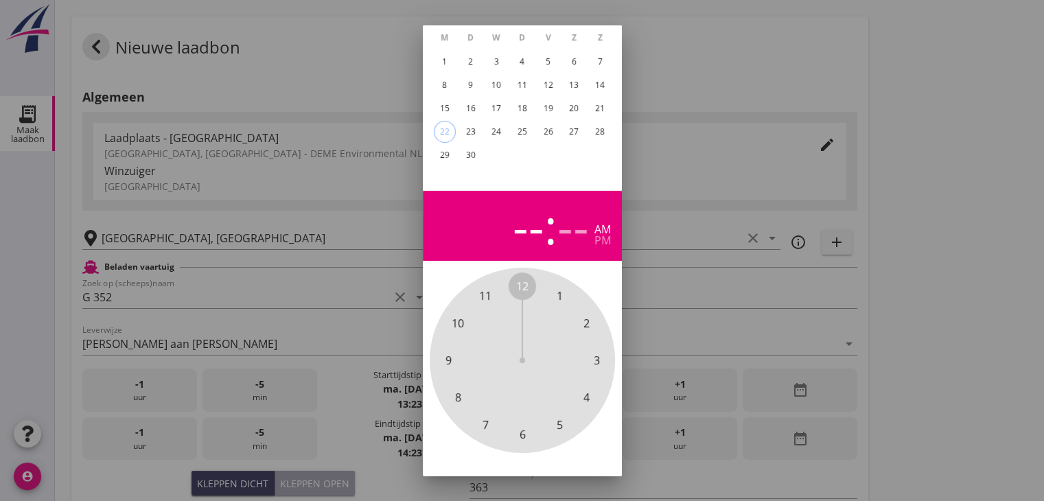
scroll to position [132, 0]
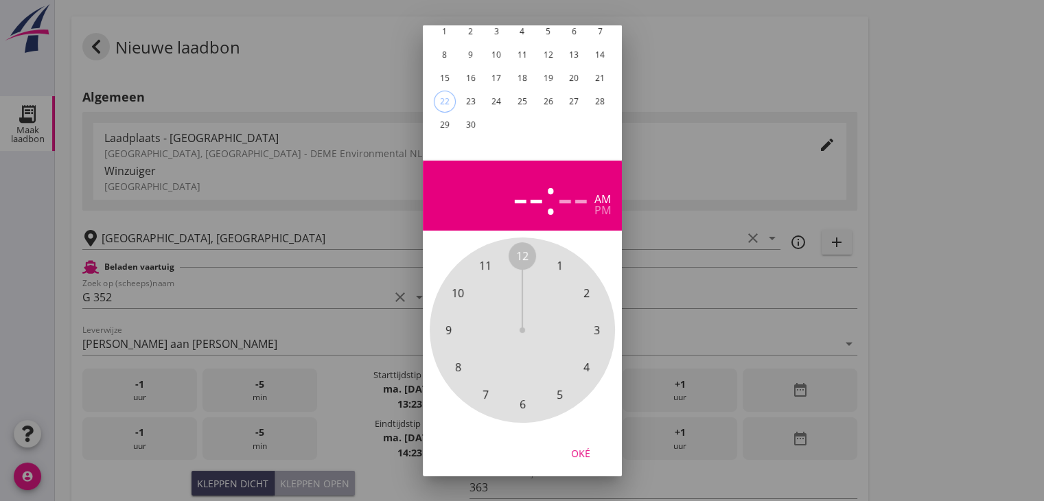
click at [461, 359] on span "8" at bounding box center [457, 367] width 6 height 16
click at [524, 248] on span "00" at bounding box center [522, 256] width 12 height 16
click at [575, 445] on div "Oké" at bounding box center [580, 452] width 38 height 14
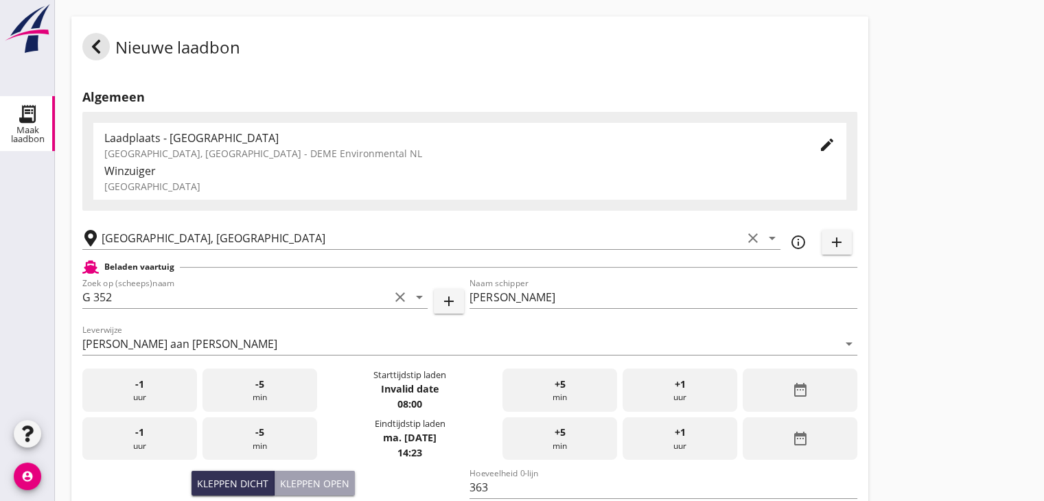
click at [785, 423] on div "date_range" at bounding box center [800, 438] width 115 height 43
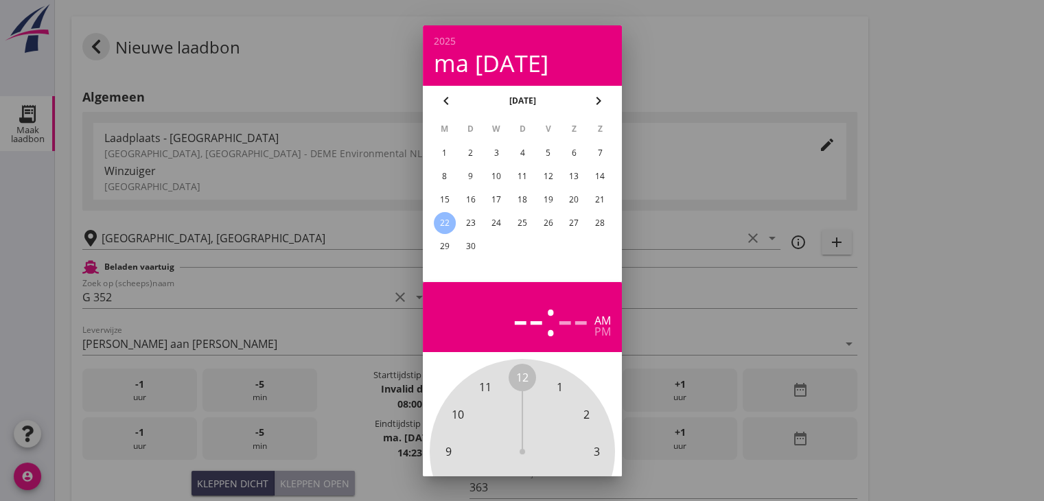
click at [463, 409] on span "10" at bounding box center [458, 414] width 12 height 16
click at [520, 372] on span "00" at bounding box center [522, 377] width 12 height 16
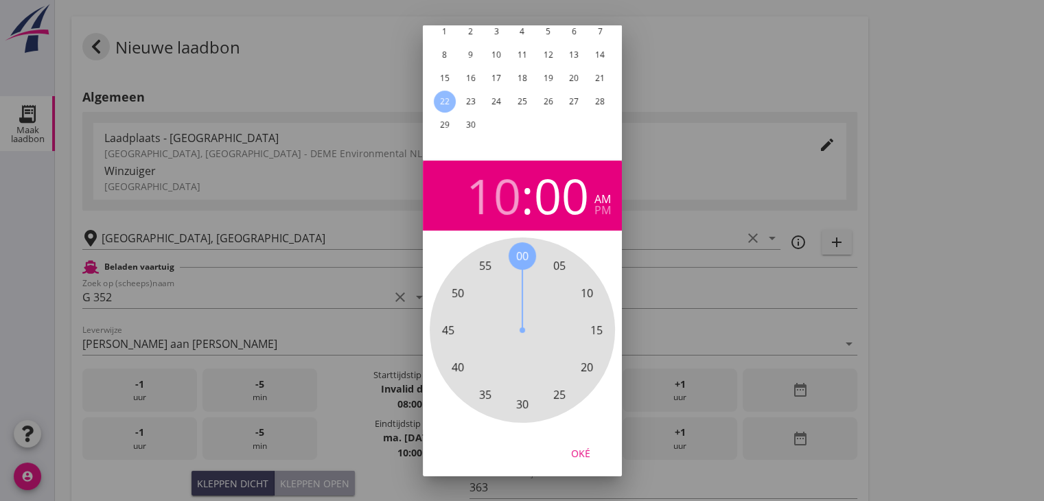
click at [579, 445] on div "Oké" at bounding box center [580, 452] width 38 height 14
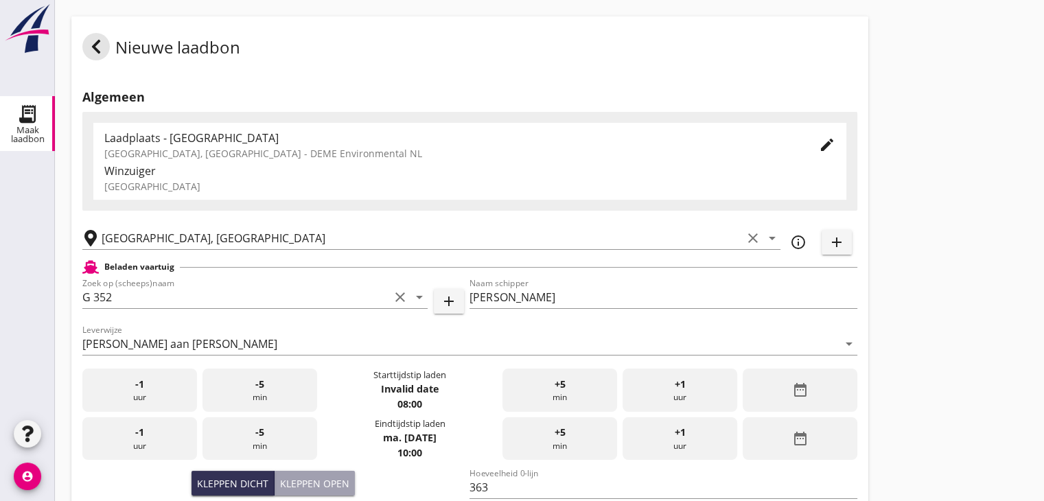
click at [938, 188] on div "Nieuwe laadbon Algemeen Laadplaats - [GEOGRAPHIC_DATA] [GEOGRAPHIC_DATA], [GEOG…" at bounding box center [549, 490] width 989 height 981
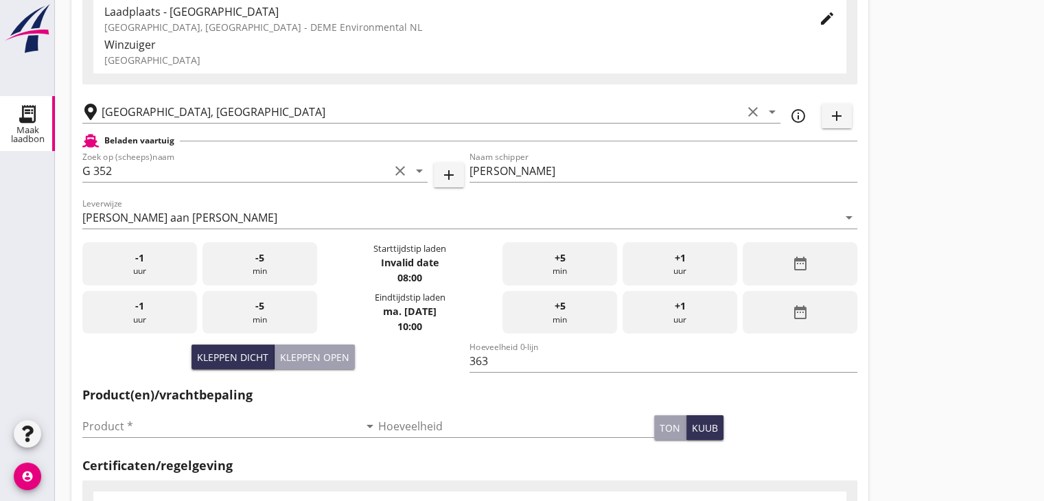
scroll to position [275, 0]
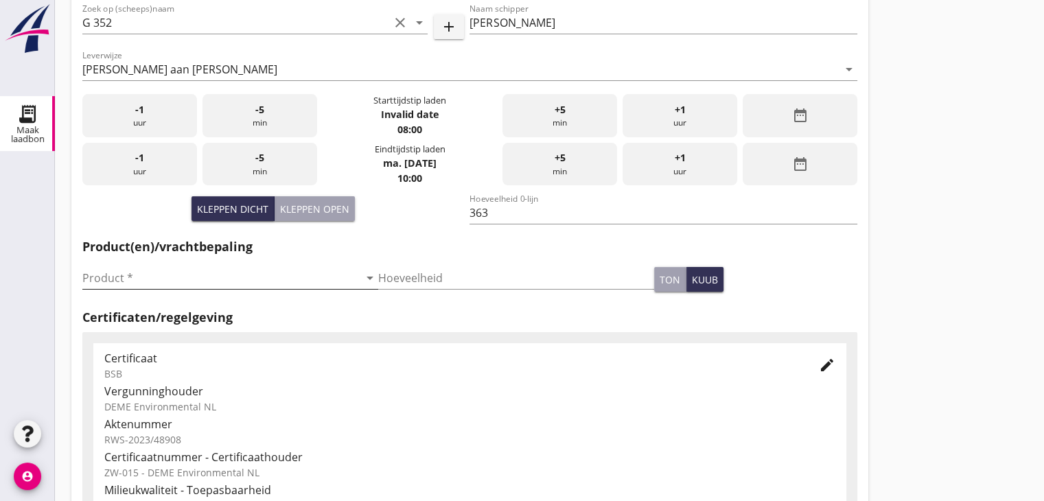
click at [230, 276] on input "Product *" at bounding box center [220, 278] width 277 height 22
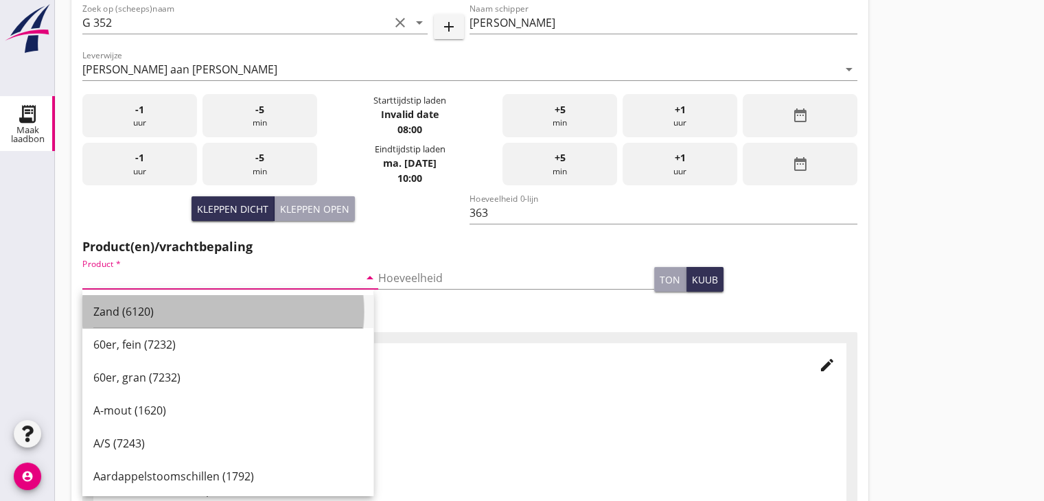
click at [209, 307] on div "Zand (6120)" at bounding box center [227, 311] width 269 height 16
type input "Zand (6120)"
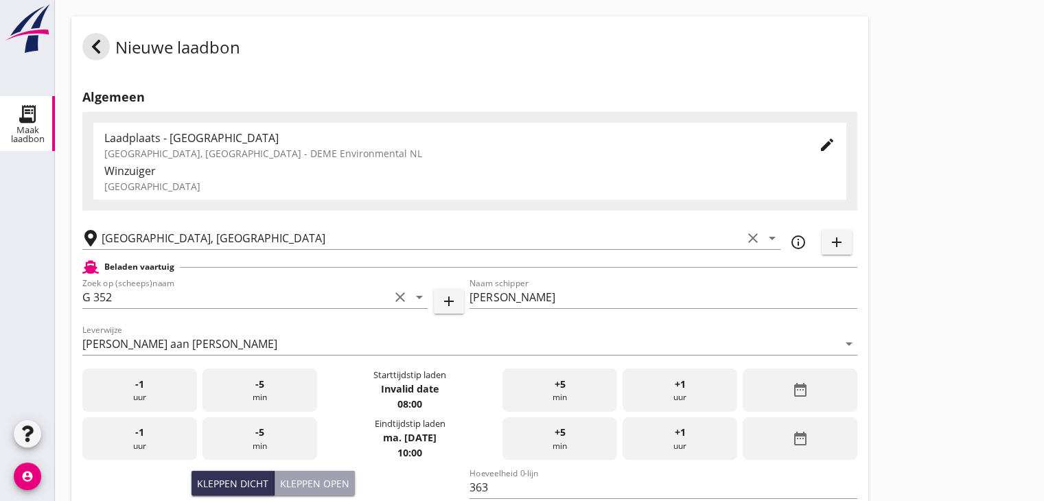
scroll to position [480, 0]
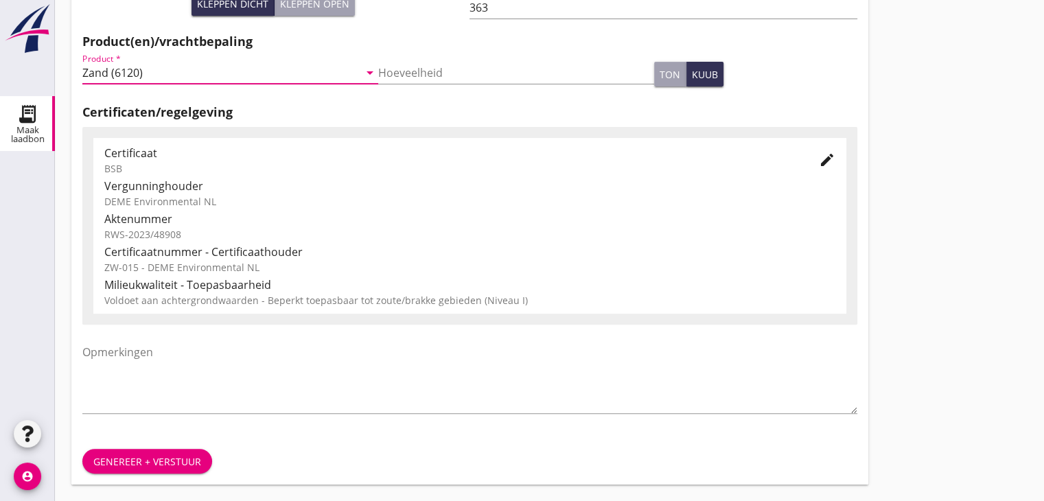
click at [163, 454] on div "Genereer + verstuur" at bounding box center [147, 461] width 108 height 14
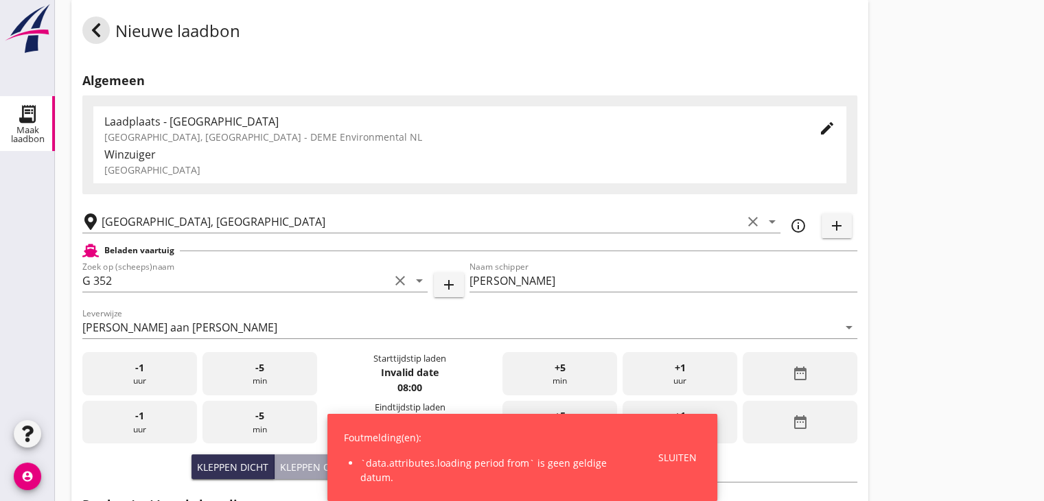
scroll to position [69, 0]
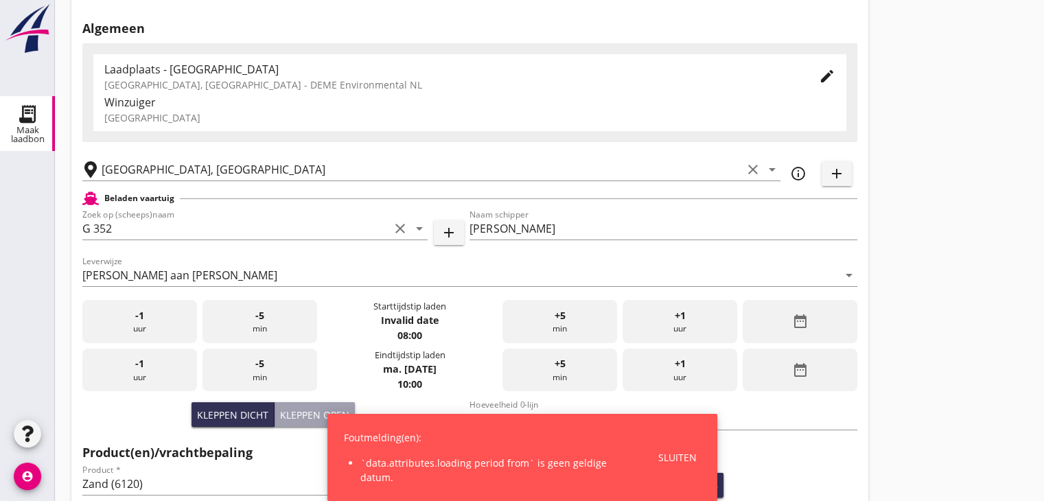
click at [819, 307] on div "date_range" at bounding box center [800, 321] width 115 height 43
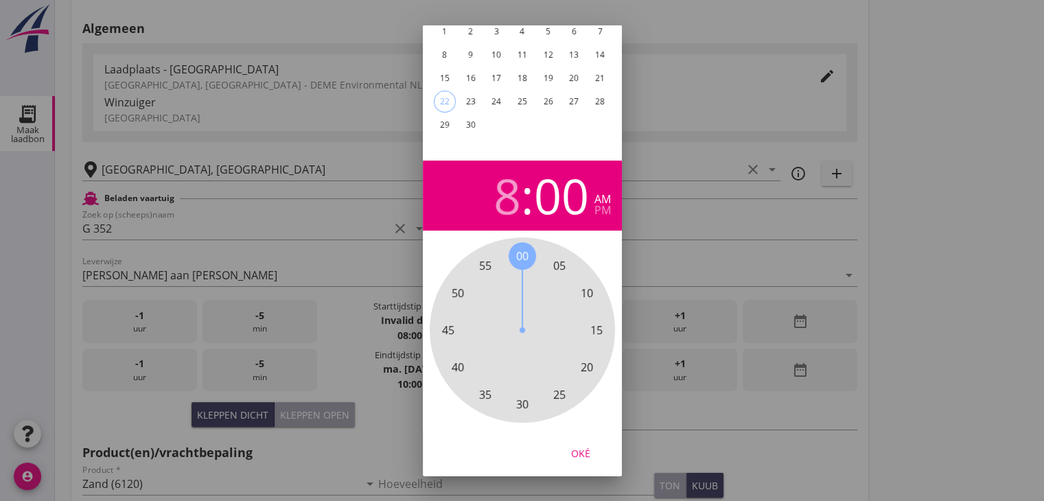
click at [447, 91] on div "22" at bounding box center [444, 101] width 21 height 21
click at [581, 445] on div "Oké" at bounding box center [580, 452] width 38 height 14
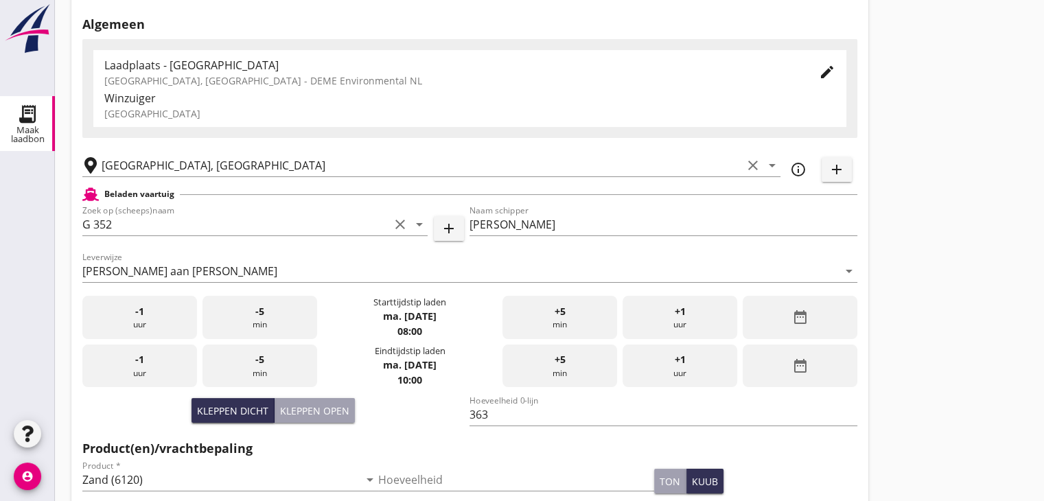
scroll to position [480, 0]
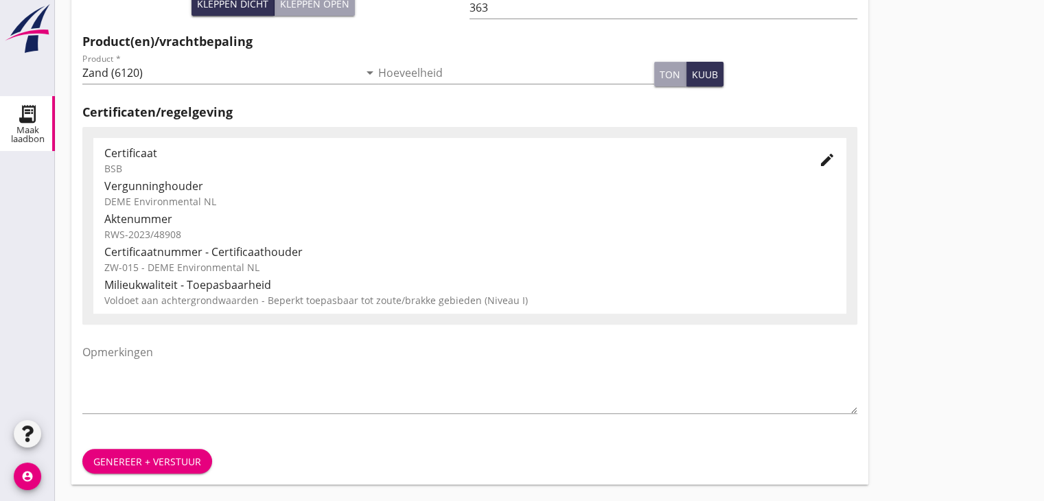
click at [143, 462] on div "Genereer + verstuur" at bounding box center [147, 461] width 108 height 14
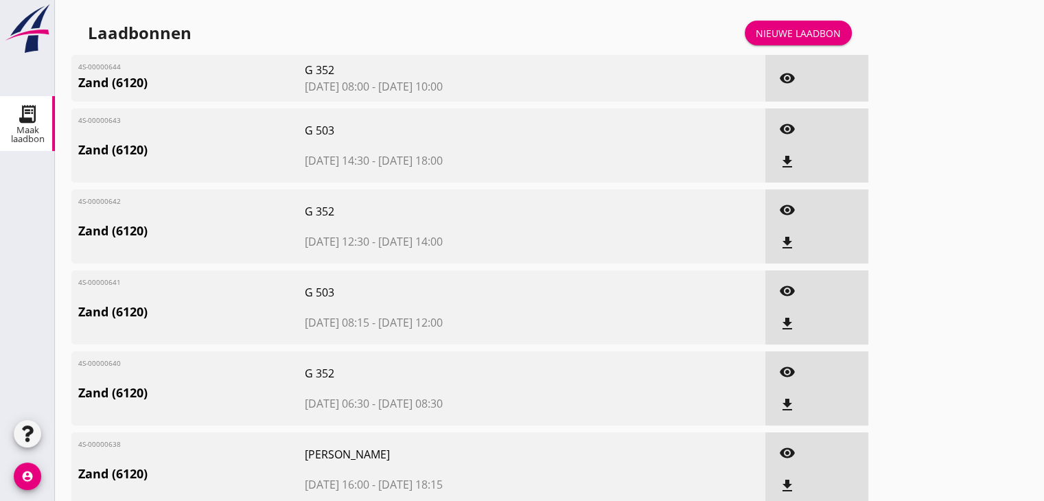
click at [785, 34] on div "Nieuwe laadbon" at bounding box center [798, 33] width 85 height 14
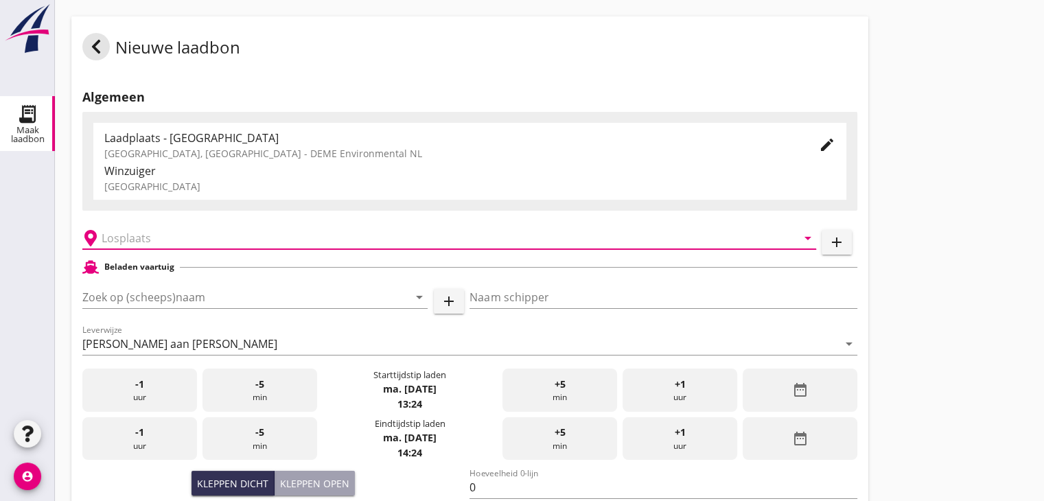
click at [150, 244] on input "text" at bounding box center [440, 238] width 676 height 22
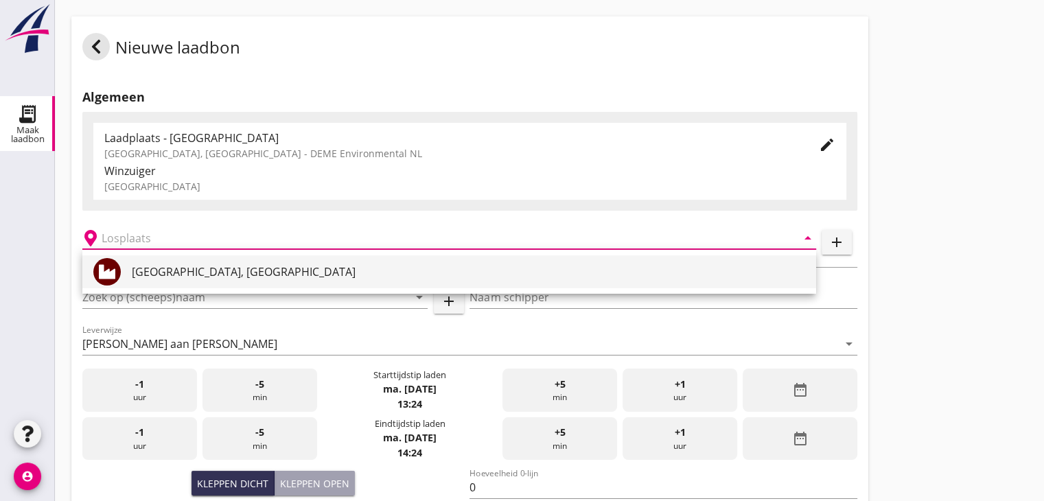
click at [150, 271] on div "[GEOGRAPHIC_DATA], [GEOGRAPHIC_DATA]" at bounding box center [468, 272] width 673 height 16
type input "[GEOGRAPHIC_DATA], [GEOGRAPHIC_DATA]"
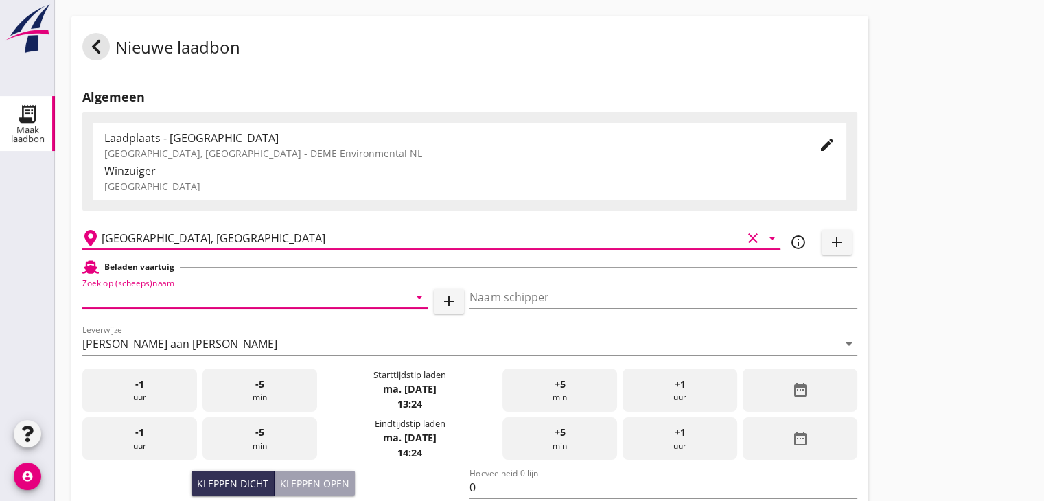
click at [296, 297] on input "Zoek op (scheeps)naam" at bounding box center [235, 297] width 307 height 22
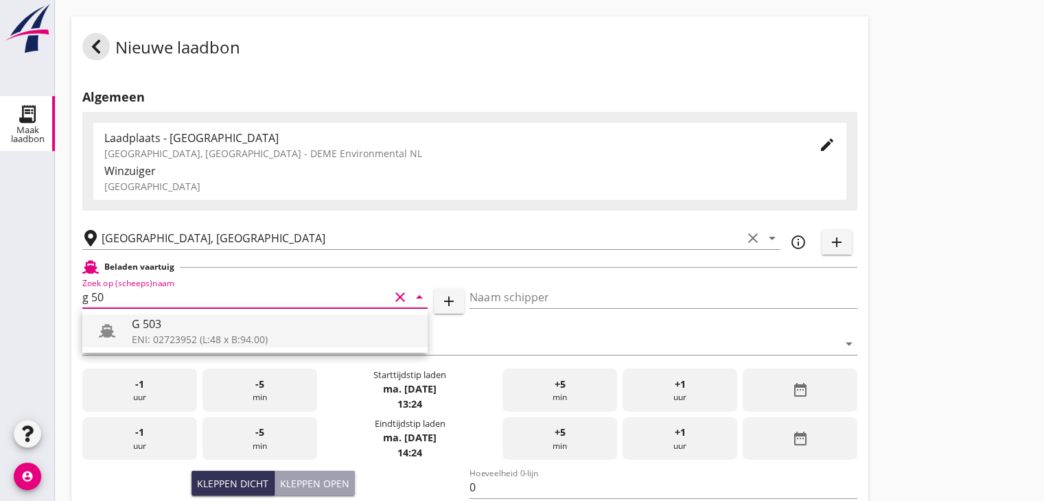
click at [220, 321] on div "G 503" at bounding box center [274, 324] width 285 height 16
type input "G 503"
type input "[PERSON_NAME]"
type input "517"
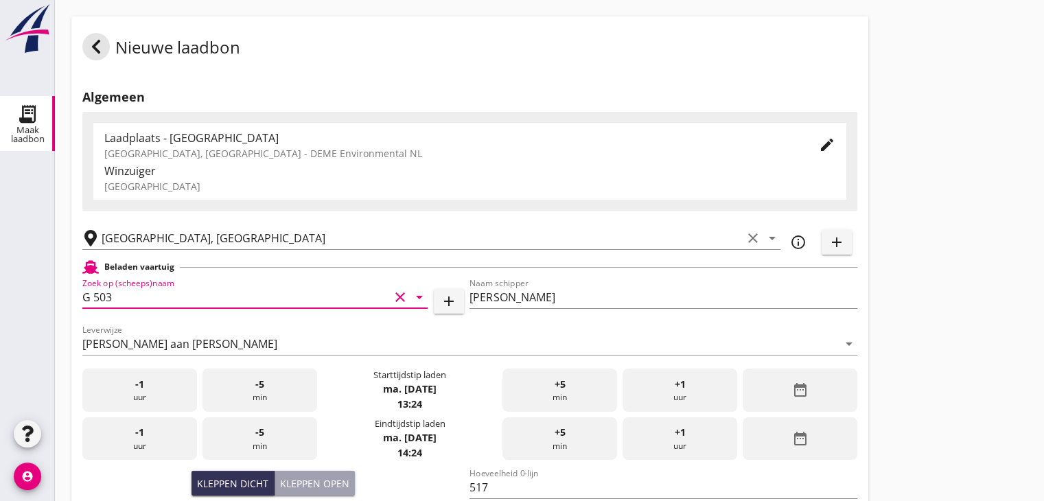
type input "G 503"
click at [778, 392] on div "date_range" at bounding box center [800, 390] width 115 height 43
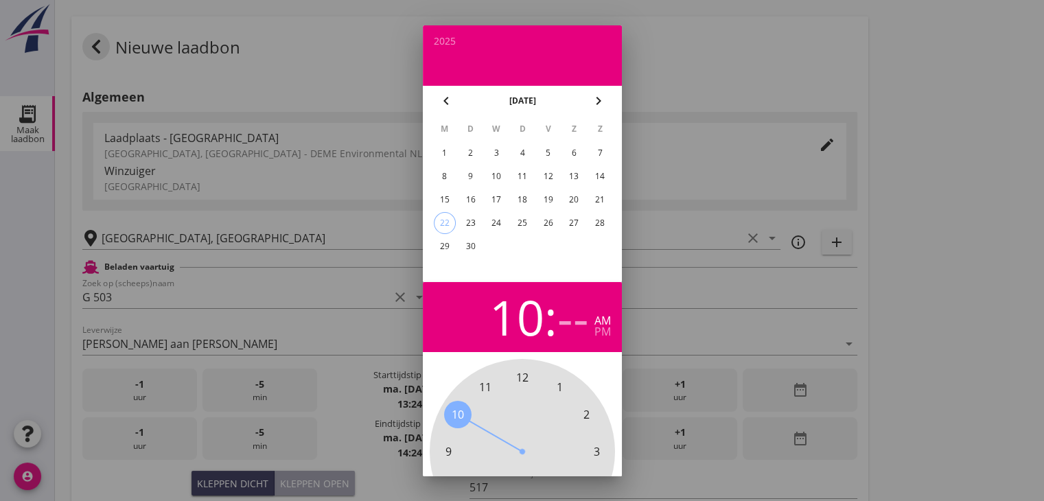
click at [456, 410] on span "10" at bounding box center [458, 414] width 12 height 16
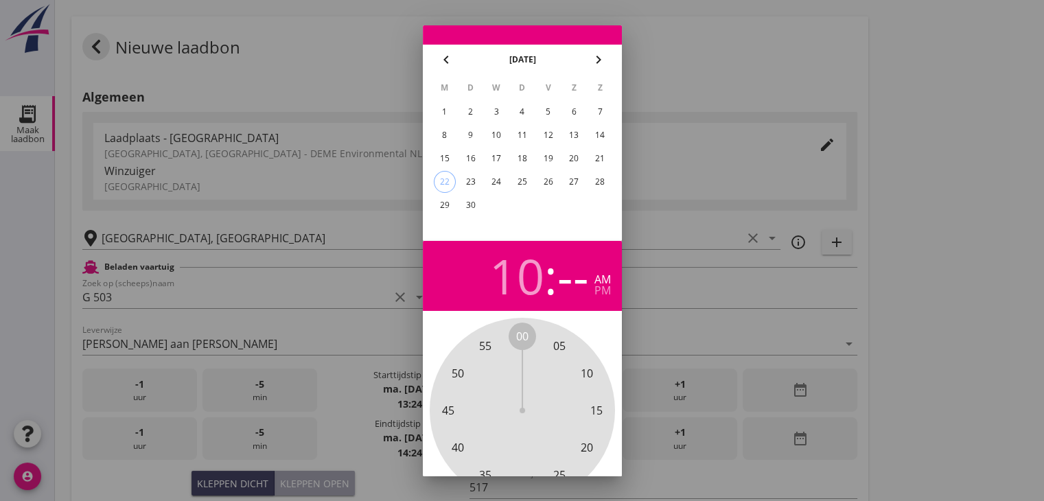
scroll to position [69, 0]
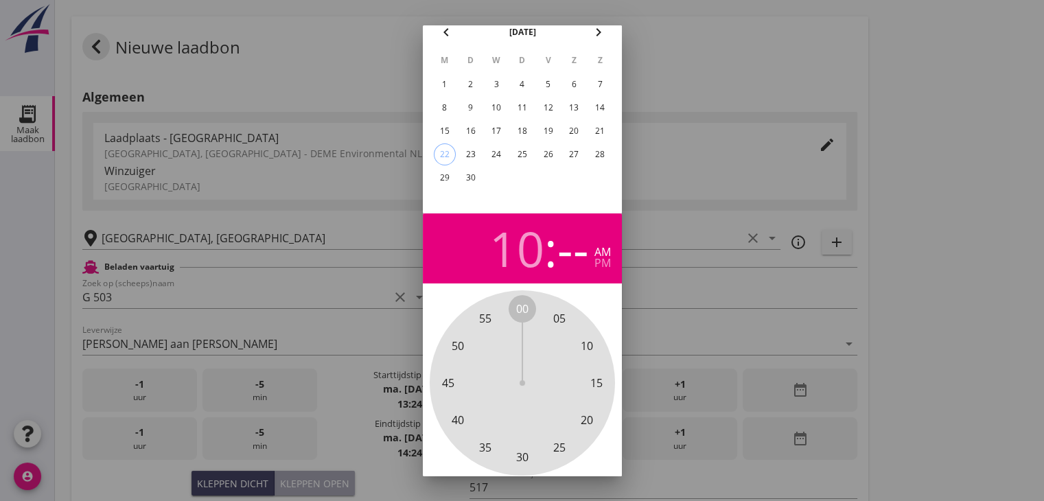
click at [530, 457] on div "00 05 10 15 20 25 30 35 40 45 50 55" at bounding box center [522, 383] width 148 height 148
click at [522, 456] on span "30" at bounding box center [522, 457] width 12 height 16
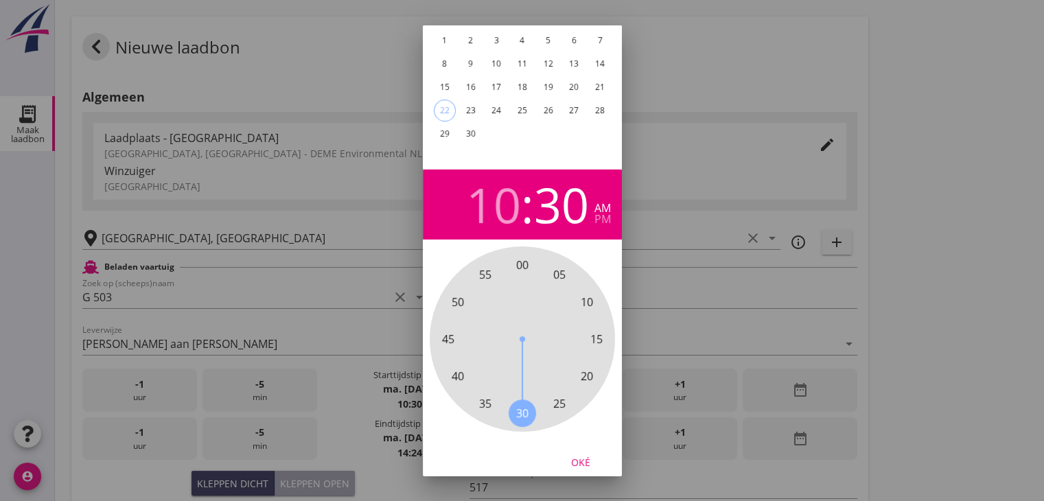
scroll to position [132, 0]
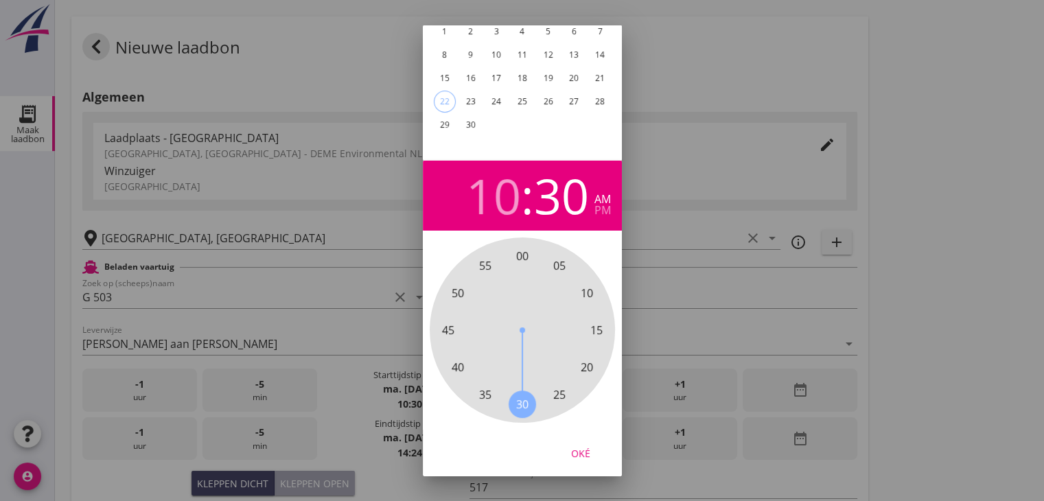
click at [584, 445] on div "Oké" at bounding box center [580, 452] width 38 height 14
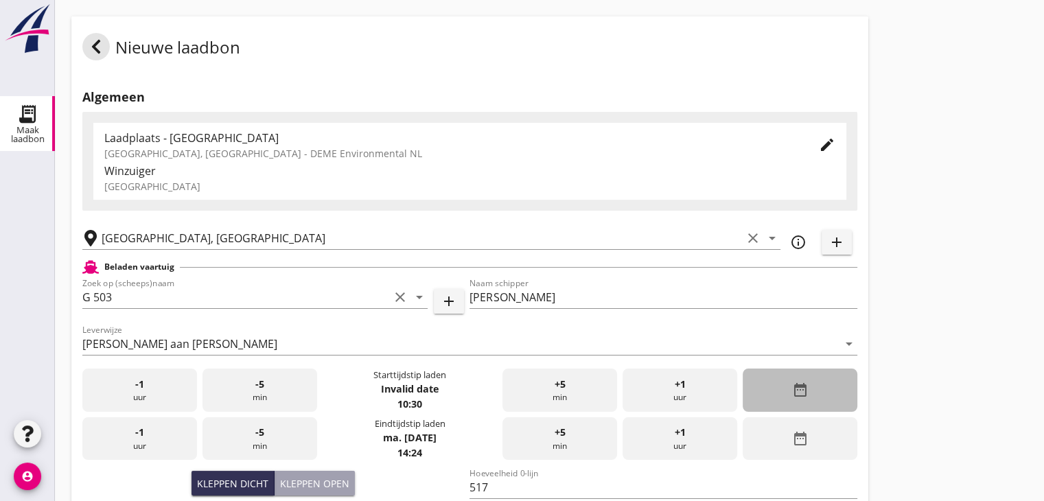
click at [793, 386] on icon "date_range" at bounding box center [799, 390] width 16 height 16
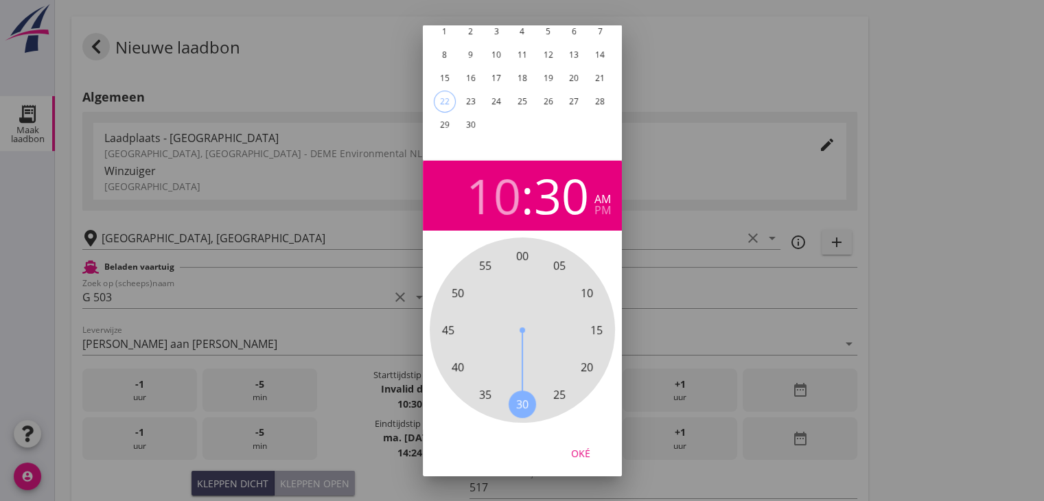
click at [435, 91] on div "22" at bounding box center [444, 101] width 21 height 21
click at [574, 445] on div "Oké" at bounding box center [580, 452] width 38 height 14
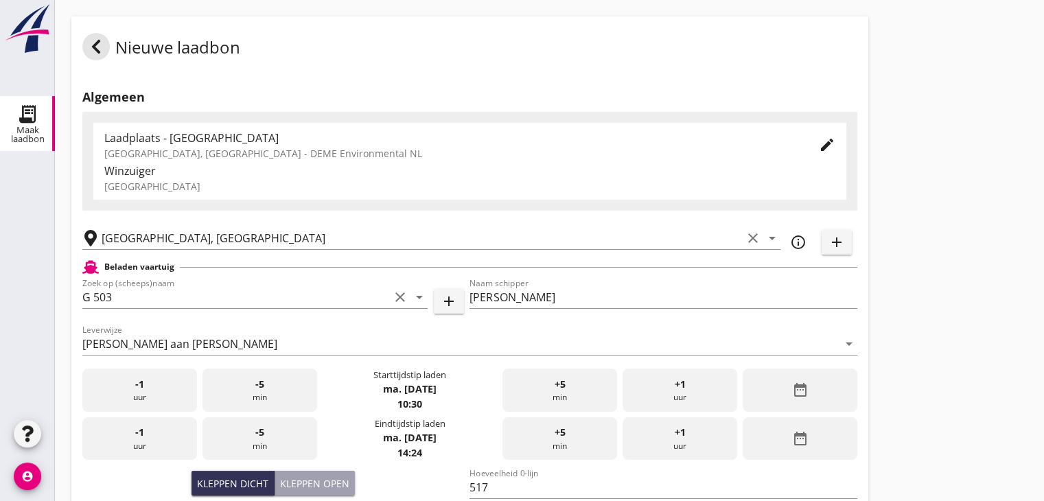
click at [775, 444] on div "date_range" at bounding box center [800, 438] width 115 height 43
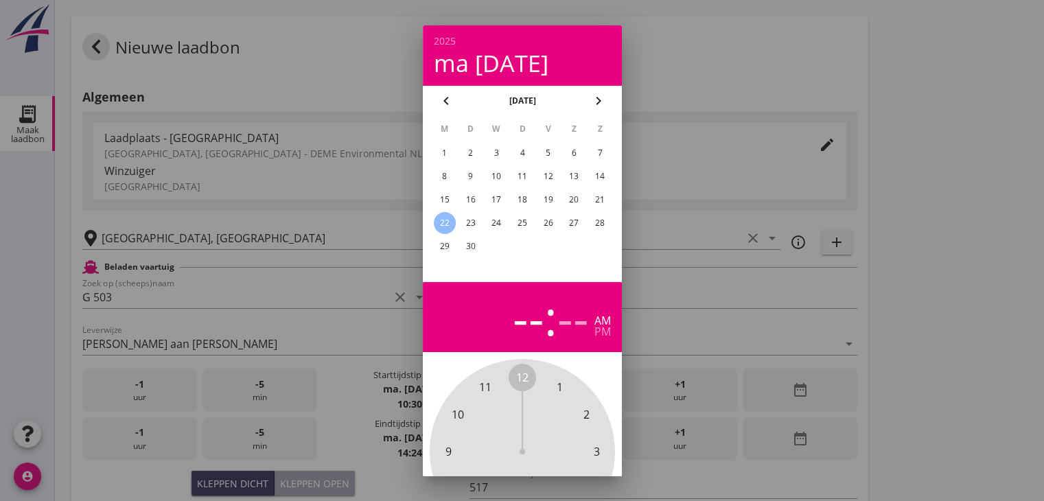
click at [525, 374] on span "12" at bounding box center [522, 377] width 12 height 16
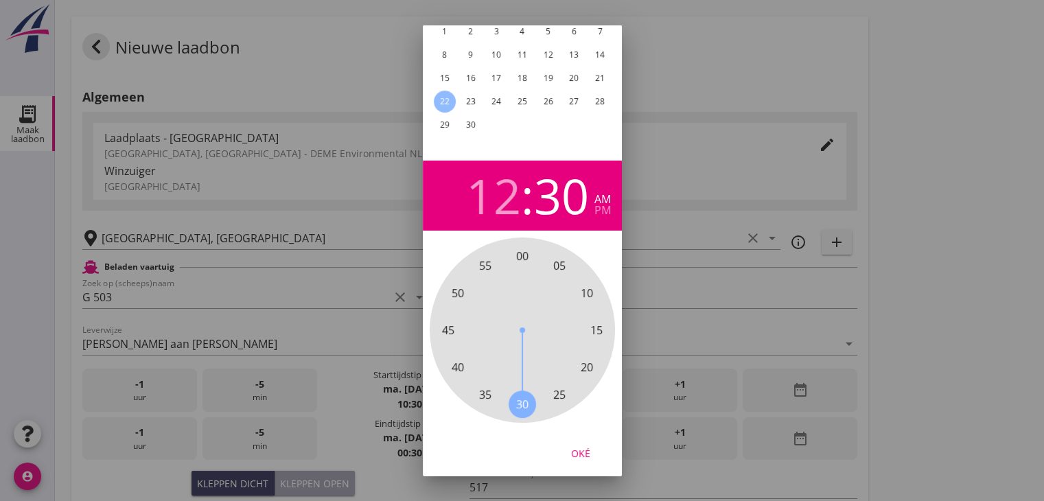
click at [519, 396] on span "30" at bounding box center [522, 404] width 12 height 16
click at [603, 205] on div "pm" at bounding box center [602, 210] width 16 height 11
click at [579, 441] on button "Oké" at bounding box center [580, 453] width 60 height 25
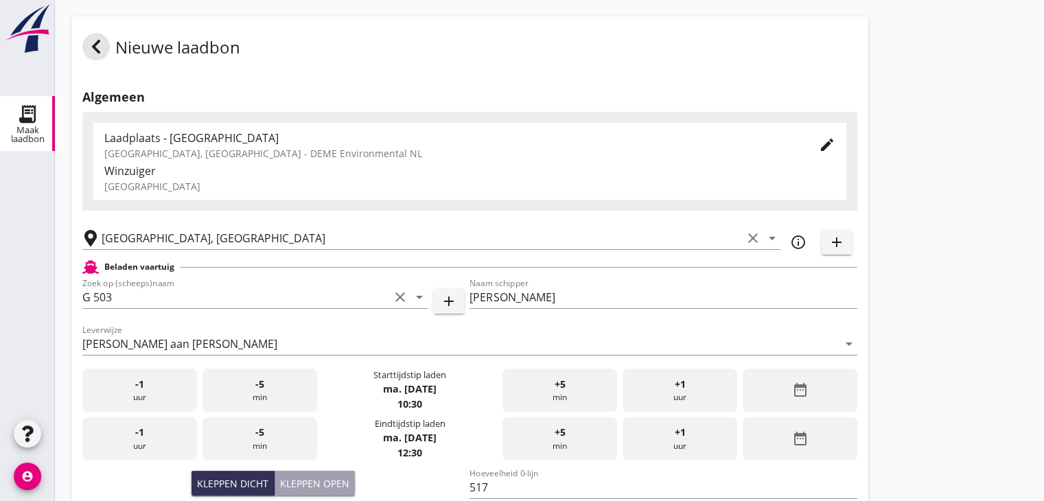
click at [936, 286] on div "Nieuwe laadbon Algemeen Laadplaats - [GEOGRAPHIC_DATA] [GEOGRAPHIC_DATA], [GEOG…" at bounding box center [549, 490] width 989 height 981
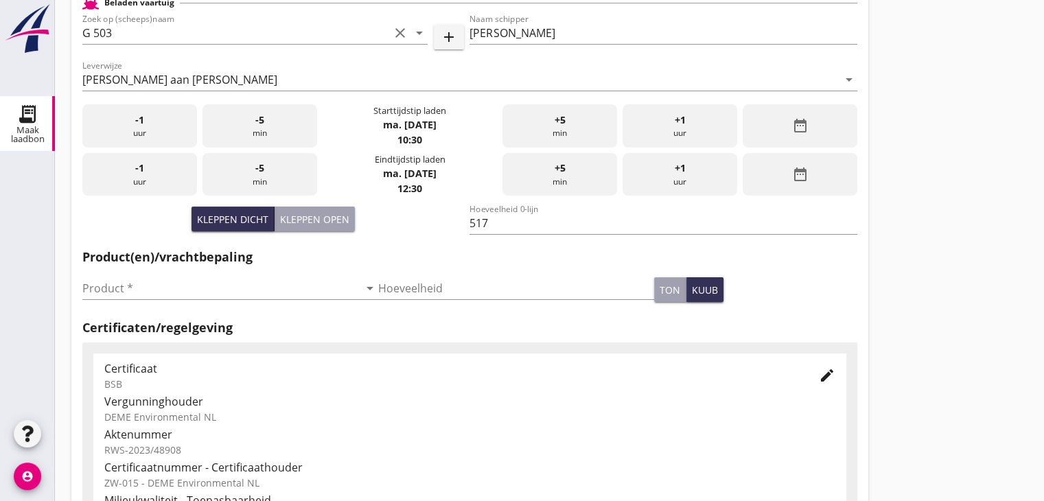
scroll to position [343, 0]
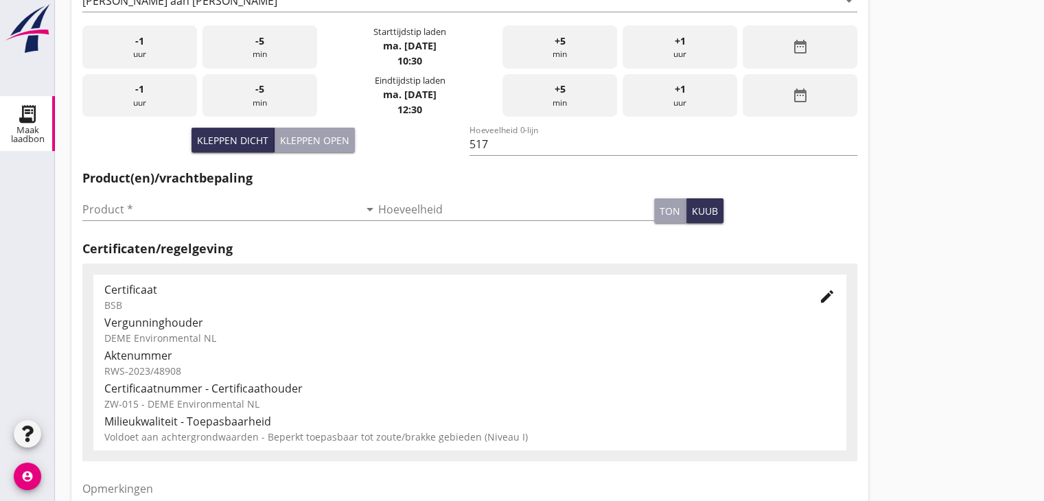
click at [265, 179] on h2 "Product(en)/vrachtbepaling" at bounding box center [469, 178] width 775 height 19
click at [257, 209] on input "Product *" at bounding box center [220, 209] width 277 height 22
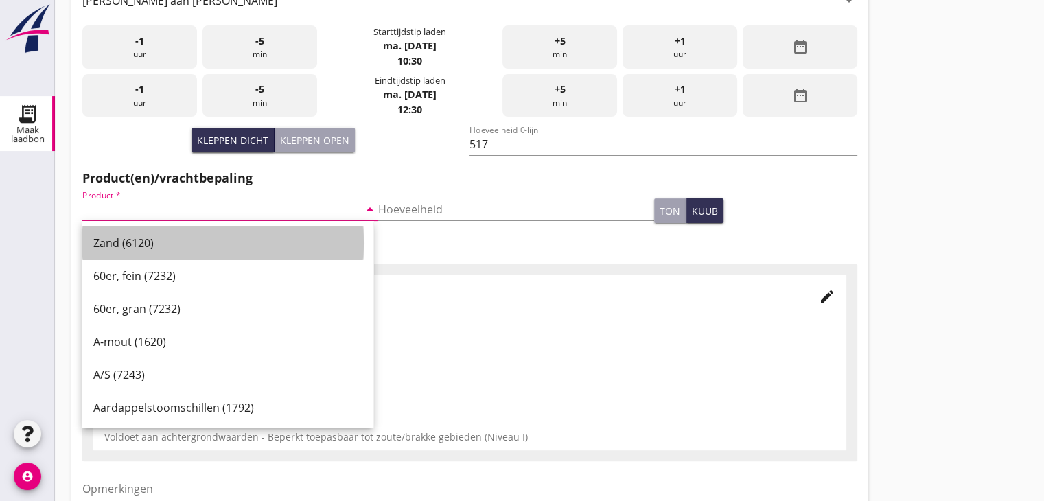
click at [242, 229] on div "Zand (6120)" at bounding box center [227, 243] width 269 height 33
type input "Zand (6120)"
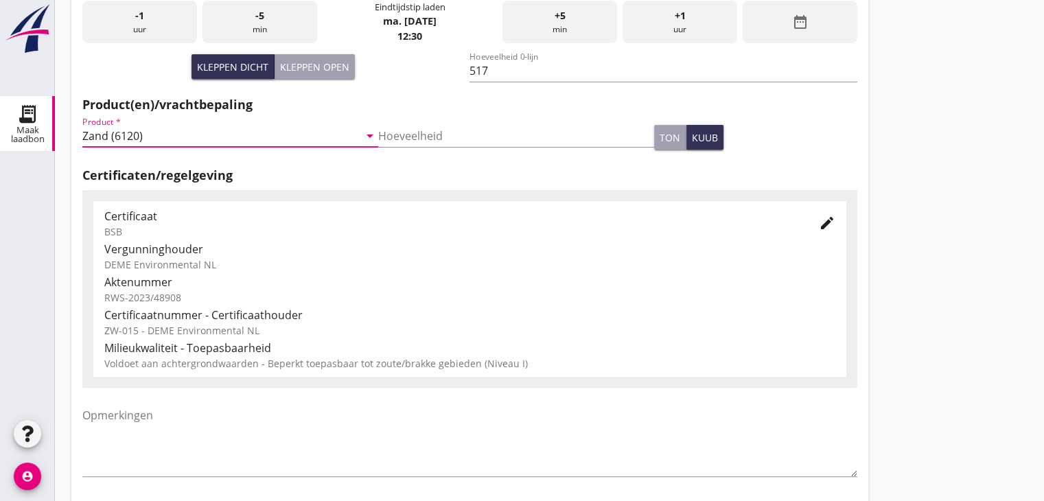
scroll to position [480, 0]
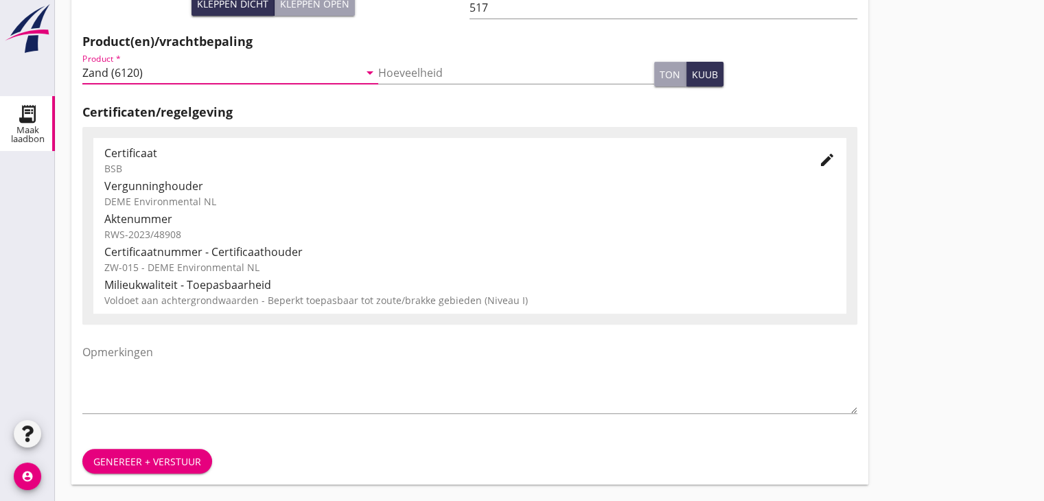
click at [127, 458] on div "Genereer + verstuur" at bounding box center [147, 461] width 108 height 14
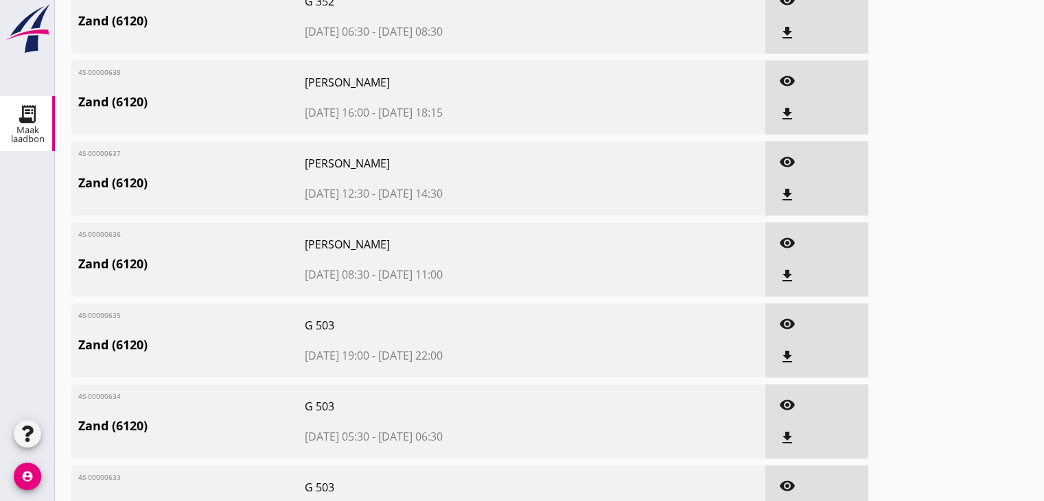
drag, startPoint x: 992, startPoint y: 102, endPoint x: 988, endPoint y: 89, distance: 14.3
